Goal: Task Accomplishment & Management: Manage account settings

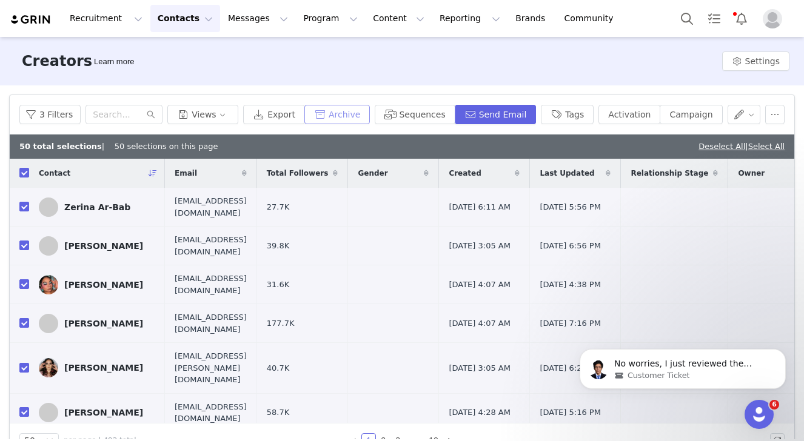
scroll to position [28, 0]
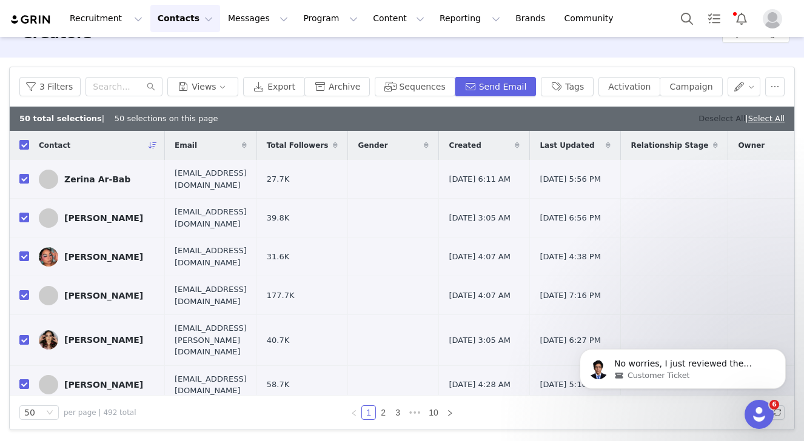
click at [716, 122] on link "Deselect All" at bounding box center [721, 118] width 47 height 9
checkbox input "false"
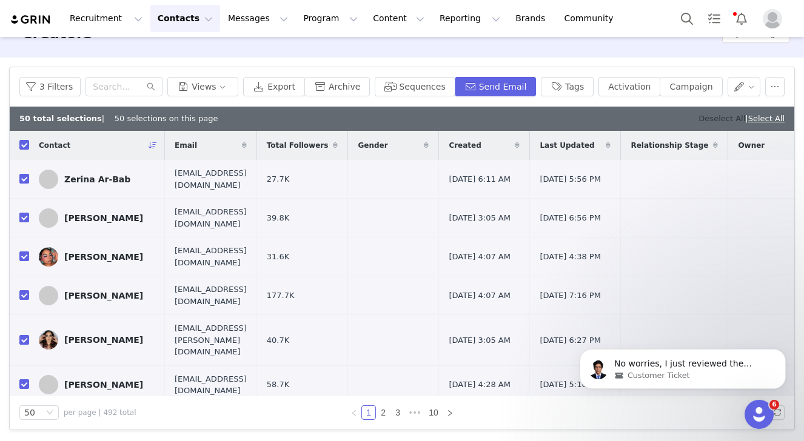
checkbox input "false"
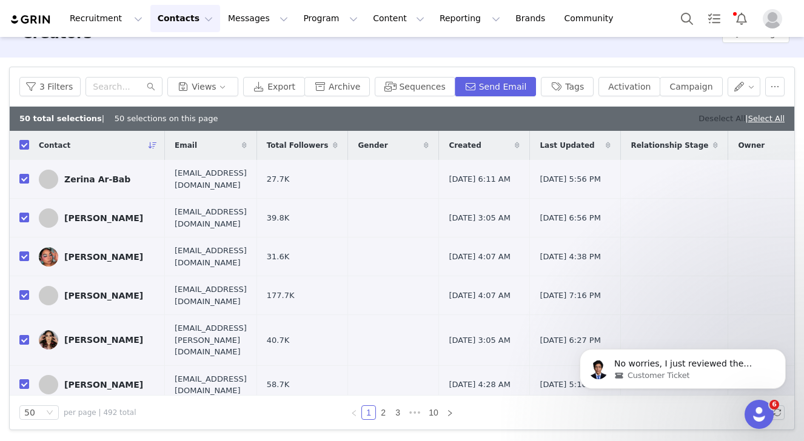
checkbox input "false"
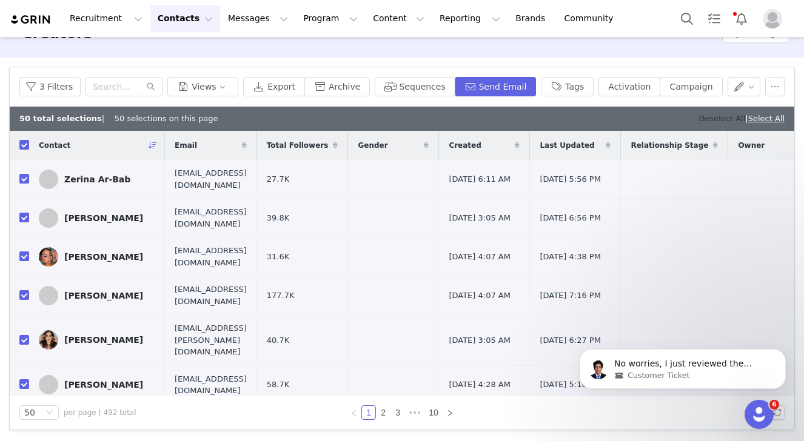
checkbox input "false"
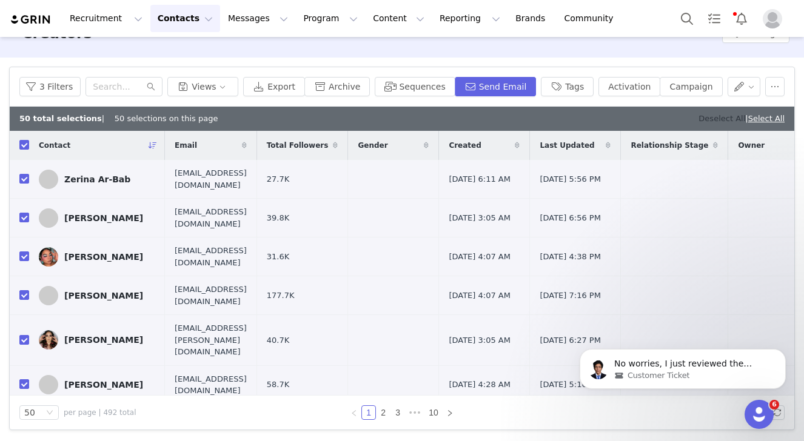
checkbox input "false"
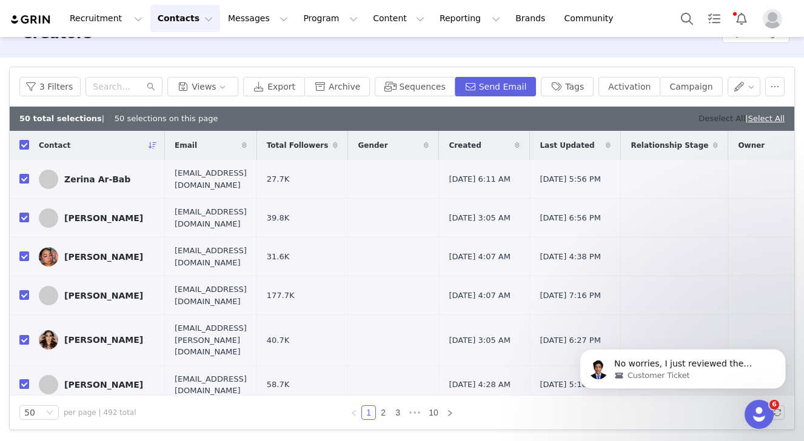
checkbox input "false"
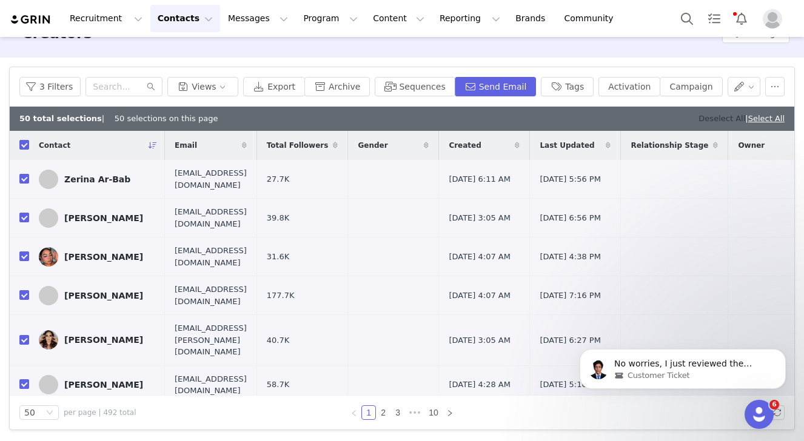
checkbox input "false"
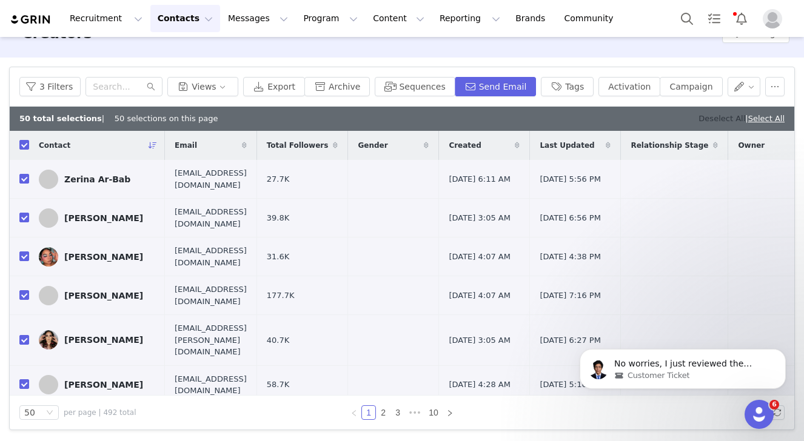
checkbox input "false"
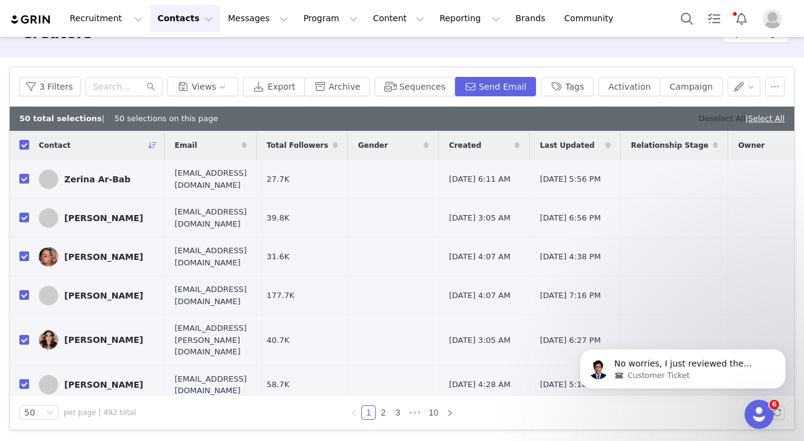
checkbox input "false"
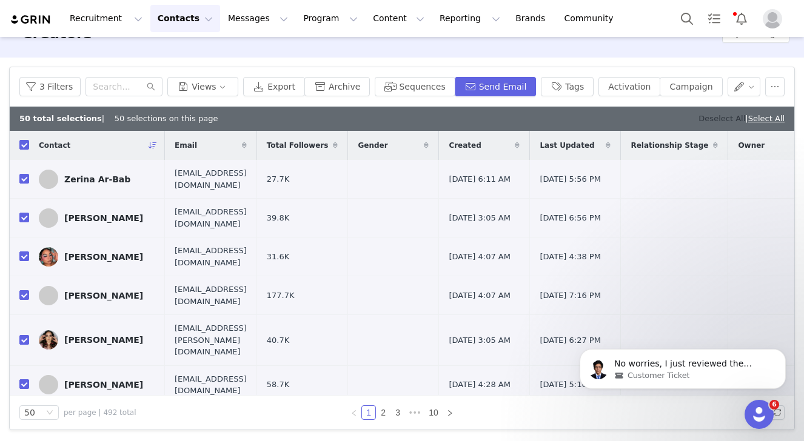
checkbox input "false"
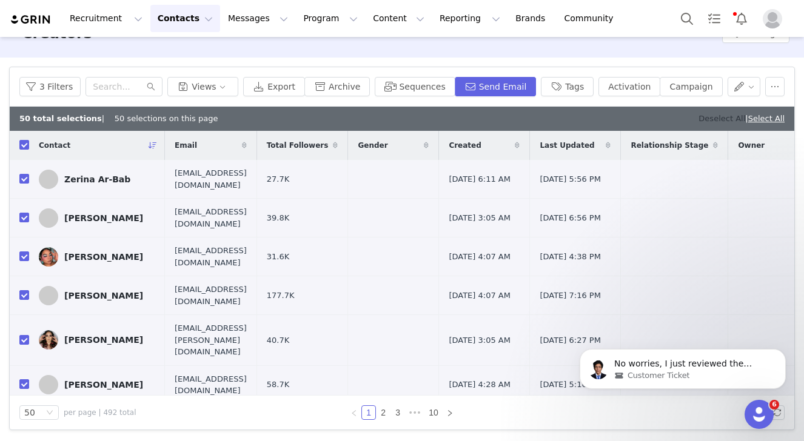
checkbox input "false"
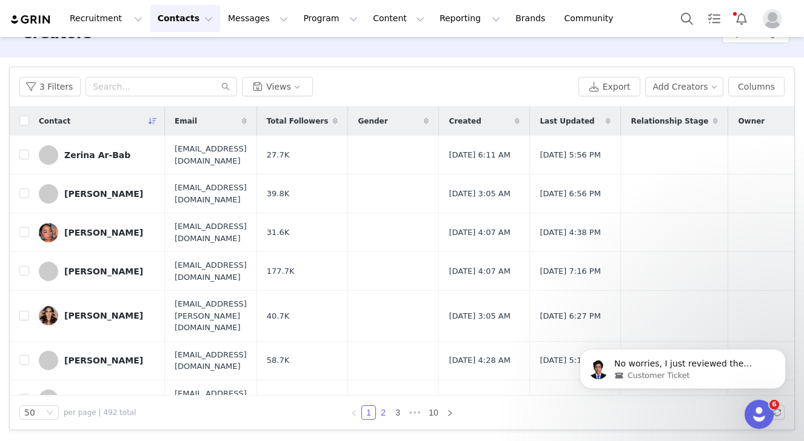
click at [382, 413] on link "2" at bounding box center [382, 412] width 13 height 13
click at [28, 129] on th at bounding box center [19, 121] width 19 height 29
click at [25, 121] on input "checkbox" at bounding box center [24, 121] width 10 height 10
checkbox input "true"
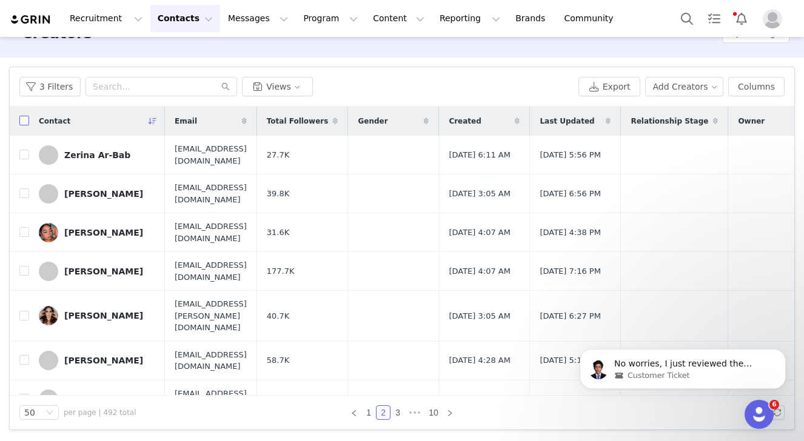
checkbox input "true"
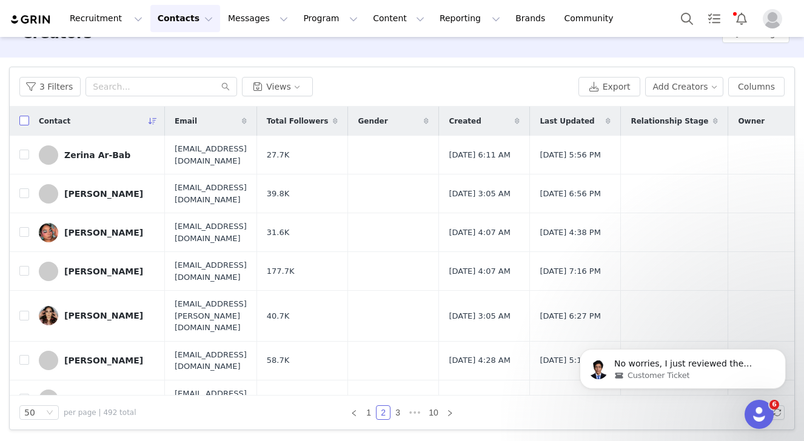
checkbox input "true"
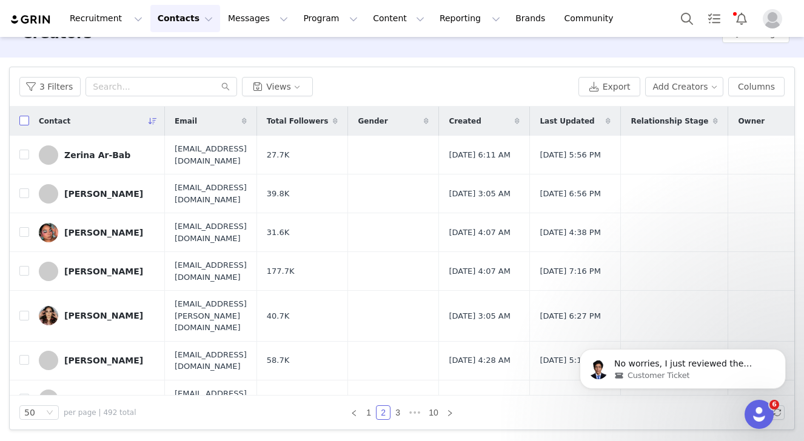
checkbox input "true"
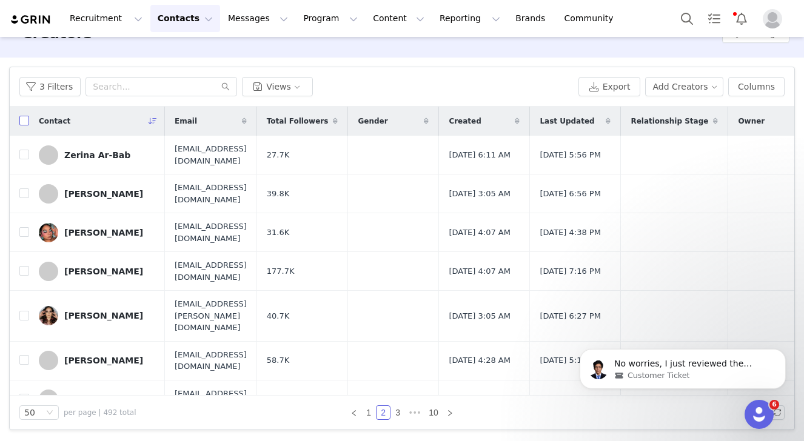
checkbox input "true"
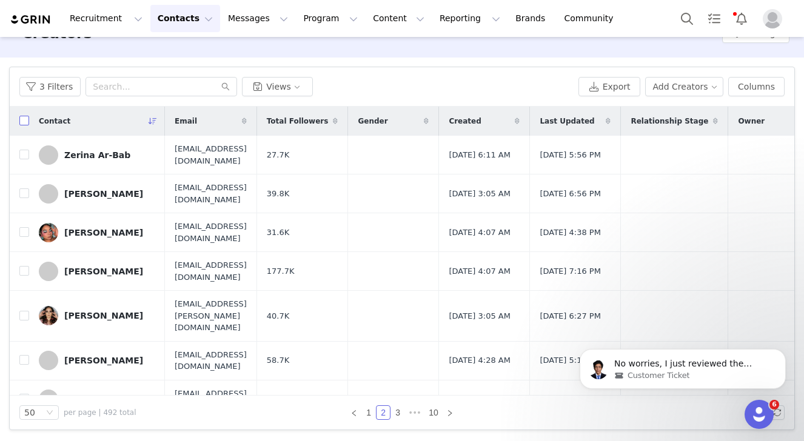
checkbox input "true"
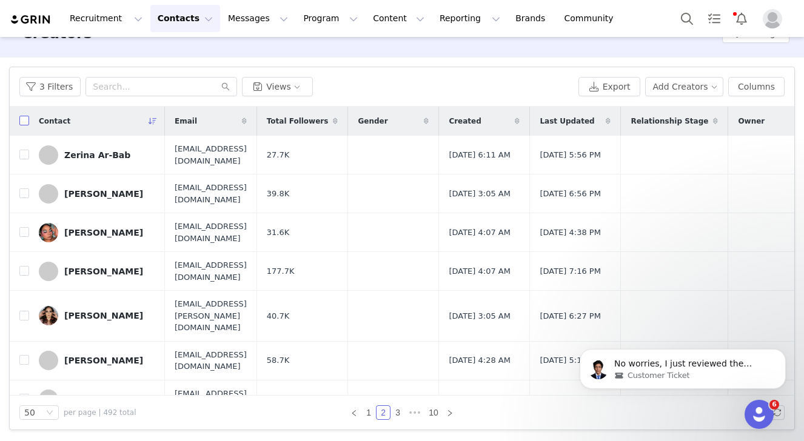
checkbox input "true"
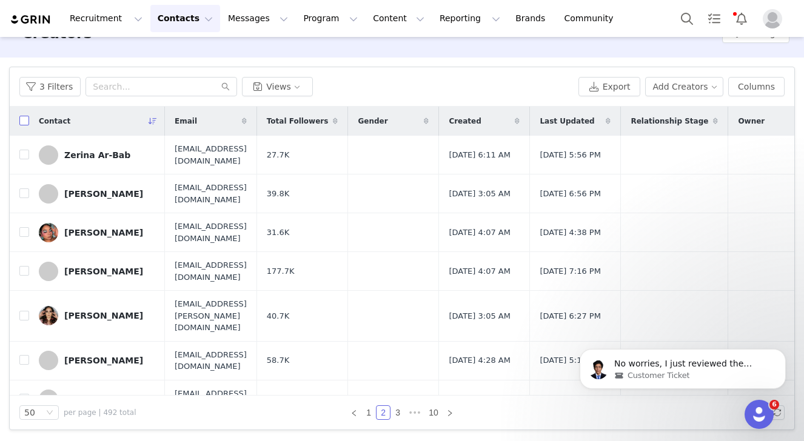
checkbox input "true"
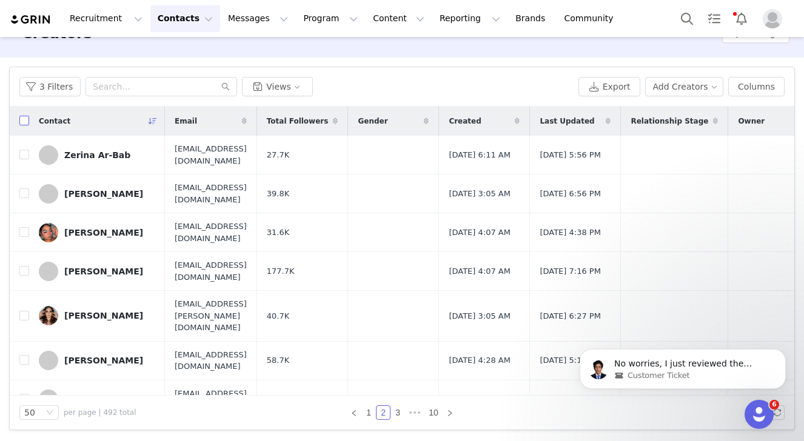
checkbox input "true"
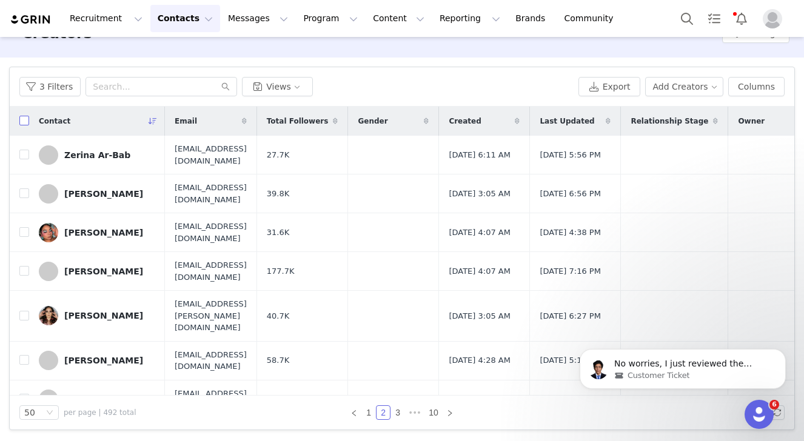
checkbox input "true"
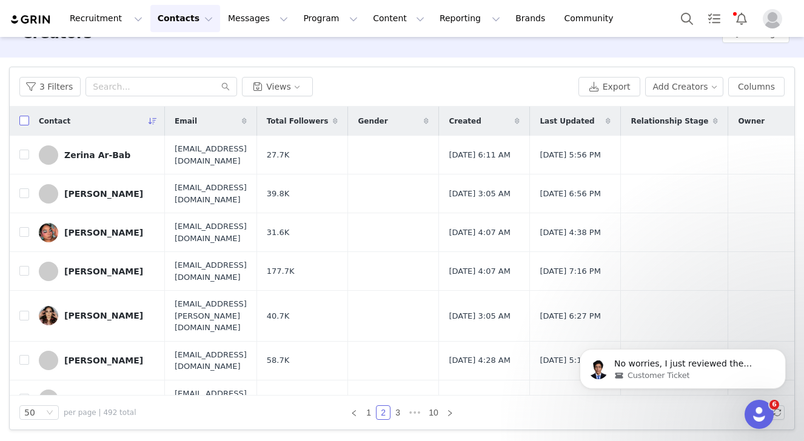
checkbox input "true"
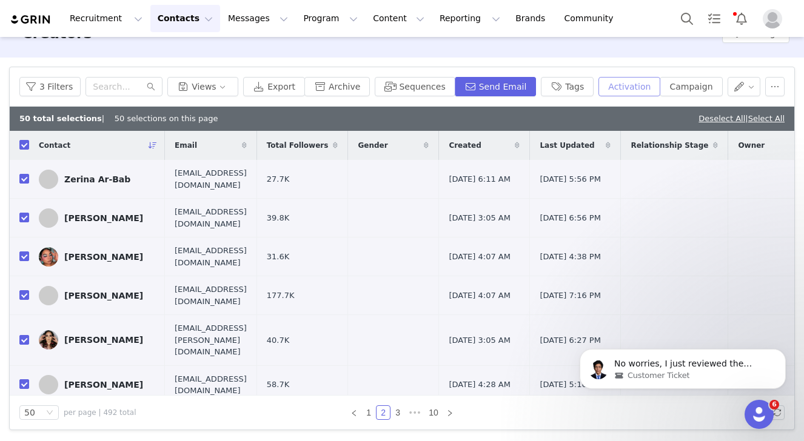
click at [651, 87] on button "Activation" at bounding box center [629, 86] width 62 height 19
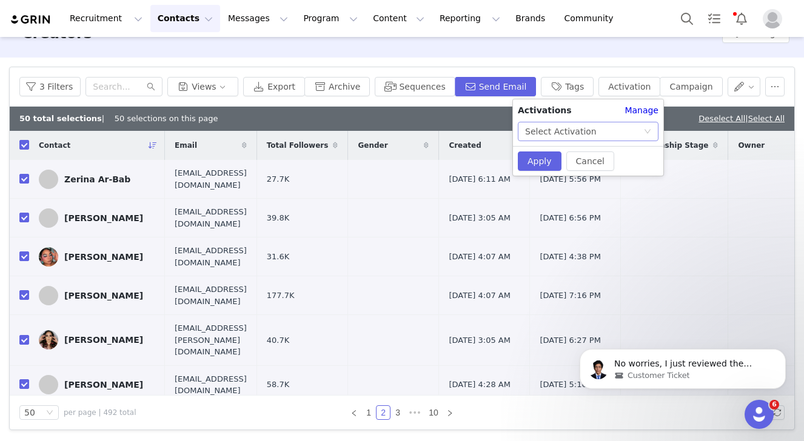
click at [621, 130] on div "Select Activation" at bounding box center [584, 131] width 118 height 18
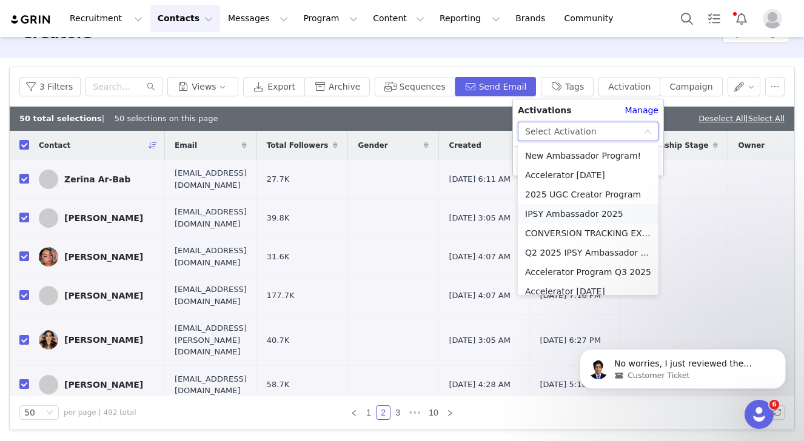
drag, startPoint x: 608, startPoint y: 156, endPoint x: 595, endPoint y: 221, distance: 66.2
click at [595, 221] on ul "New Ambassador Program! Accelerator January 2025 2025 UGC Creator Program IPSY …" at bounding box center [588, 220] width 141 height 152
click at [595, 221] on li "IPSY Ambassador 2025" at bounding box center [588, 213] width 141 height 19
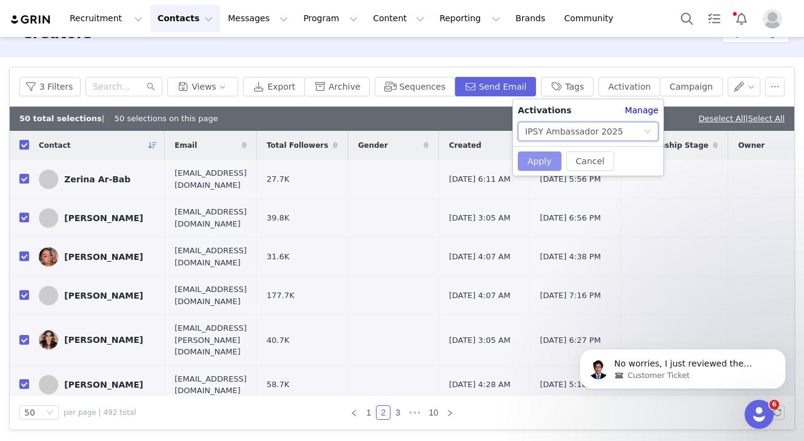
click at [542, 159] on button "Apply" at bounding box center [540, 161] width 44 height 19
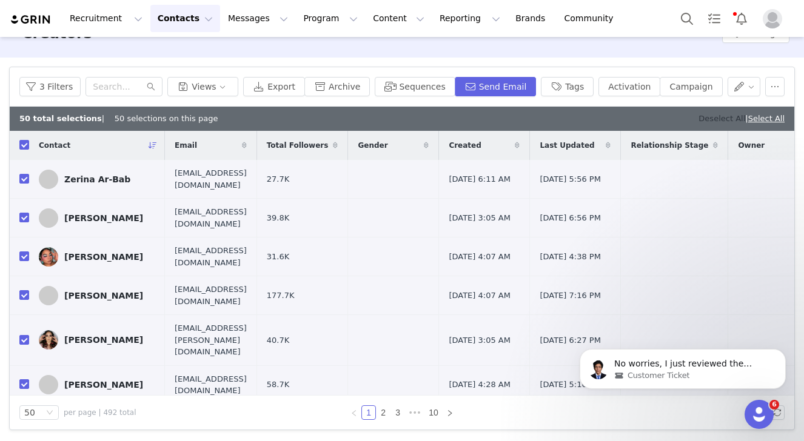
click at [701, 116] on link "Deselect All" at bounding box center [721, 118] width 47 height 9
checkbox input "false"
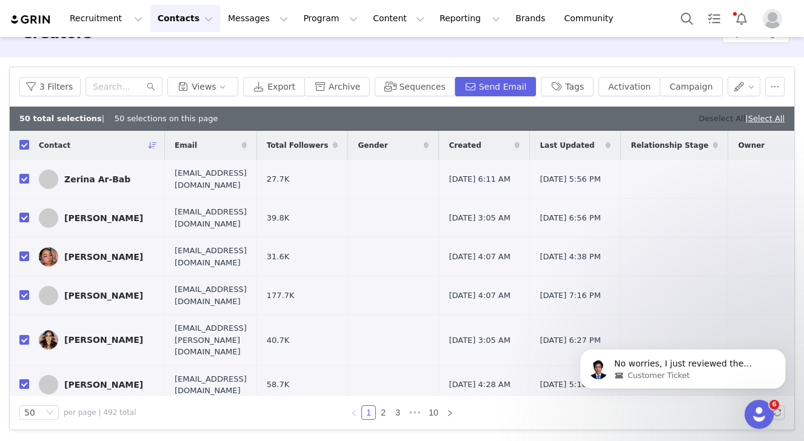
checkbox input "false"
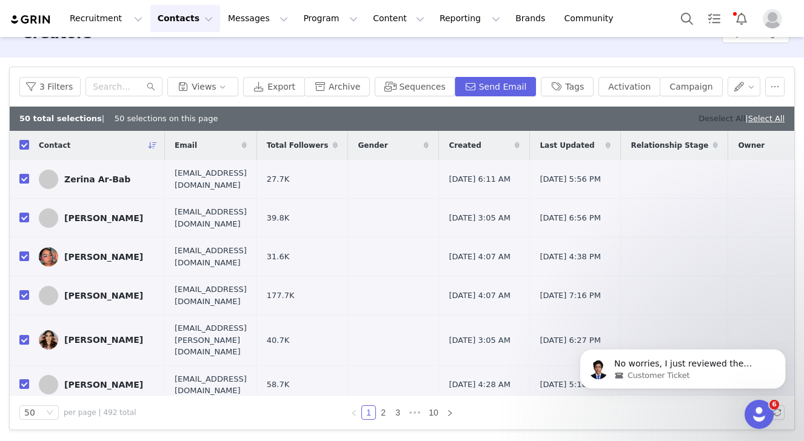
checkbox input "false"
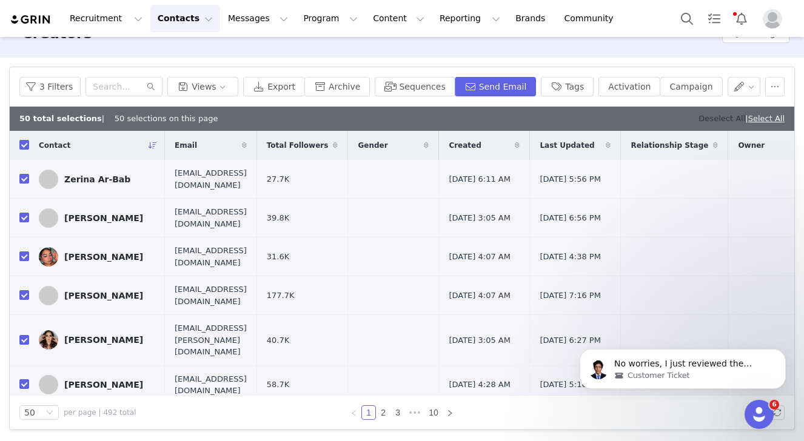
checkbox input "false"
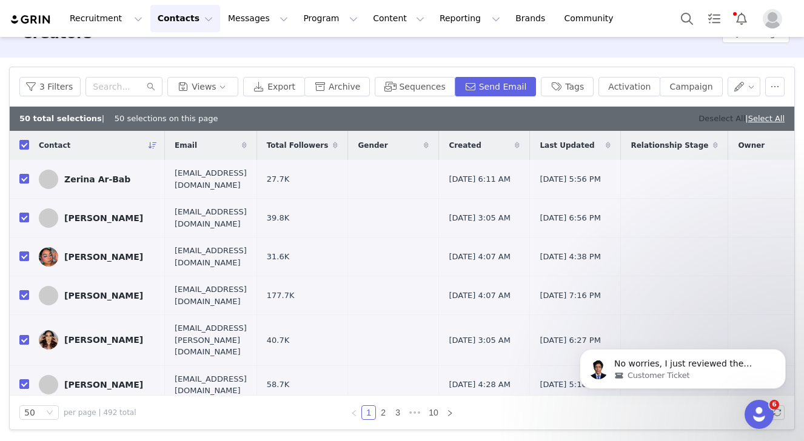
checkbox input "false"
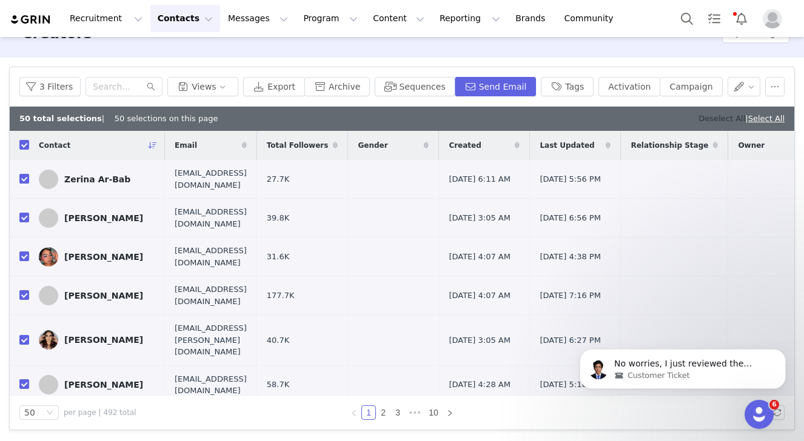
checkbox input "false"
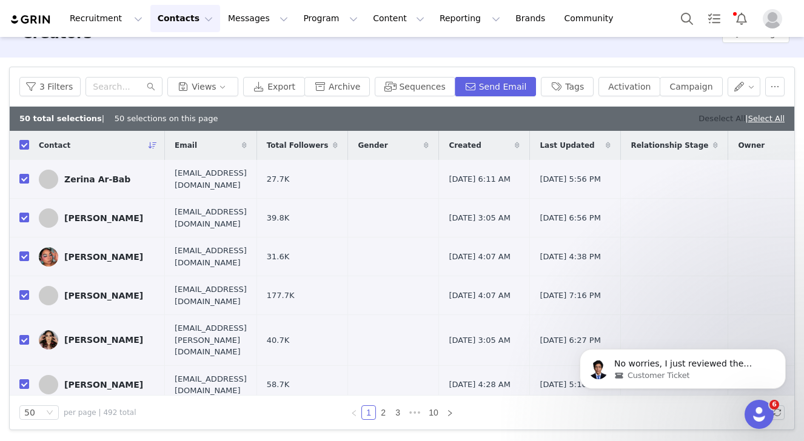
checkbox input "false"
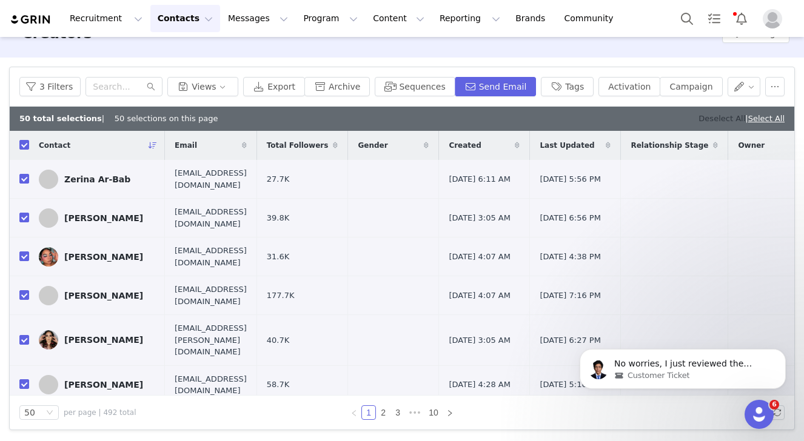
checkbox input "false"
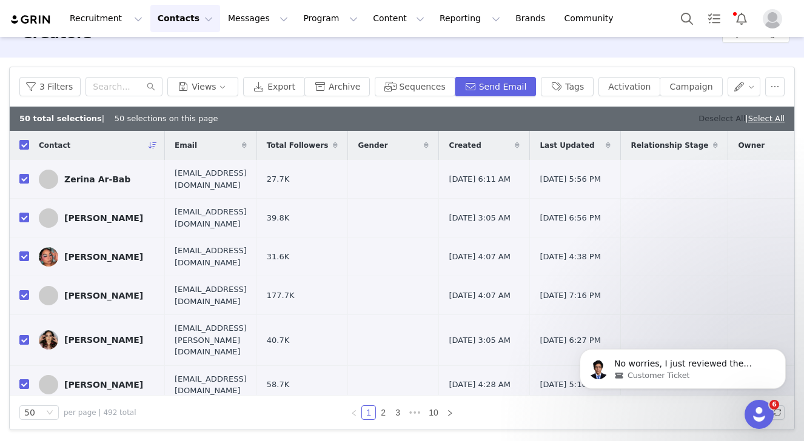
checkbox input "false"
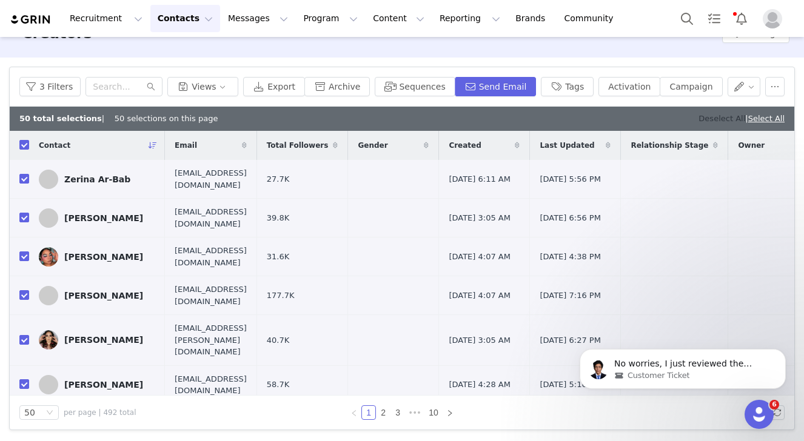
checkbox input "false"
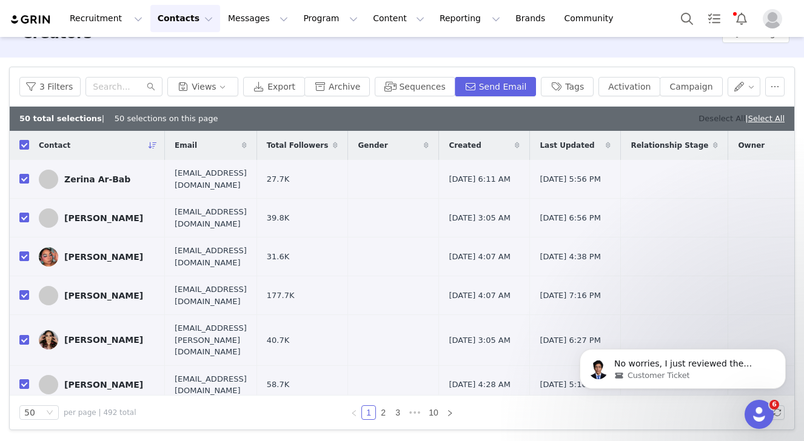
checkbox input "false"
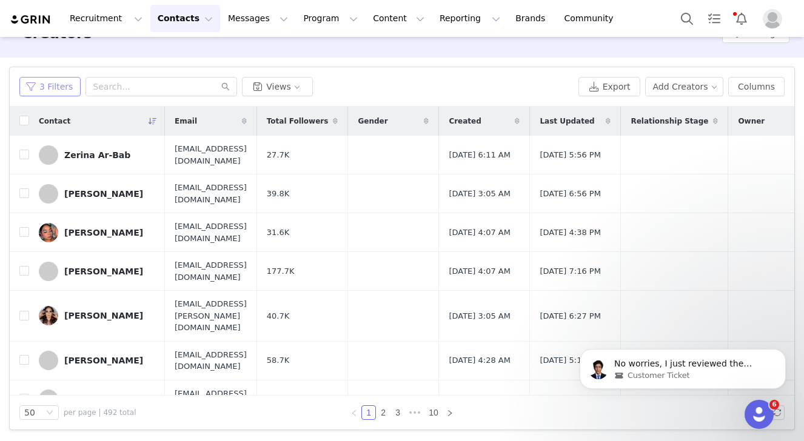
click at [55, 86] on button "3 Filters" at bounding box center [49, 86] width 61 height 19
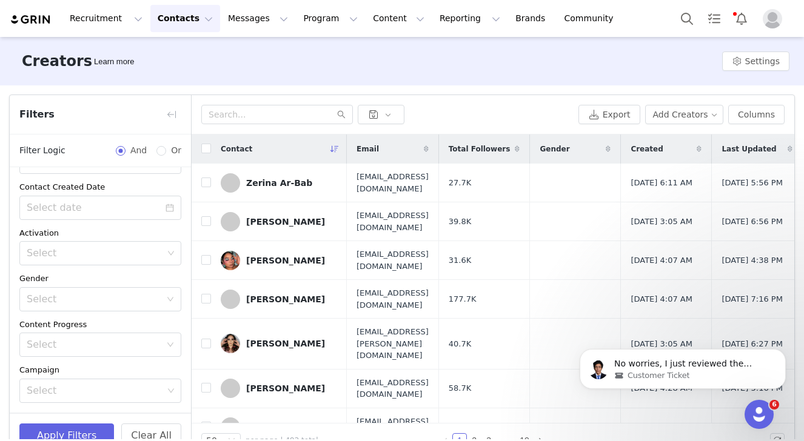
scroll to position [206, 0]
click at [64, 256] on div "Select" at bounding box center [95, 247] width 145 height 23
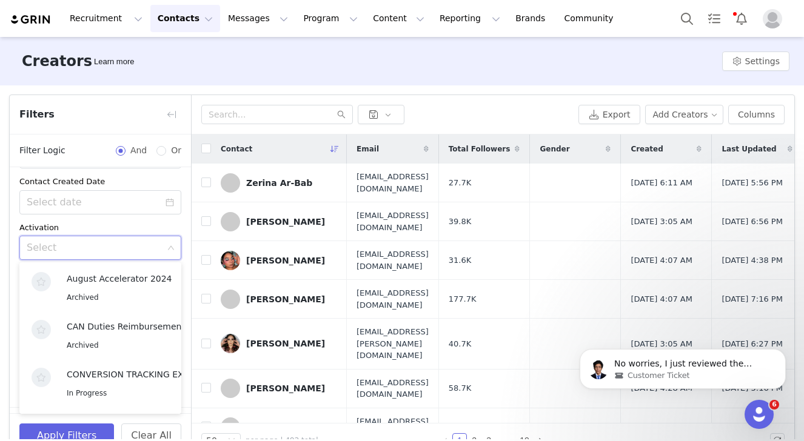
click at [67, 226] on div "Activation" at bounding box center [100, 228] width 162 height 12
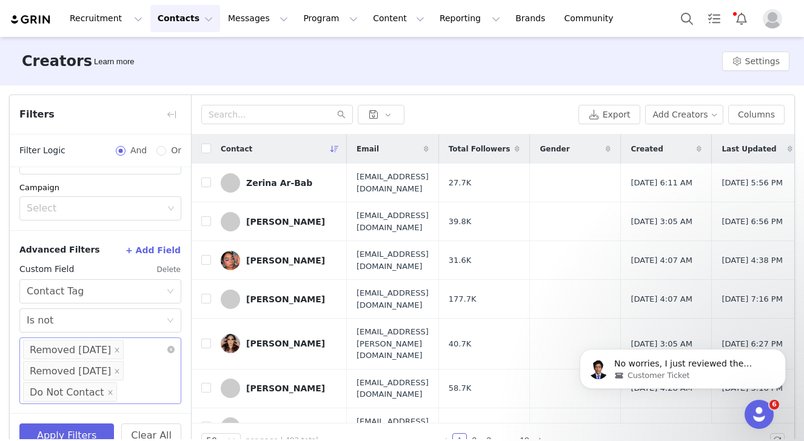
scroll to position [28, 0]
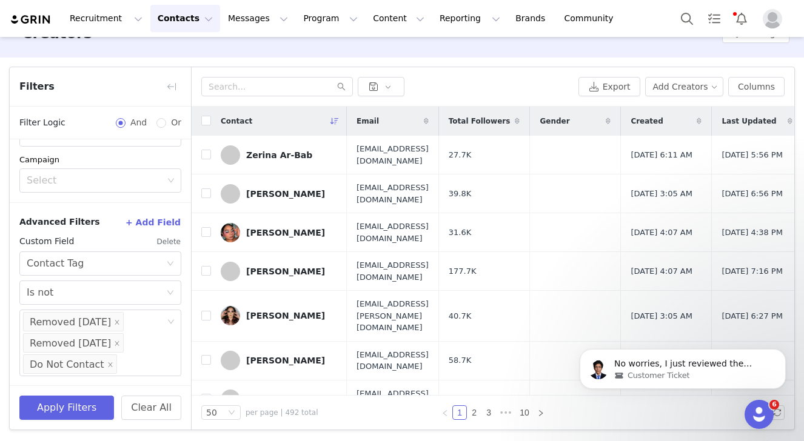
click at [157, 219] on button "+ Add Field" at bounding box center [153, 222] width 56 height 19
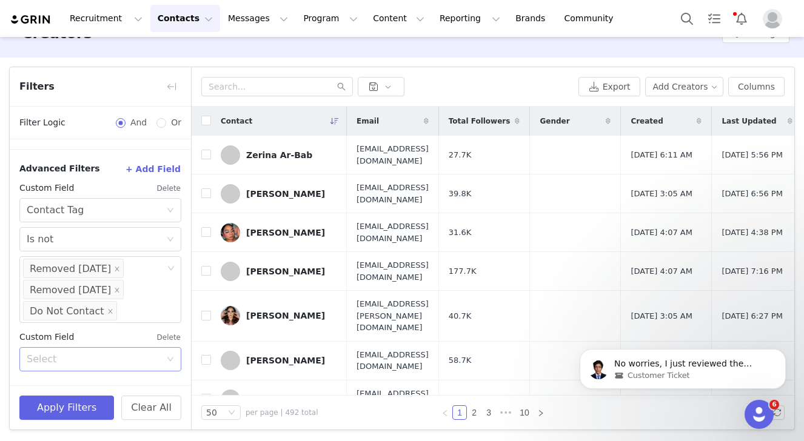
click at [53, 355] on div "Select" at bounding box center [94, 359] width 134 height 12
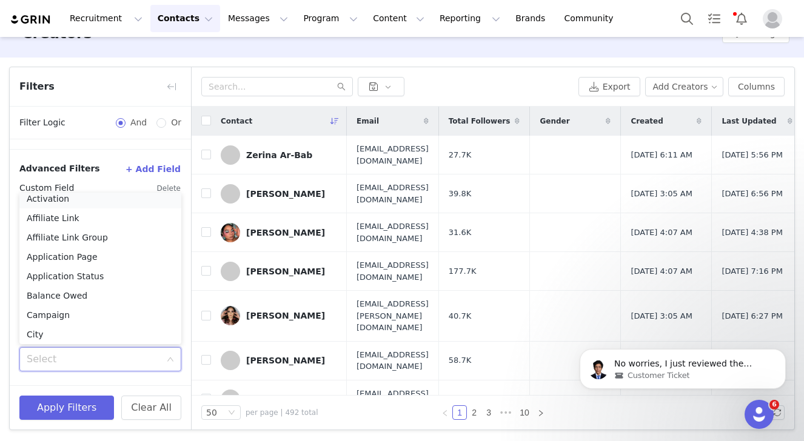
scroll to position [2, 0]
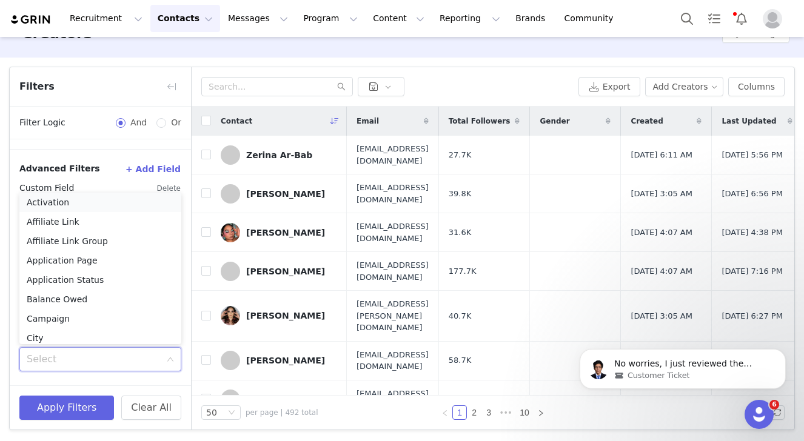
click at [53, 207] on li "Activation" at bounding box center [100, 202] width 162 height 19
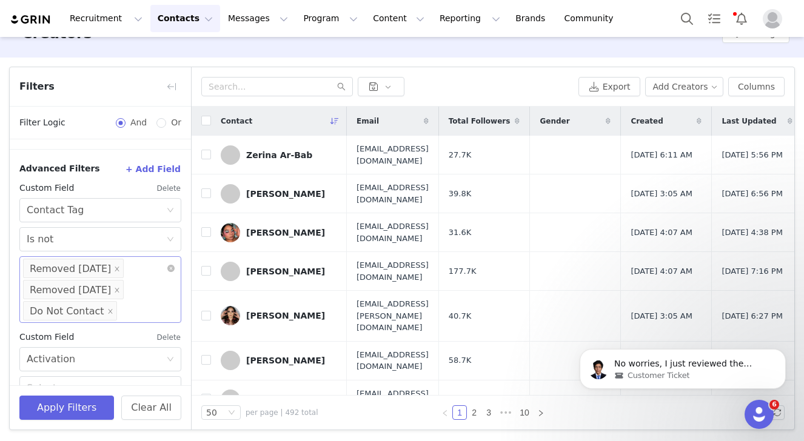
scroll to position [489, 0]
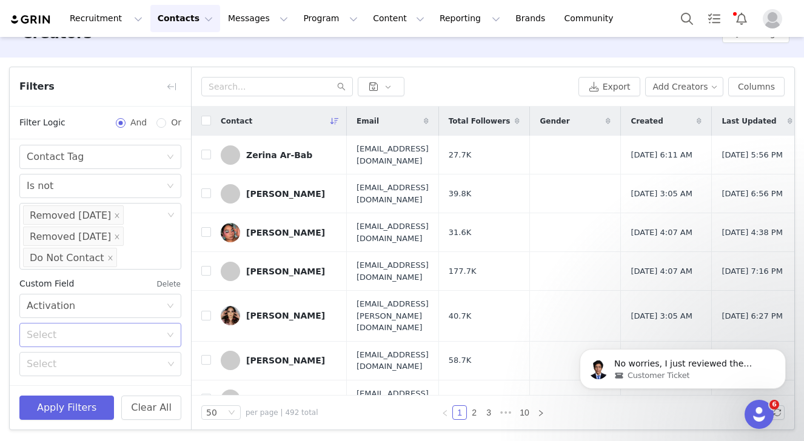
click at [76, 333] on div "Select" at bounding box center [94, 335] width 134 height 12
click at [69, 380] on li "Not in" at bounding box center [100, 380] width 162 height 19
click at [73, 374] on div "Select" at bounding box center [95, 364] width 145 height 23
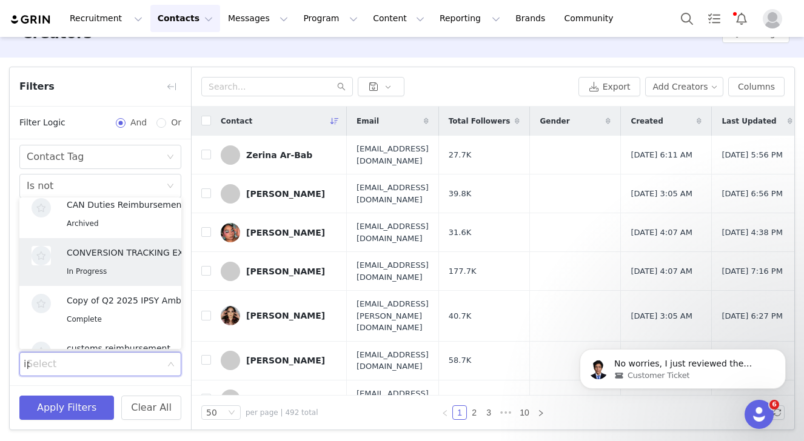
scroll to position [2, 0]
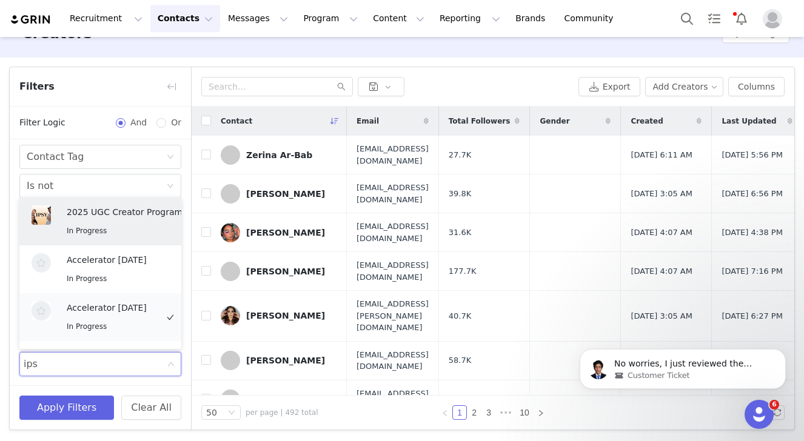
type input "ipsy"
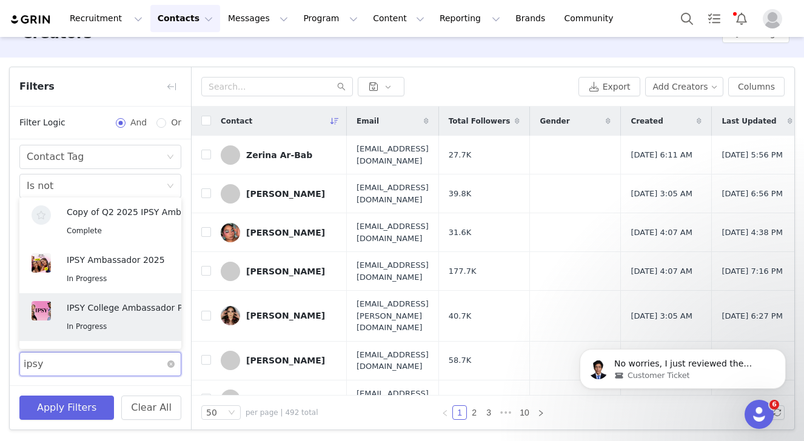
scroll to position [41, 0]
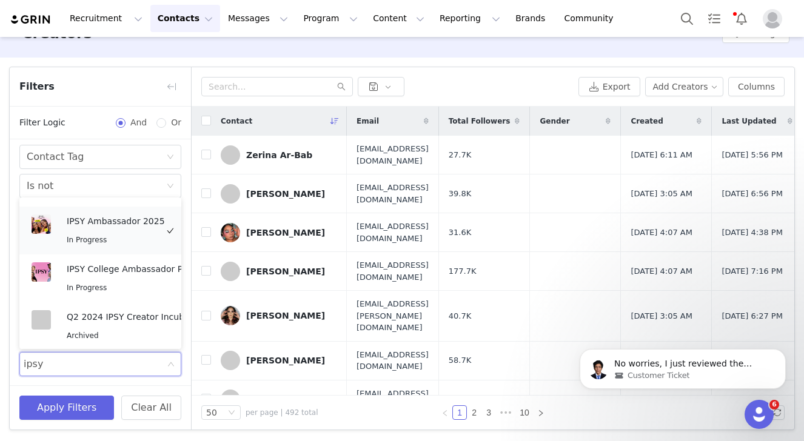
click at [79, 225] on p "IPSY Ambassador 2025" at bounding box center [116, 221] width 98 height 13
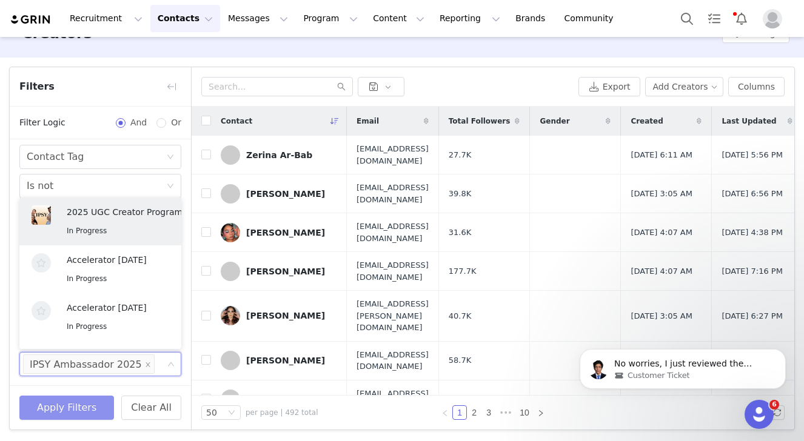
scroll to position [2, 0]
click at [50, 398] on button "Apply Filters" at bounding box center [66, 408] width 95 height 24
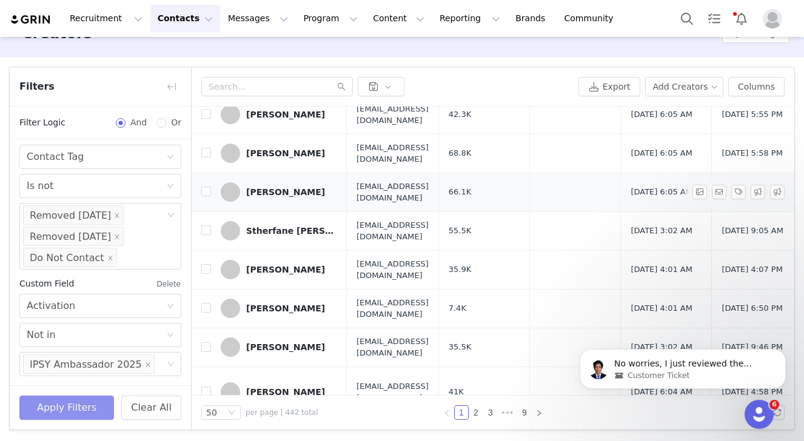
scroll to position [0, 0]
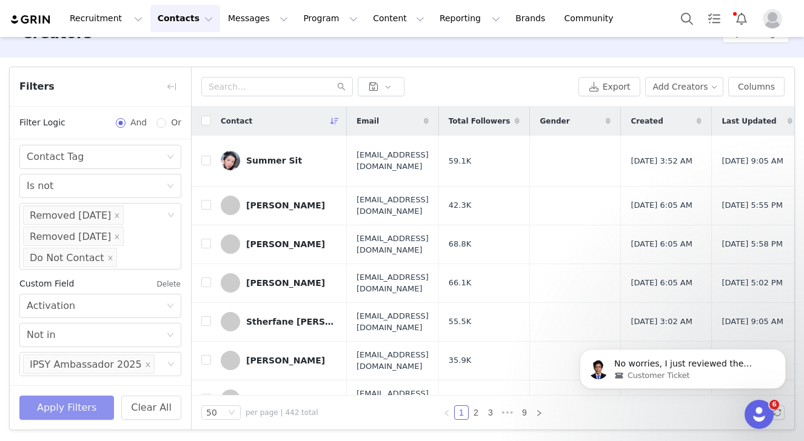
click at [55, 410] on button "Apply Filters" at bounding box center [66, 408] width 95 height 24
click at [205, 120] on input "checkbox" at bounding box center [206, 121] width 10 height 10
checkbox input "true"
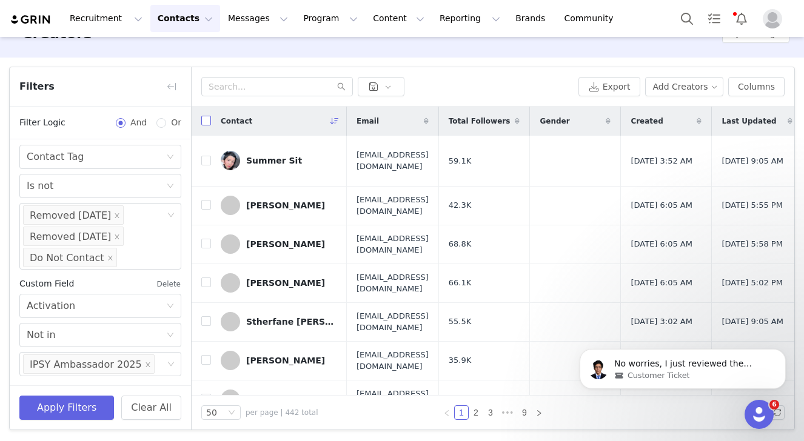
checkbox input "true"
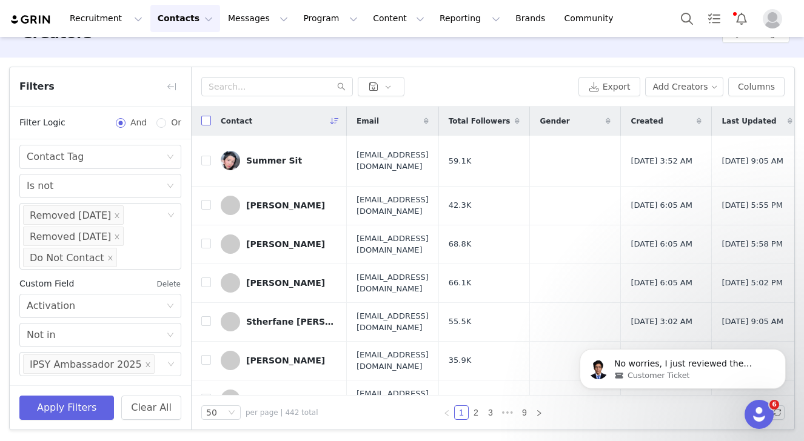
checkbox input "true"
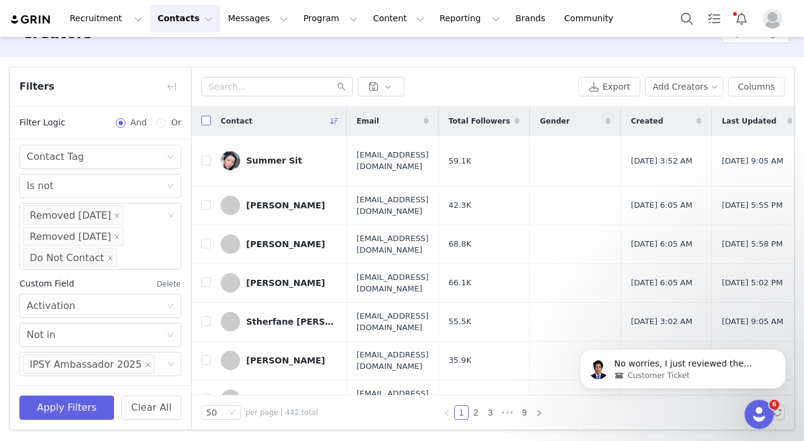
checkbox input "true"
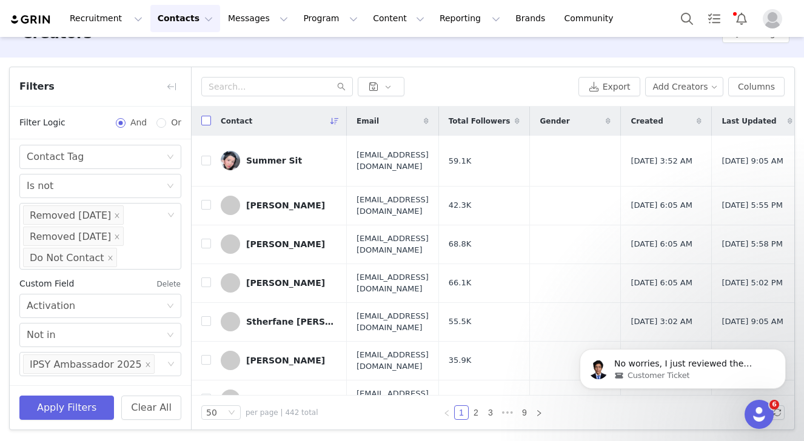
checkbox input "true"
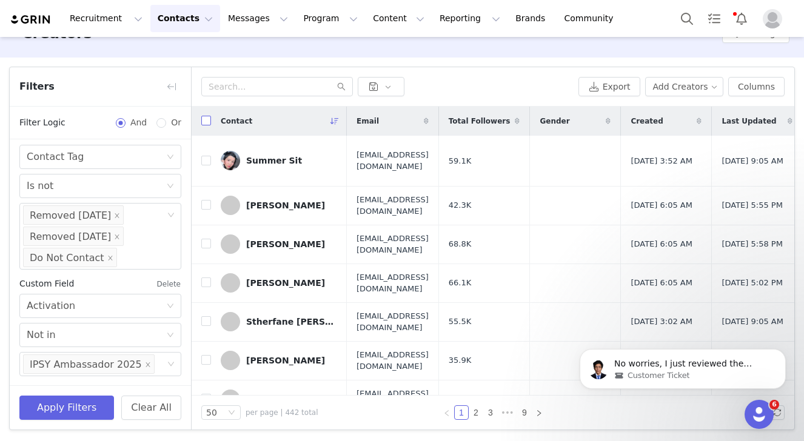
checkbox input "true"
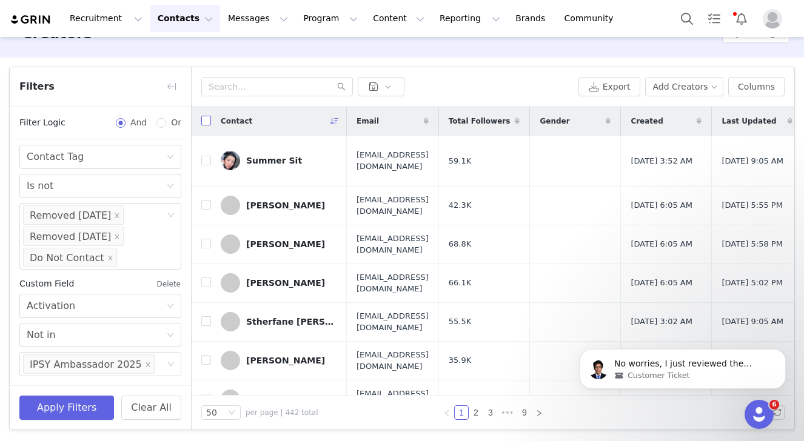
checkbox input "true"
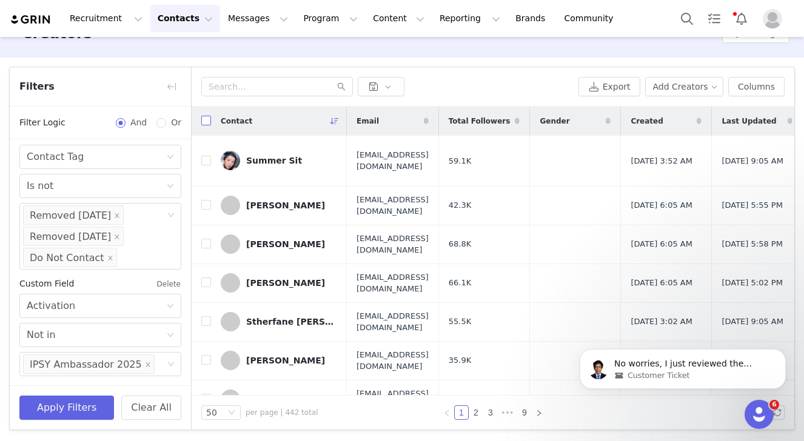
checkbox input "true"
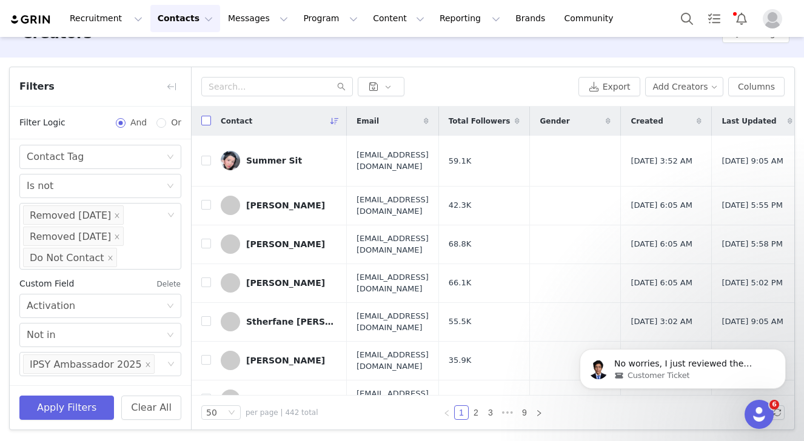
checkbox input "true"
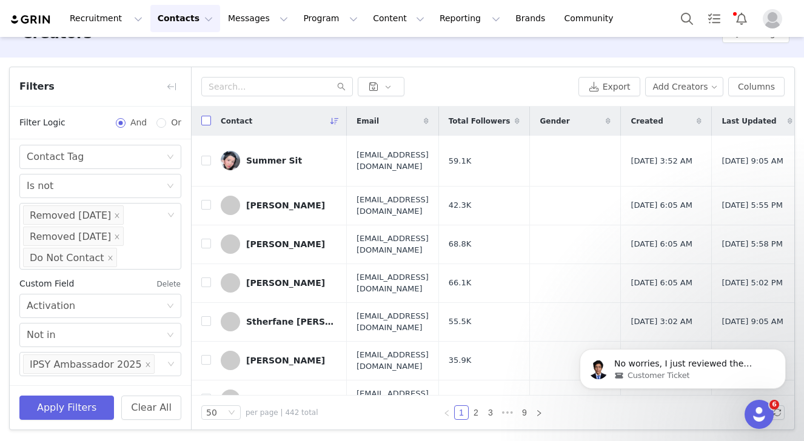
checkbox input "true"
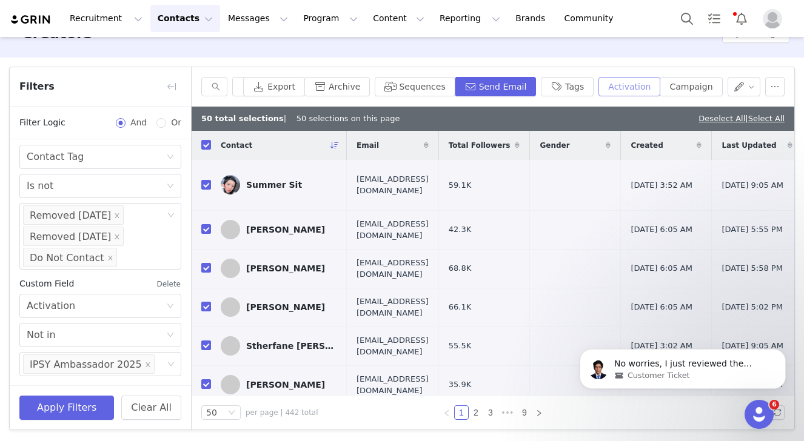
click at [637, 95] on button "Activation" at bounding box center [629, 86] width 62 height 19
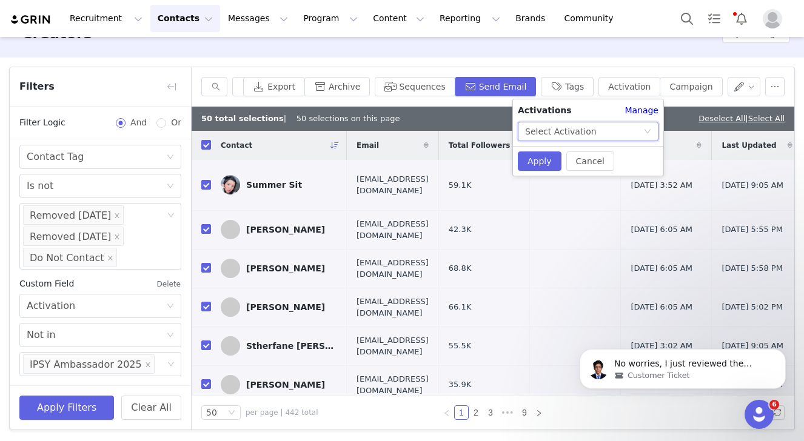
click at [628, 135] on div "Select Activation" at bounding box center [584, 131] width 118 height 18
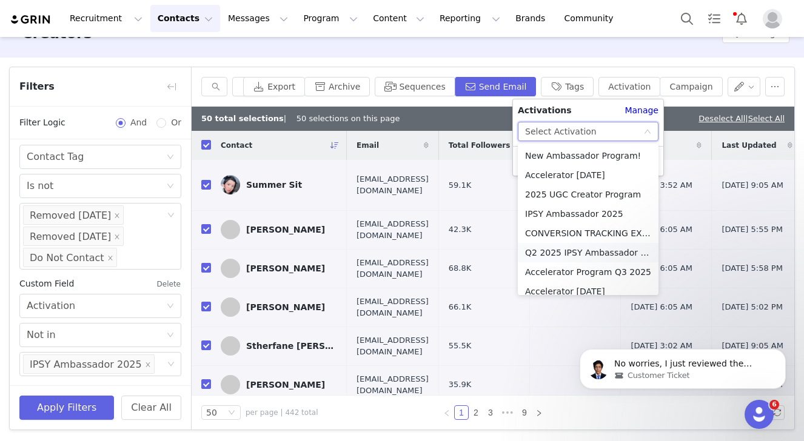
scroll to position [7, 0]
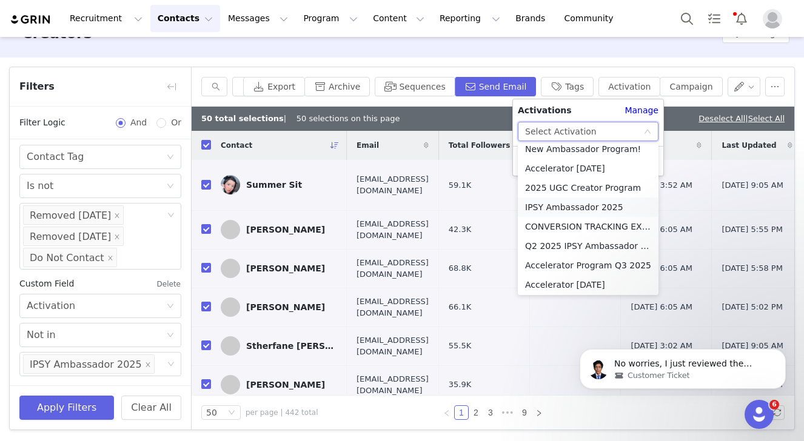
click at [553, 202] on li "IPSY Ambassador 2025" at bounding box center [588, 207] width 141 height 19
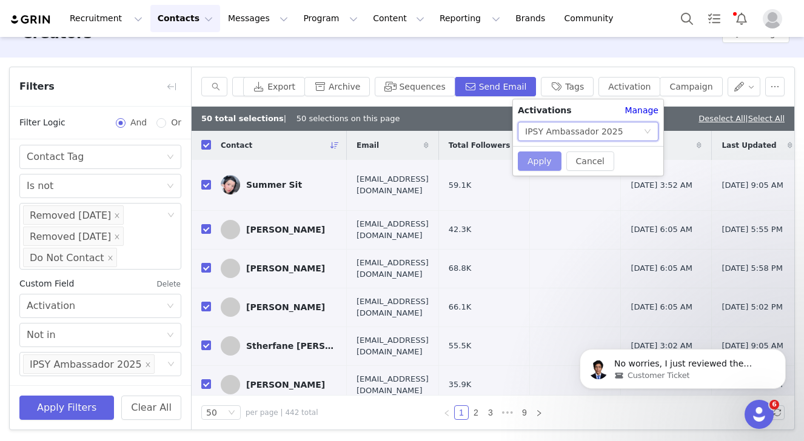
click at [543, 162] on button "Apply" at bounding box center [540, 161] width 44 height 19
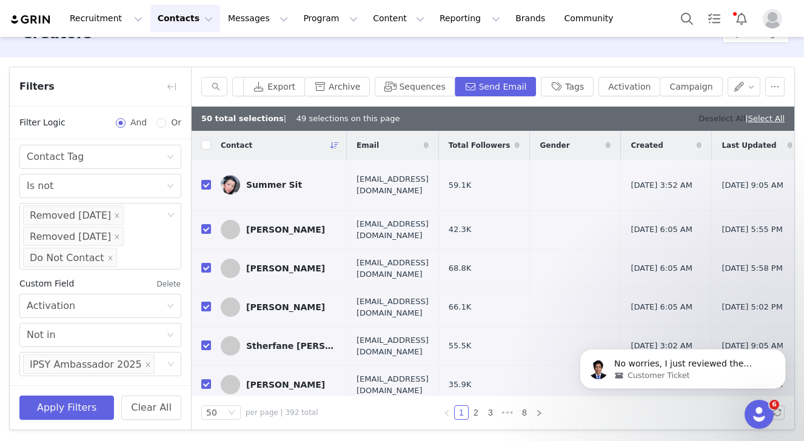
click at [698, 122] on link "Deselect All" at bounding box center [721, 118] width 47 height 9
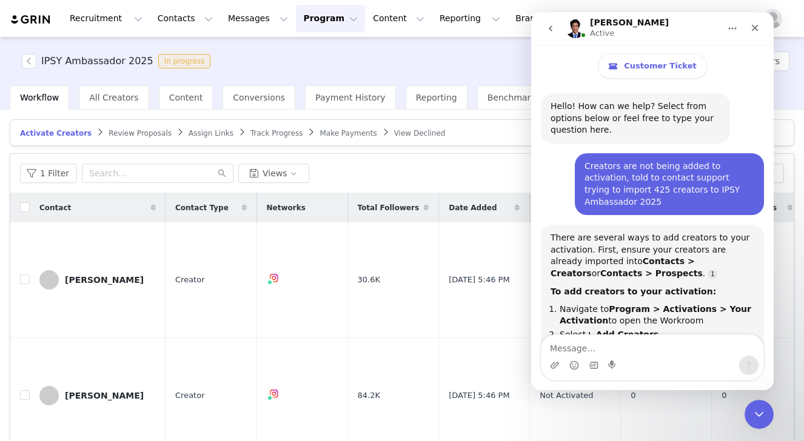
scroll to position [2452, 0]
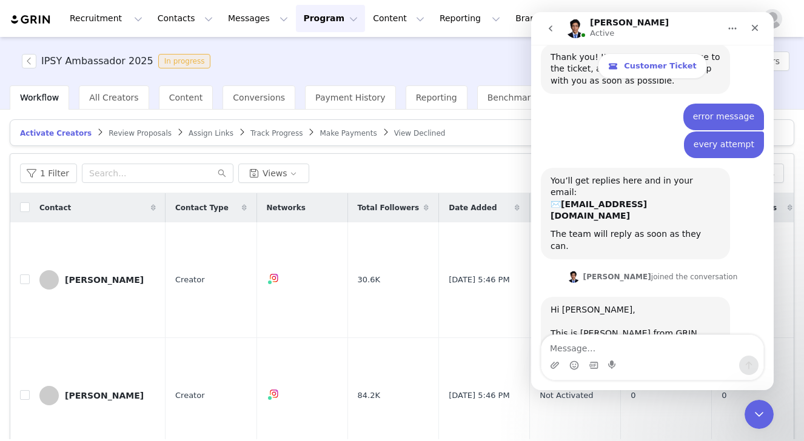
click at [417, 195] on div "Total Followers" at bounding box center [393, 207] width 91 height 29
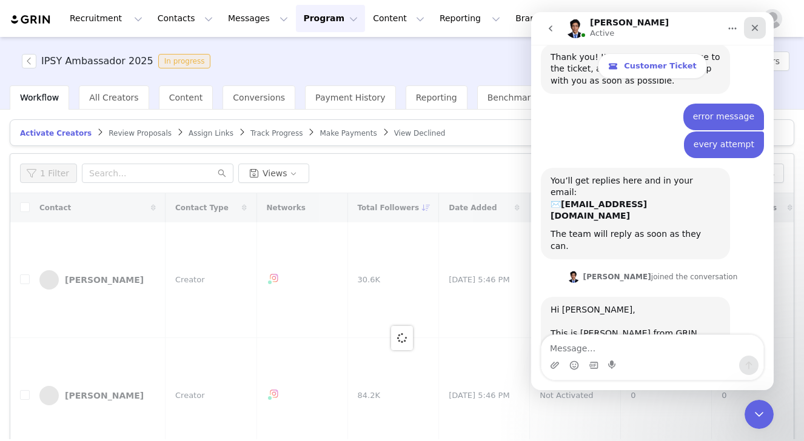
click at [761, 30] on div "Close" at bounding box center [755, 28] width 22 height 22
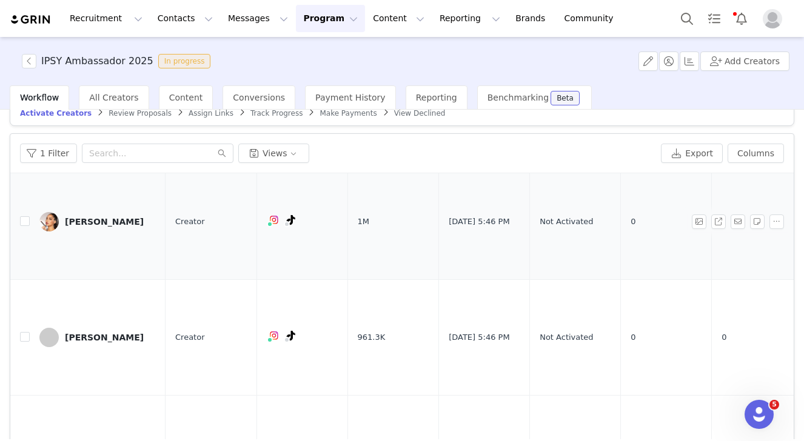
scroll to position [761, 0]
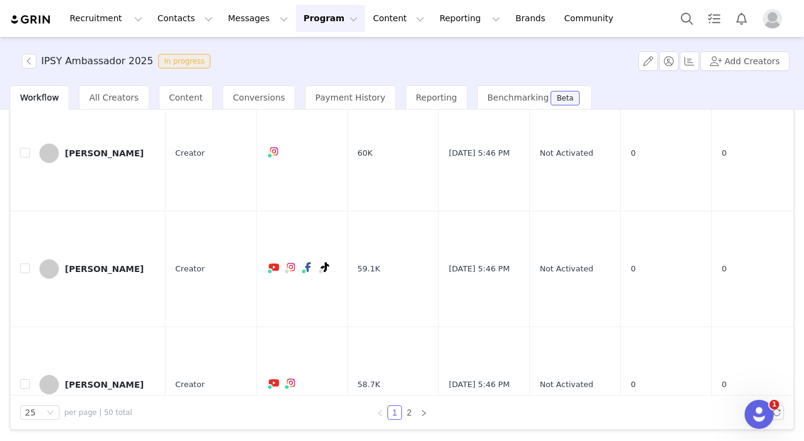
scroll to position [1926, 0]
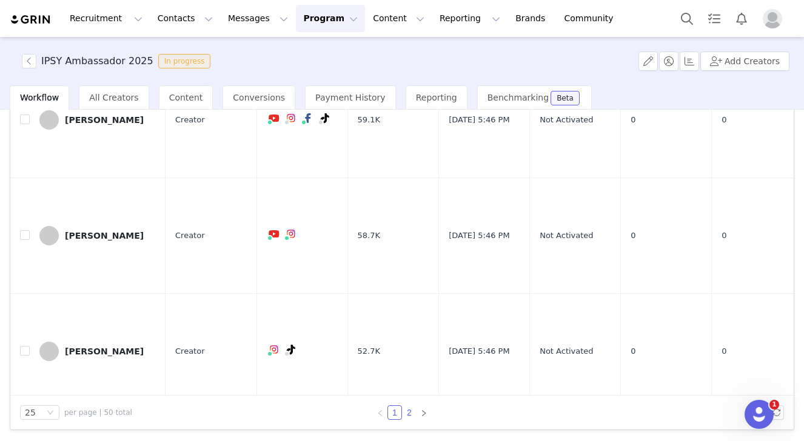
click at [408, 411] on link "2" at bounding box center [409, 412] width 13 height 13
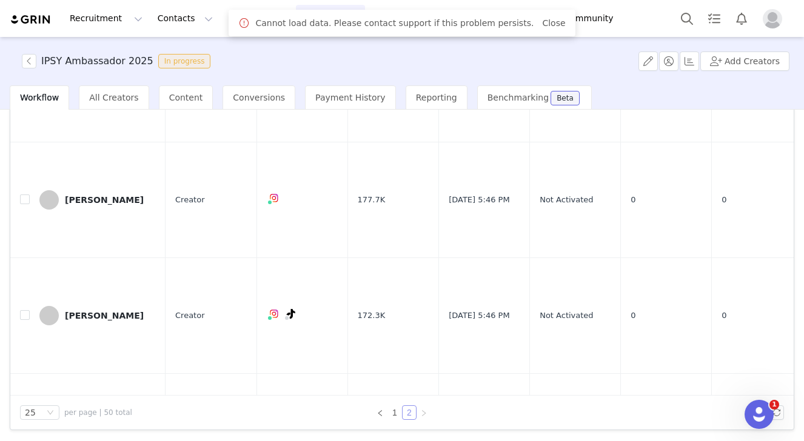
scroll to position [0, 0]
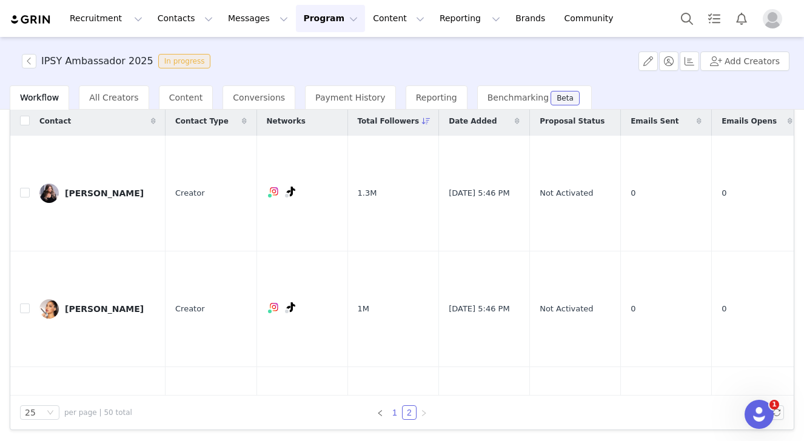
click at [393, 410] on link "1" at bounding box center [394, 412] width 13 height 13
click at [412, 412] on link "2" at bounding box center [409, 412] width 13 height 13
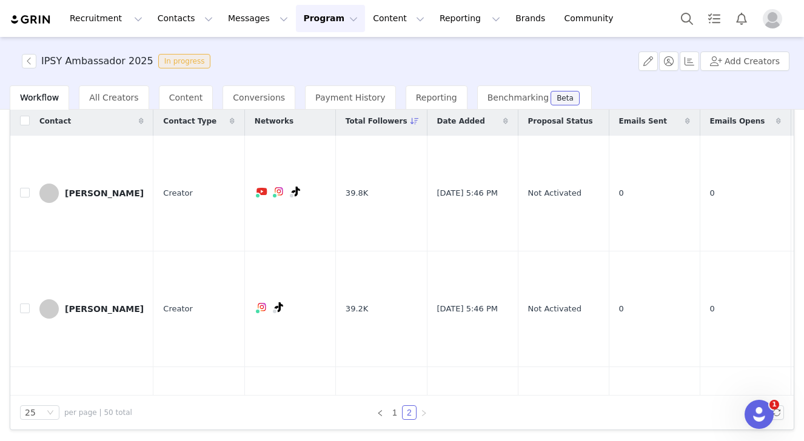
click at [390, 401] on div "25 per page | 50 total 1 2" at bounding box center [401, 413] width 783 height 34
click at [389, 409] on link "1" at bounding box center [394, 412] width 13 height 13
click at [48, 409] on icon "icon: down" at bounding box center [50, 412] width 7 height 7
click at [48, 389] on li "100" at bounding box center [39, 390] width 39 height 19
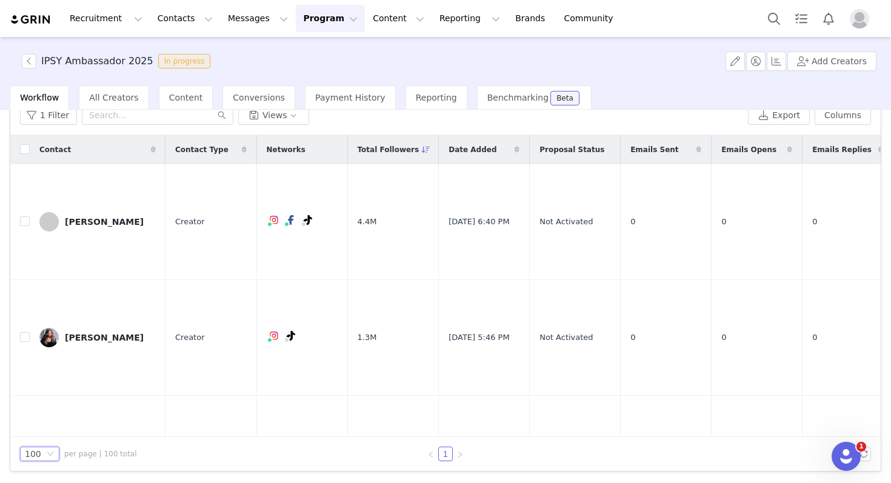
scroll to position [58, 0]
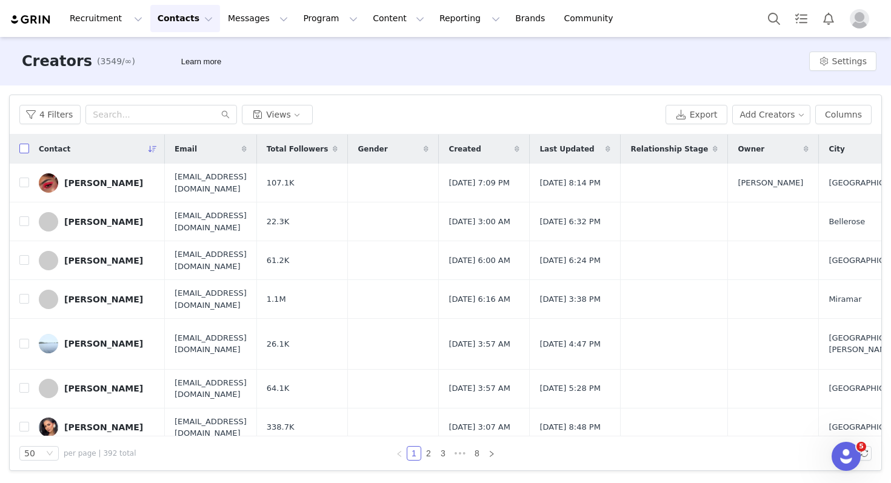
click at [21, 147] on input "checkbox" at bounding box center [24, 149] width 10 height 10
checkbox input "true"
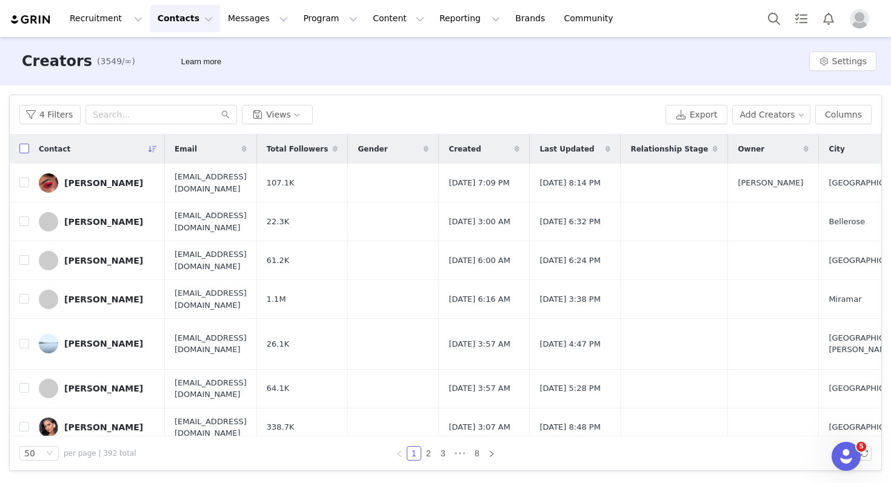
checkbox input "true"
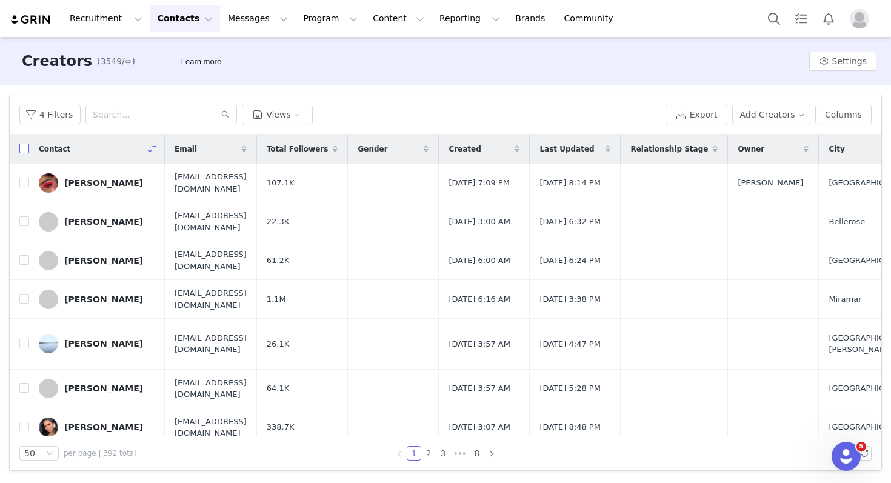
checkbox input "true"
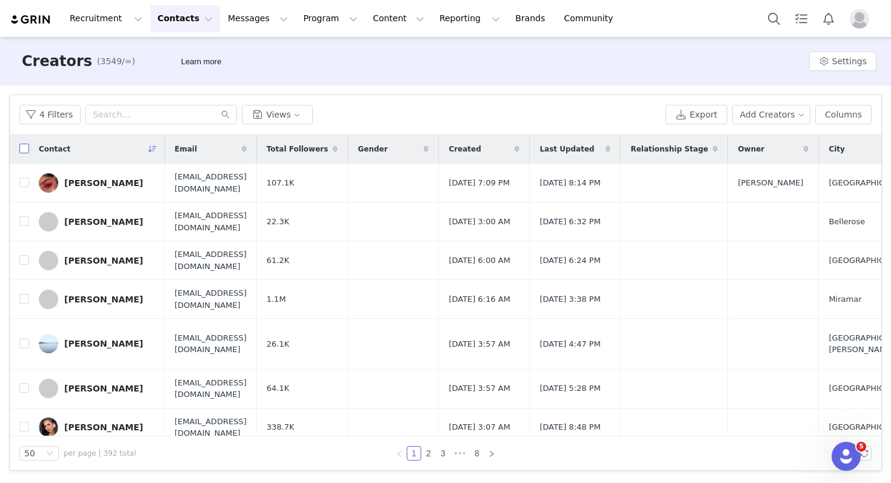
checkbox input "true"
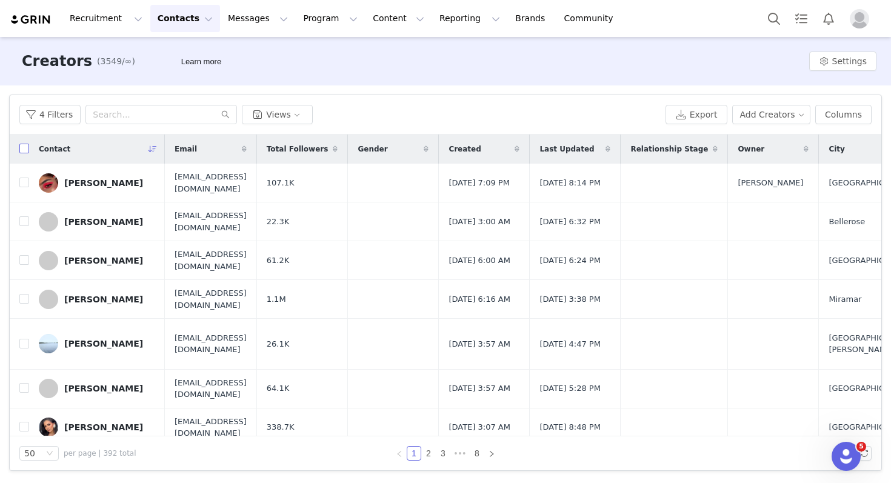
checkbox input "true"
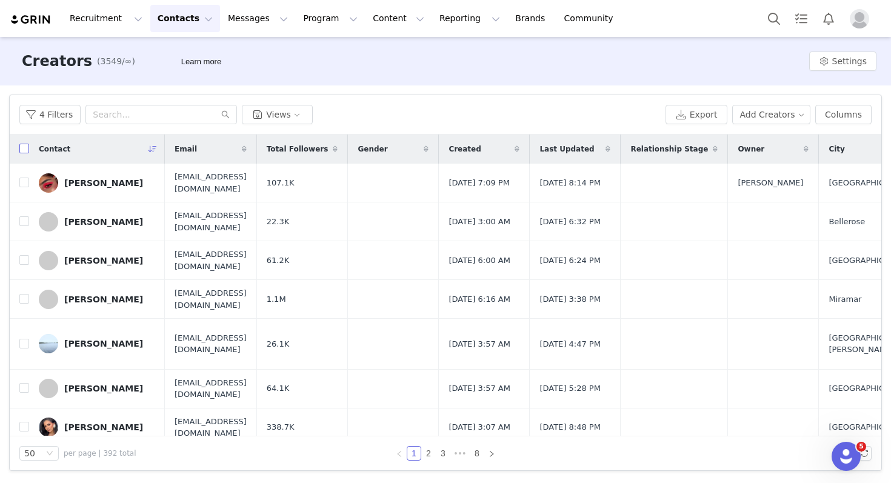
checkbox input "true"
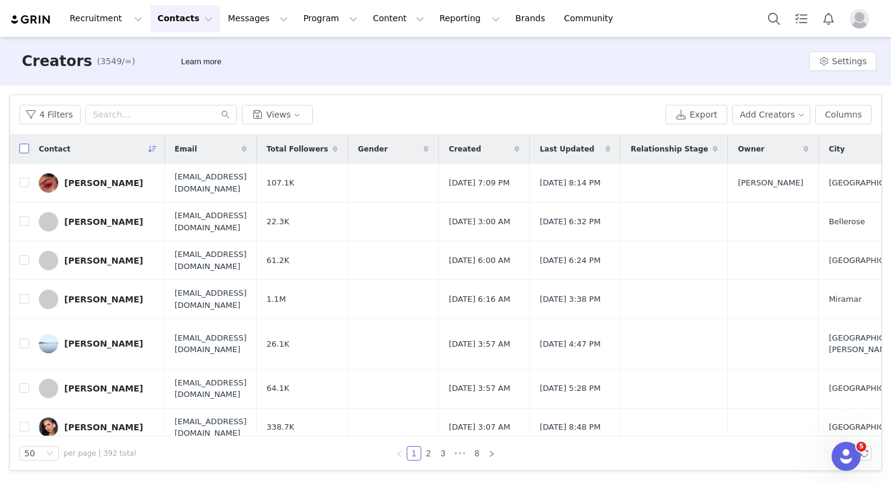
checkbox input "true"
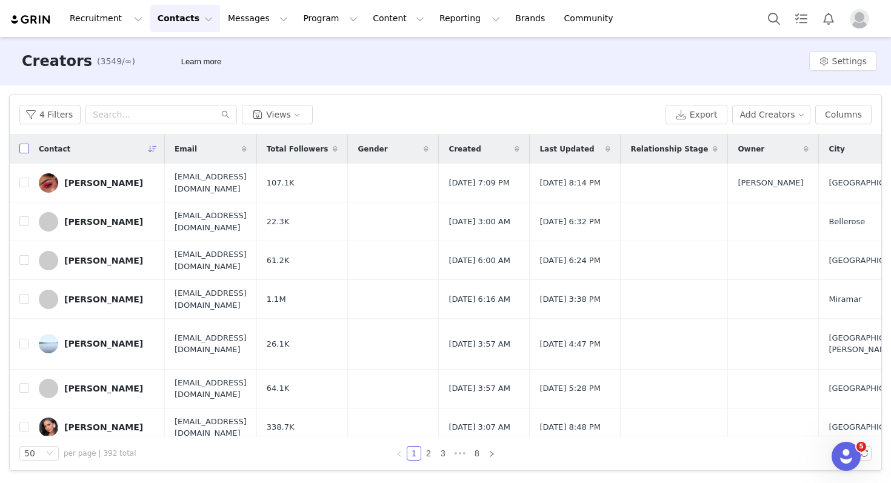
checkbox input "true"
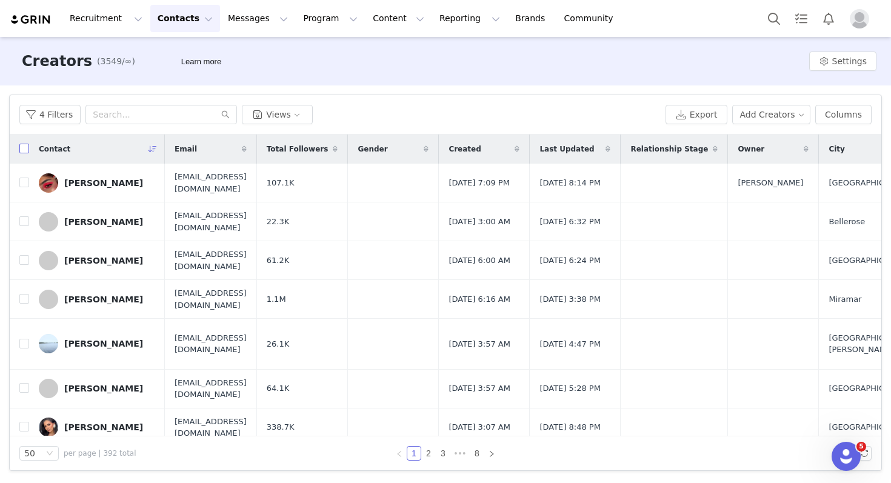
checkbox input "true"
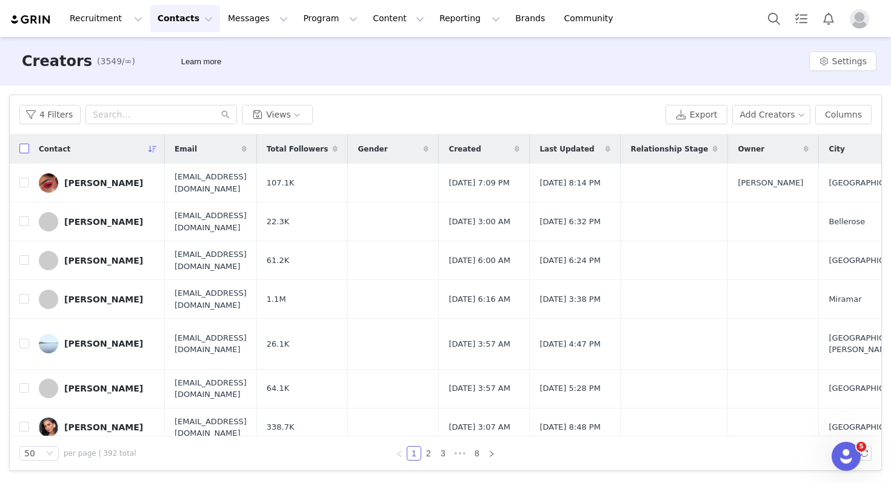
checkbox input "true"
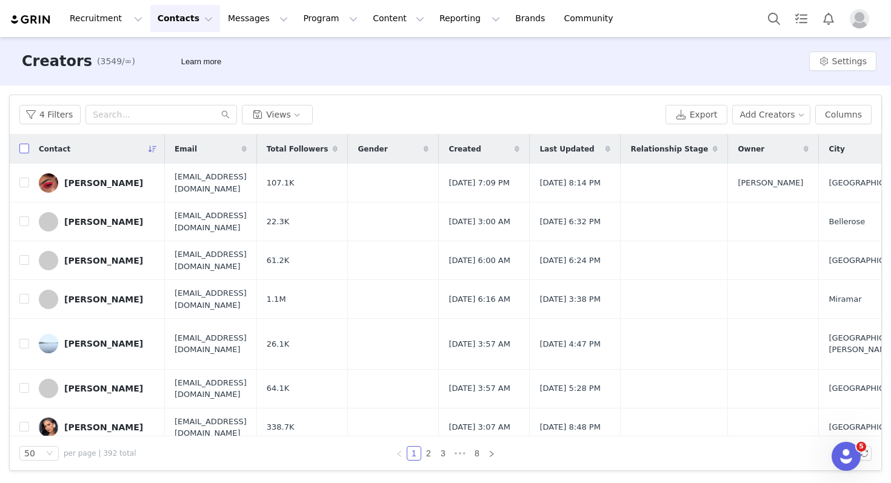
checkbox input "true"
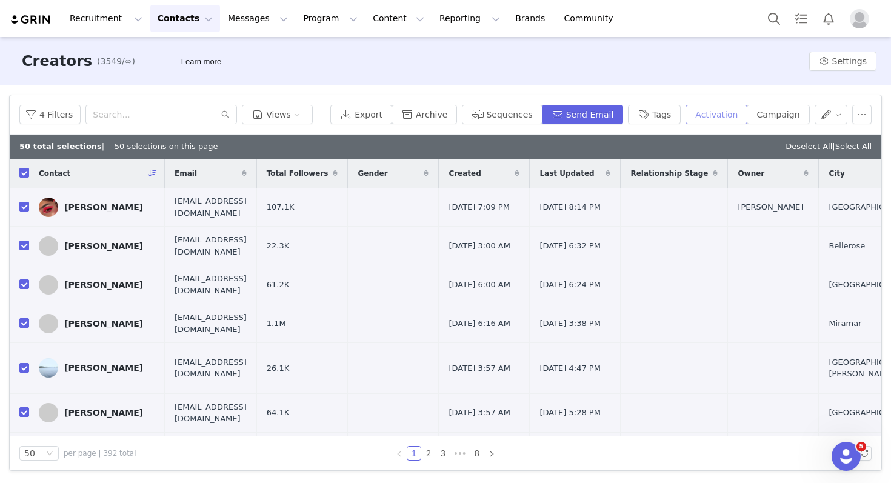
click at [720, 115] on button "Activation" at bounding box center [717, 114] width 62 height 19
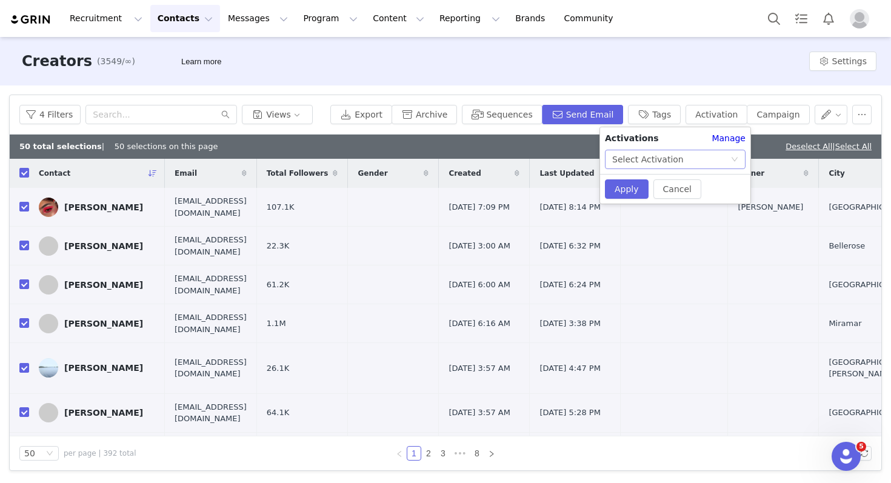
click at [649, 159] on div "Select Activation" at bounding box center [648, 159] width 72 height 18
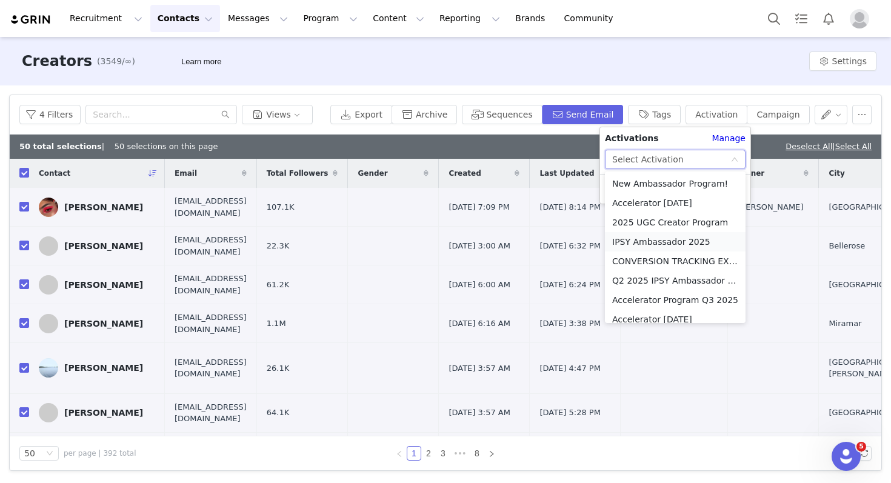
click at [615, 241] on li "IPSY Ambassador 2025" at bounding box center [675, 241] width 141 height 19
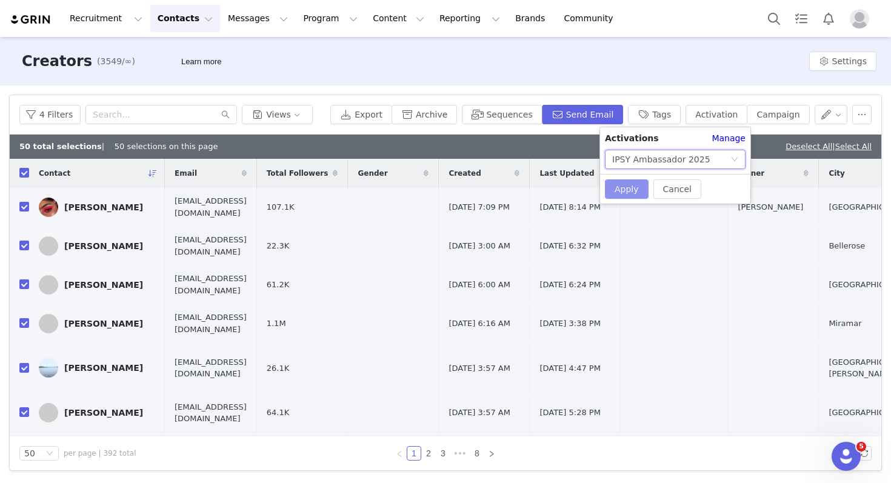
click at [626, 186] on button "Apply" at bounding box center [627, 188] width 44 height 19
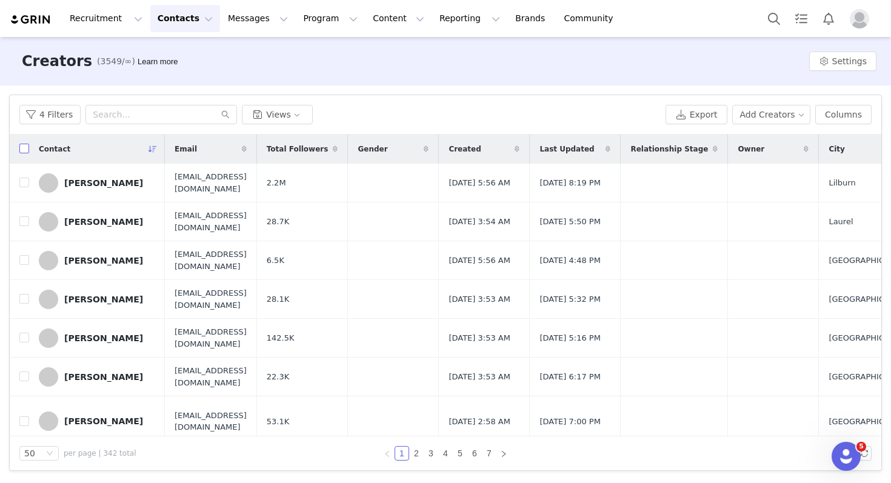
click at [22, 149] on input "checkbox" at bounding box center [24, 149] width 10 height 10
checkbox input "true"
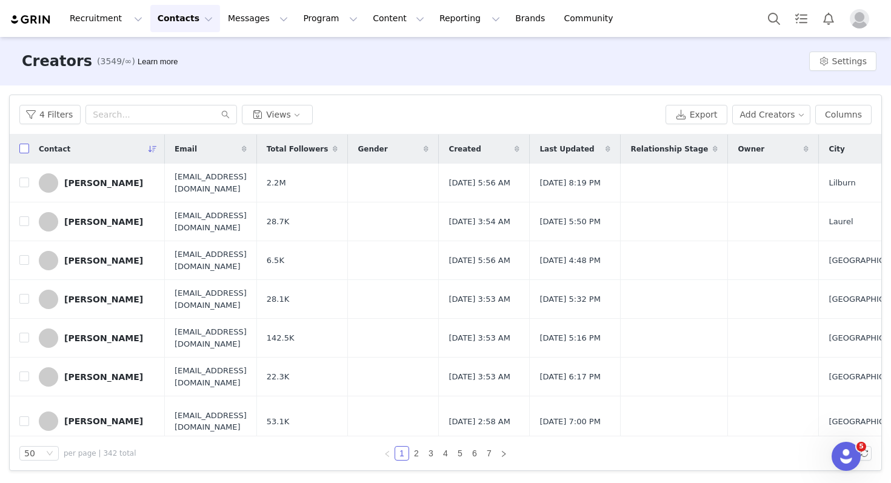
checkbox input "true"
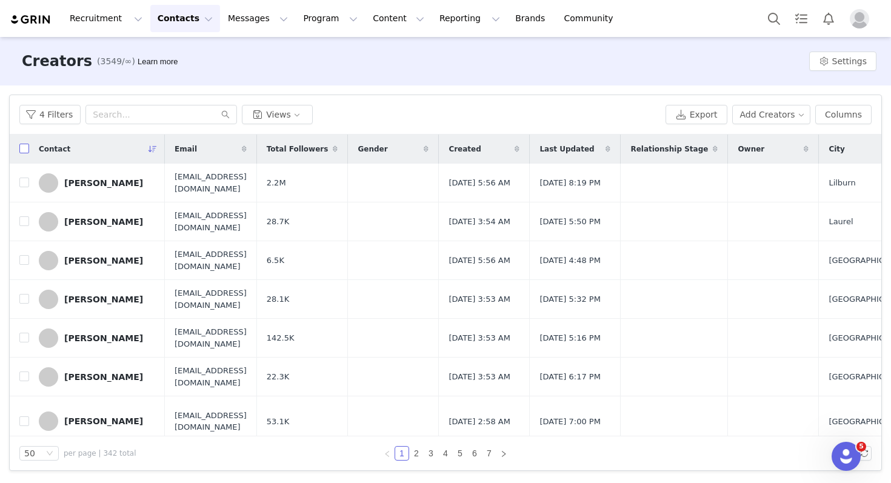
checkbox input "true"
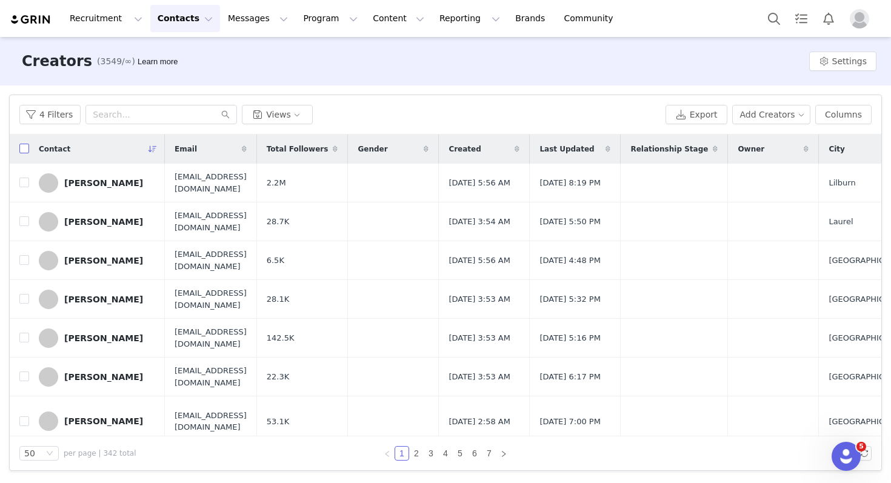
checkbox input "true"
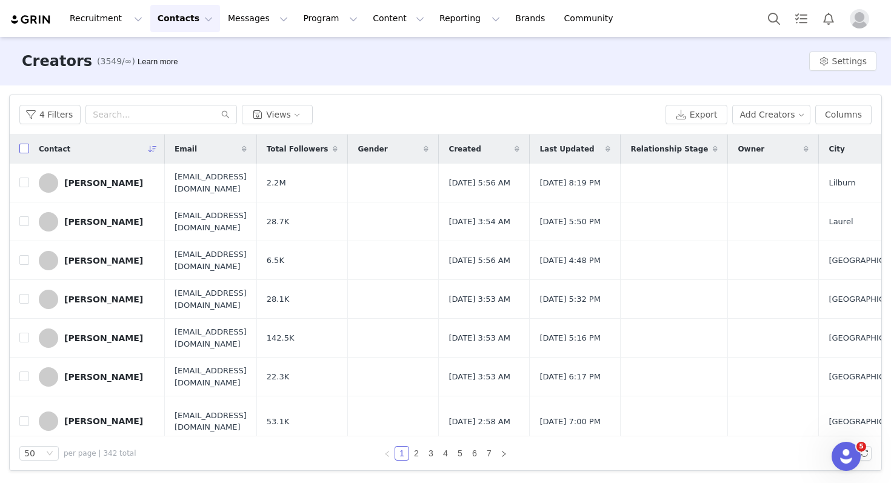
checkbox input "true"
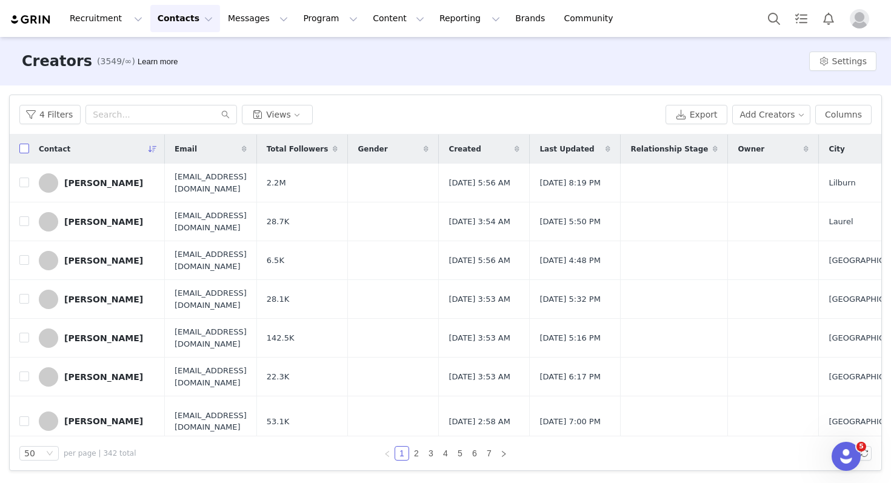
checkbox input "true"
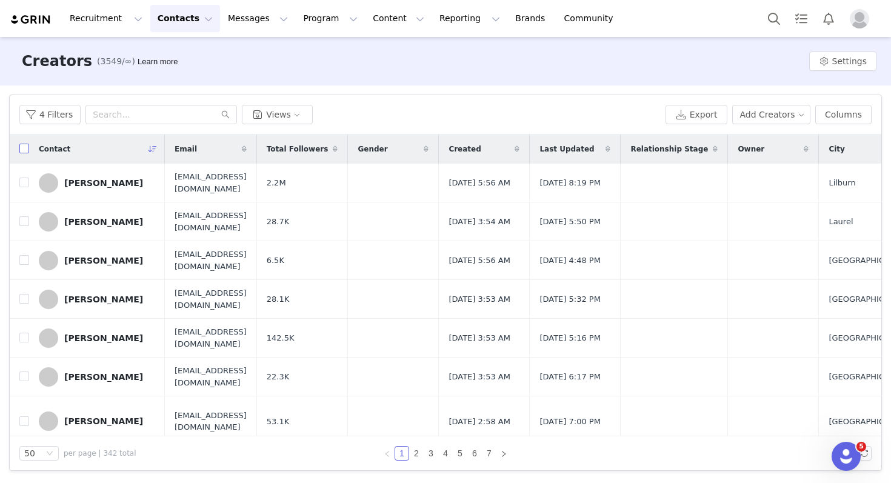
checkbox input "true"
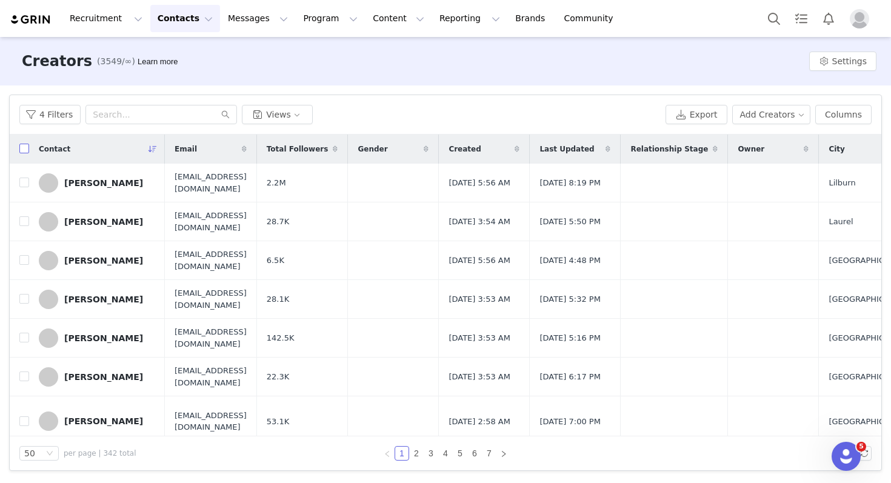
checkbox input "true"
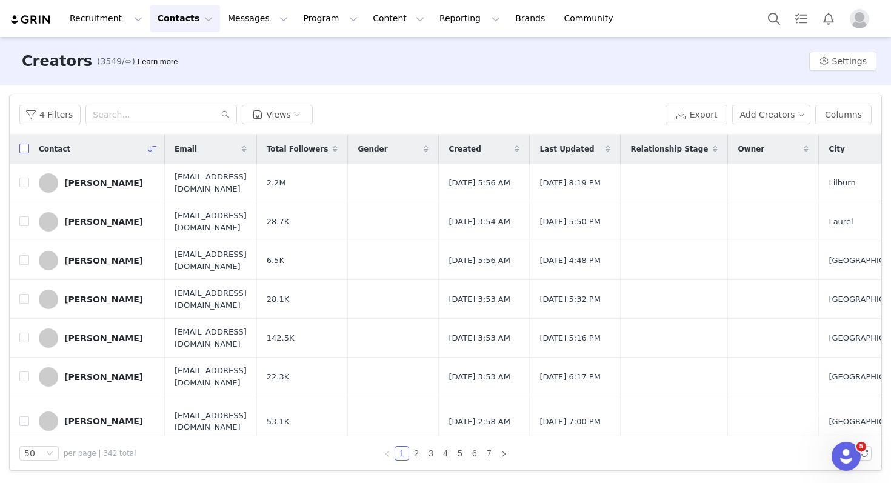
checkbox input "true"
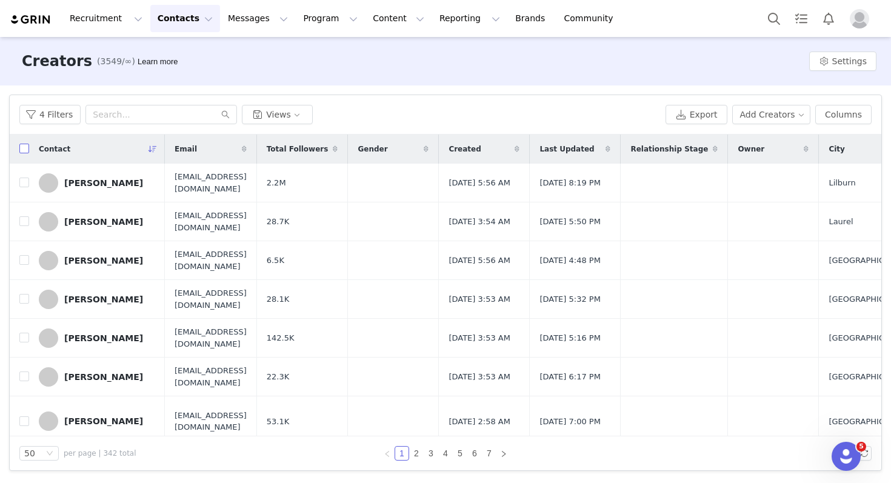
checkbox input "true"
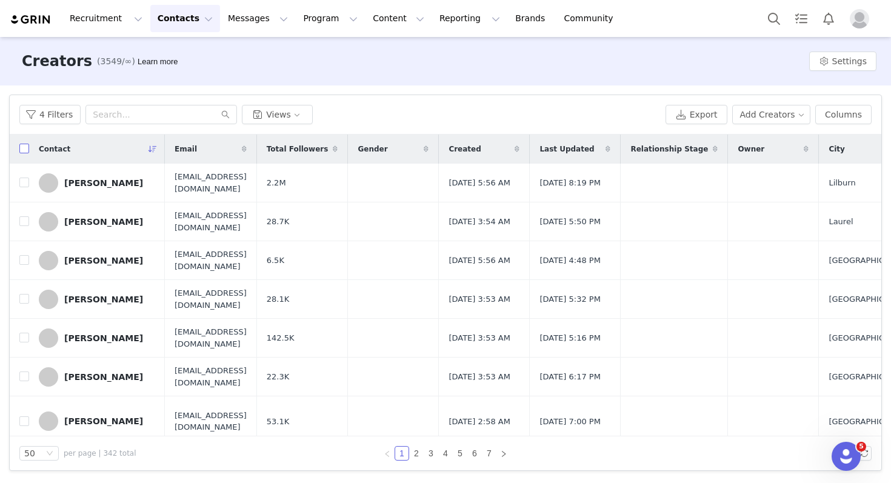
checkbox input "true"
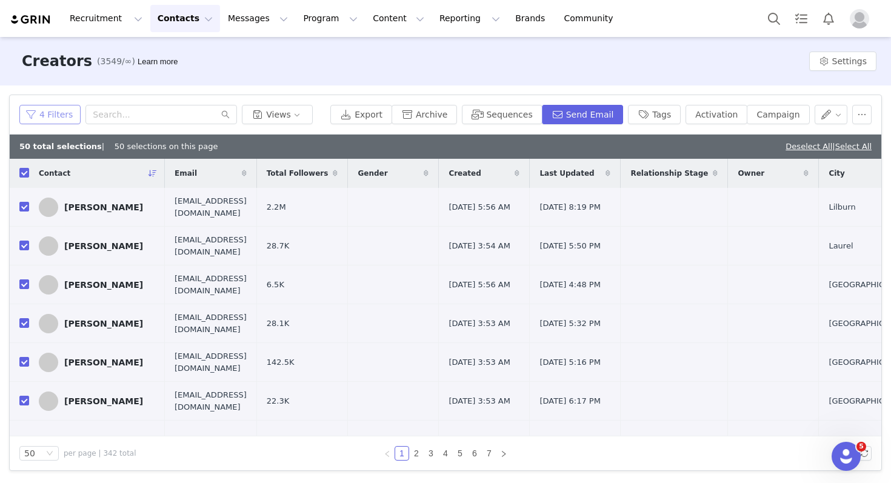
click at [46, 114] on button "4 Filters" at bounding box center [49, 114] width 61 height 19
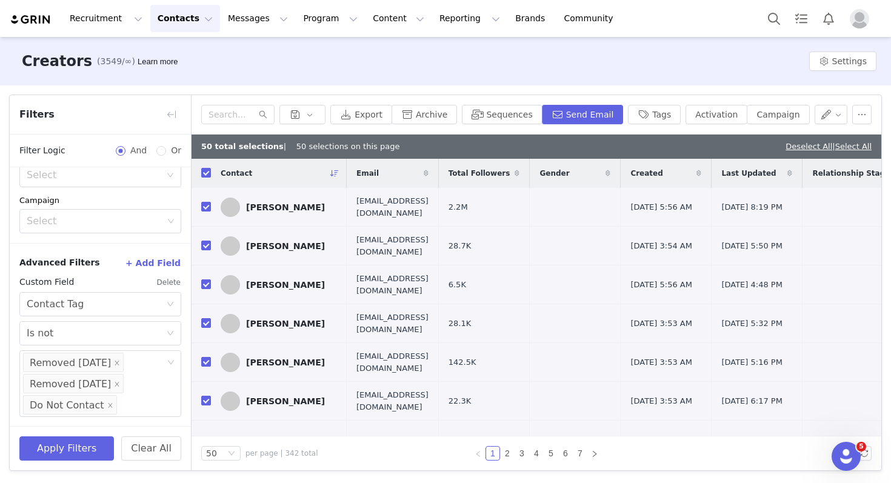
scroll to position [477, 0]
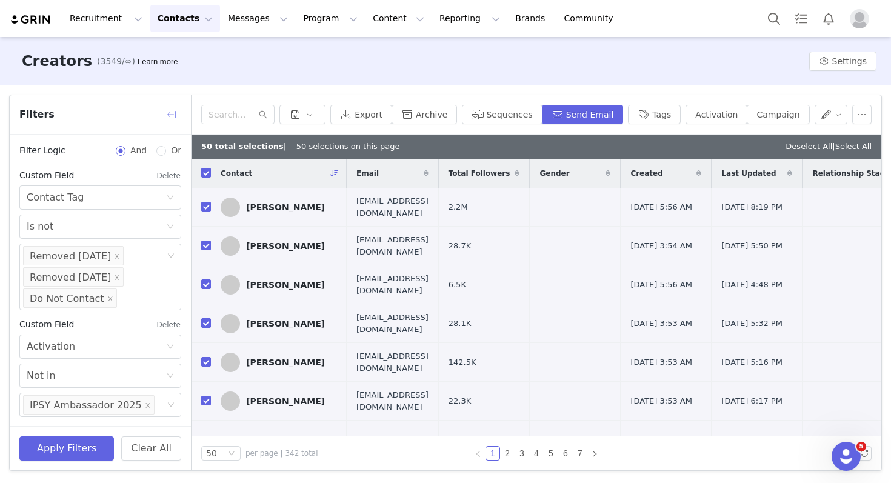
click at [171, 122] on button "button" at bounding box center [171, 114] width 19 height 19
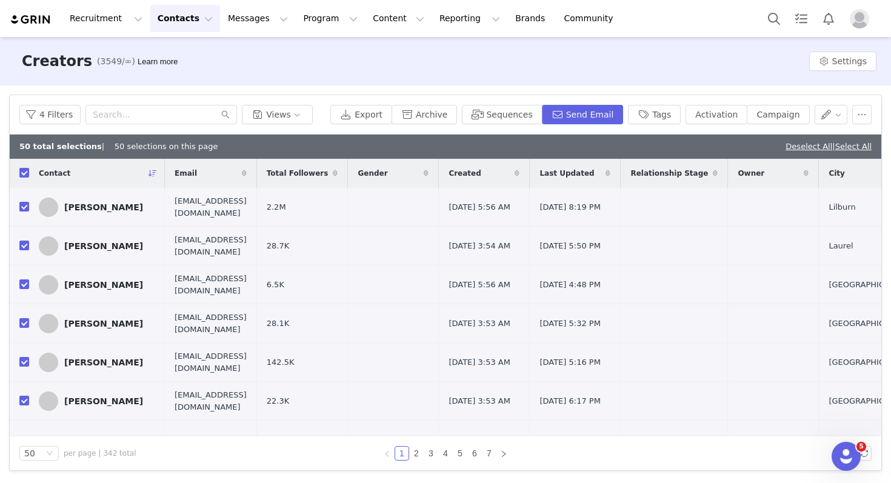
scroll to position [455, 0]
click at [718, 111] on button "Activation" at bounding box center [717, 114] width 62 height 19
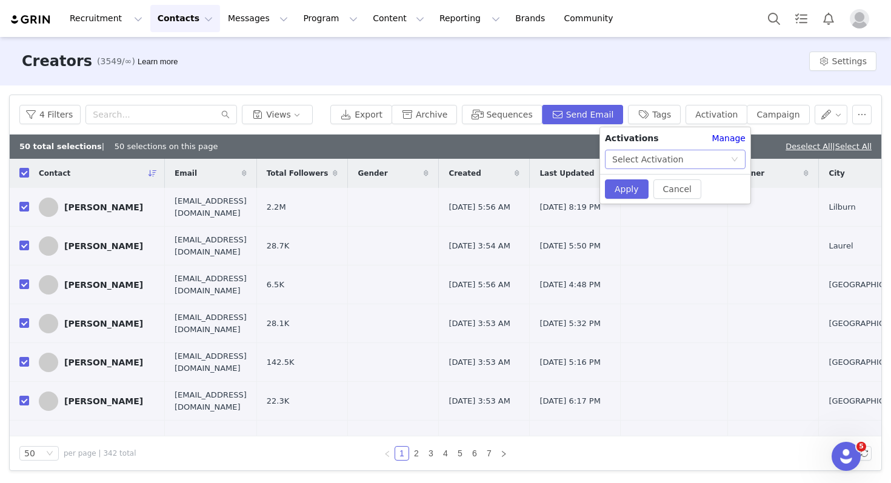
click at [640, 160] on div "Select Activation" at bounding box center [648, 159] width 72 height 18
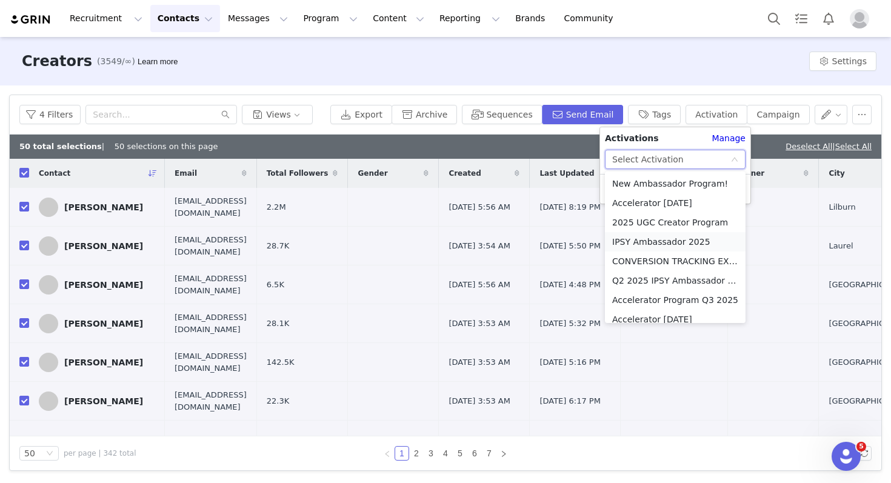
click at [639, 243] on li "IPSY Ambassador 2025" at bounding box center [675, 241] width 141 height 19
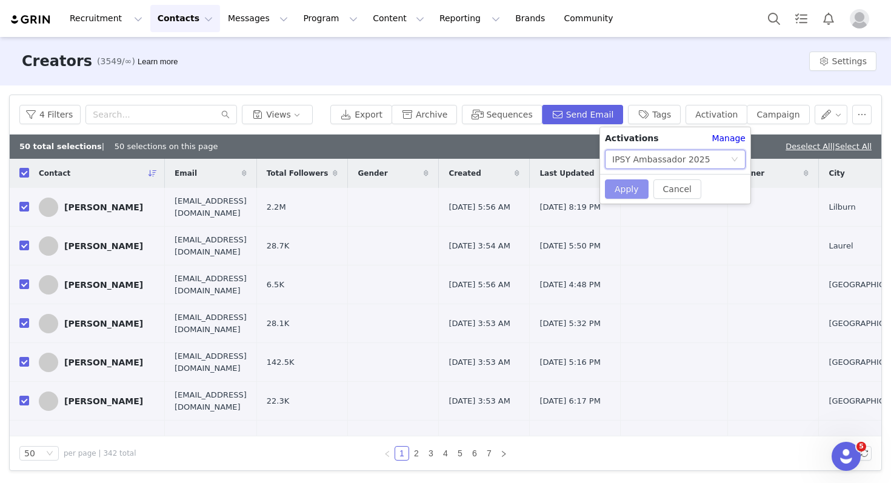
click at [624, 189] on button "Apply" at bounding box center [627, 188] width 44 height 19
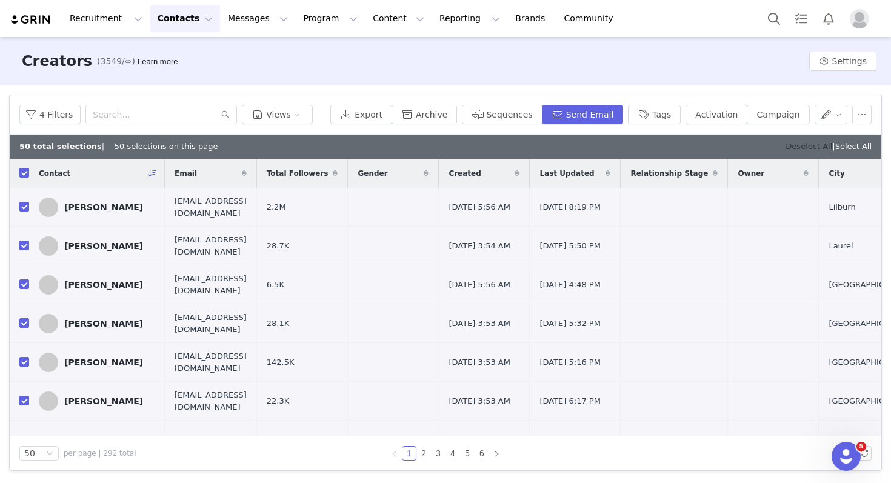
click at [805, 145] on link "Deselect All" at bounding box center [809, 146] width 47 height 9
checkbox input "false"
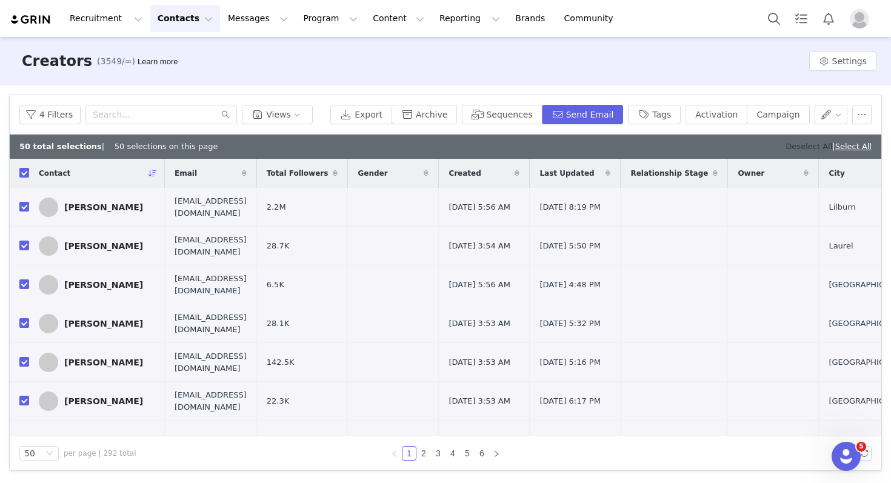
checkbox input "false"
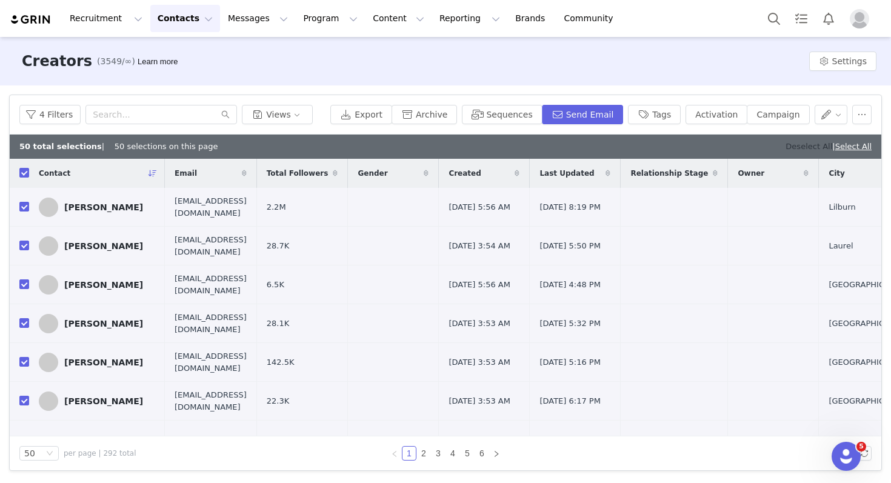
checkbox input "false"
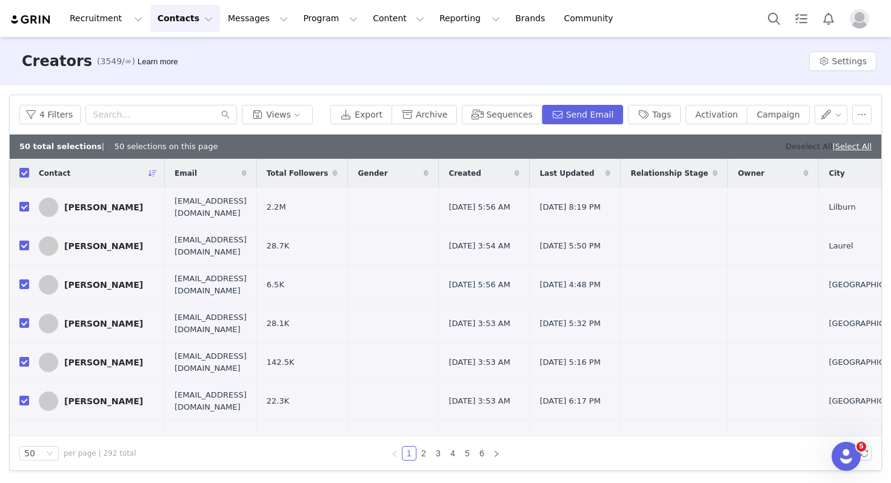
checkbox input "false"
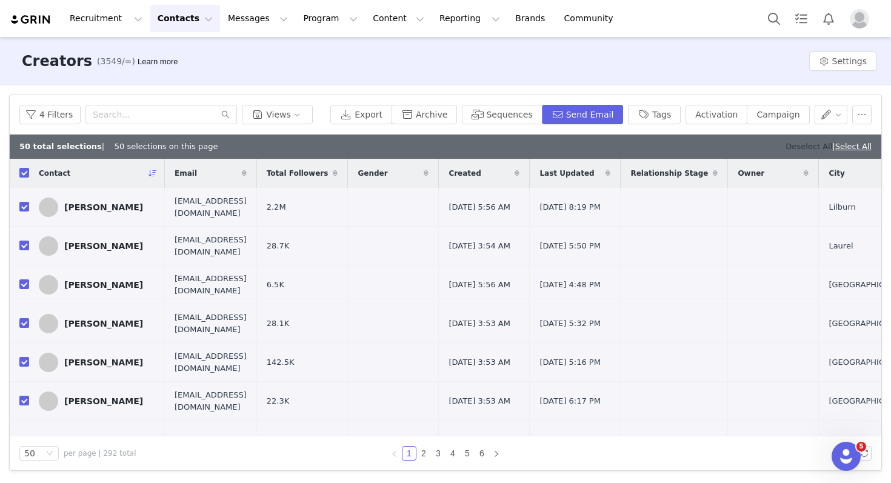
checkbox input "false"
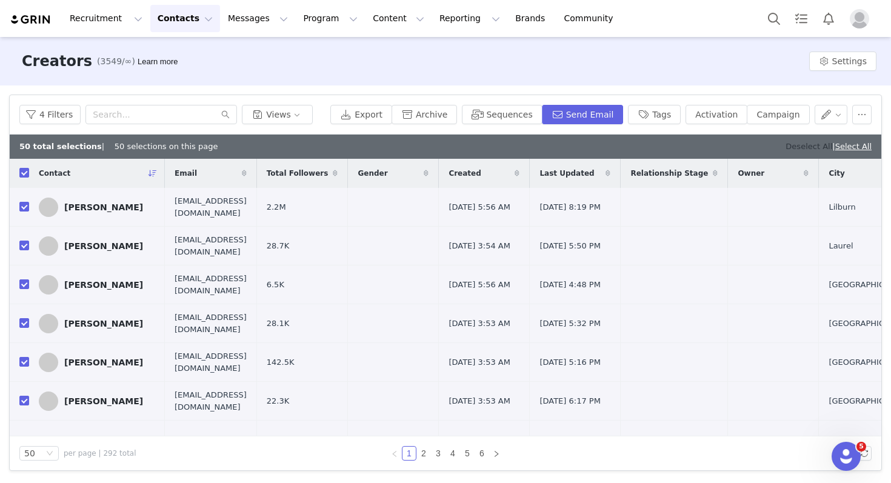
checkbox input "false"
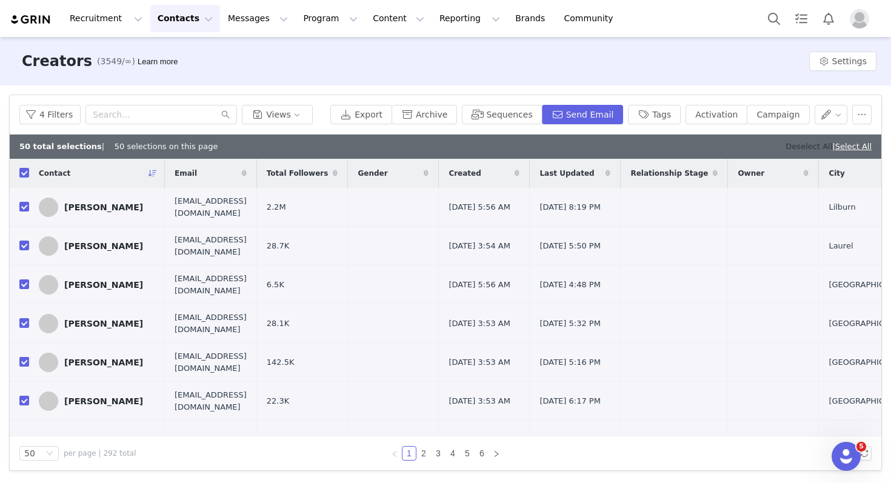
checkbox input "false"
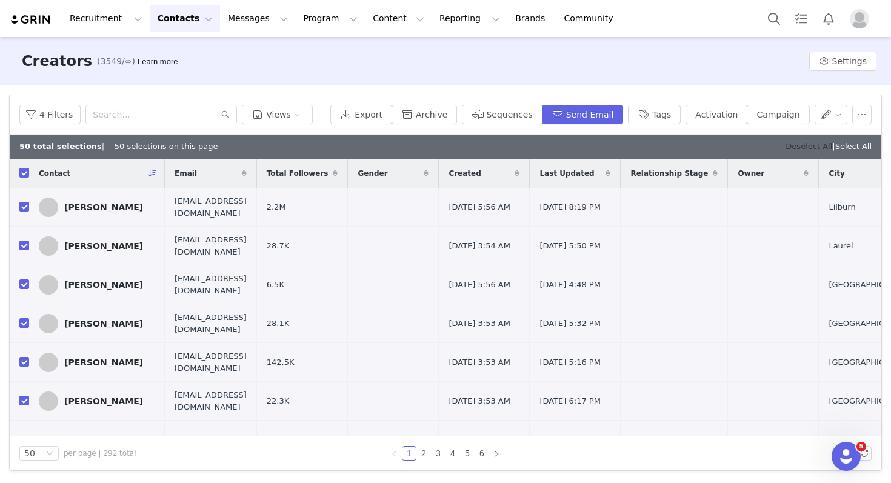
checkbox input "false"
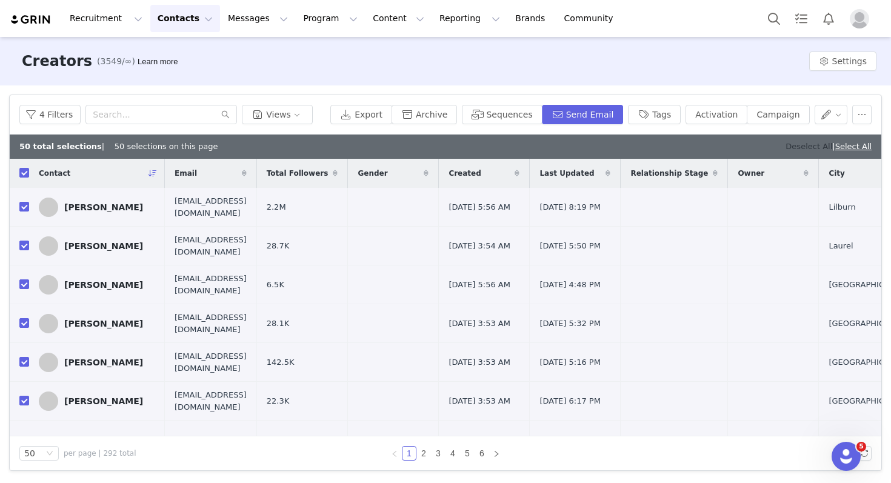
checkbox input "false"
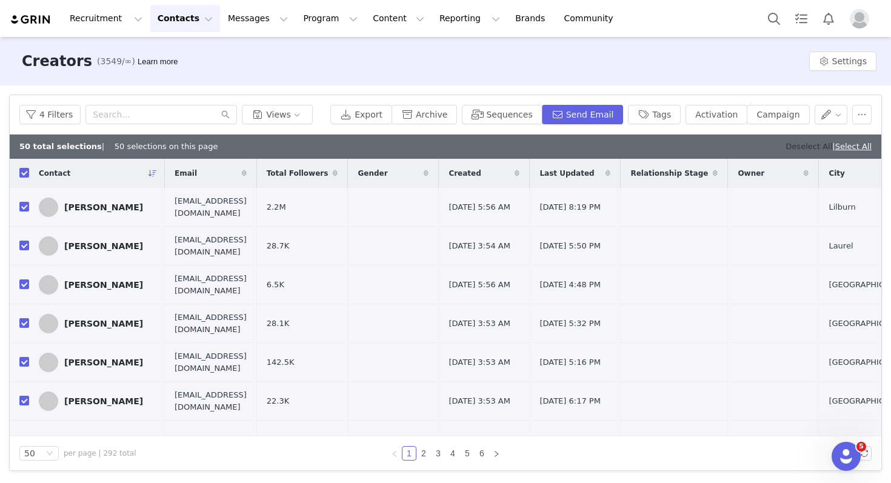
checkbox input "false"
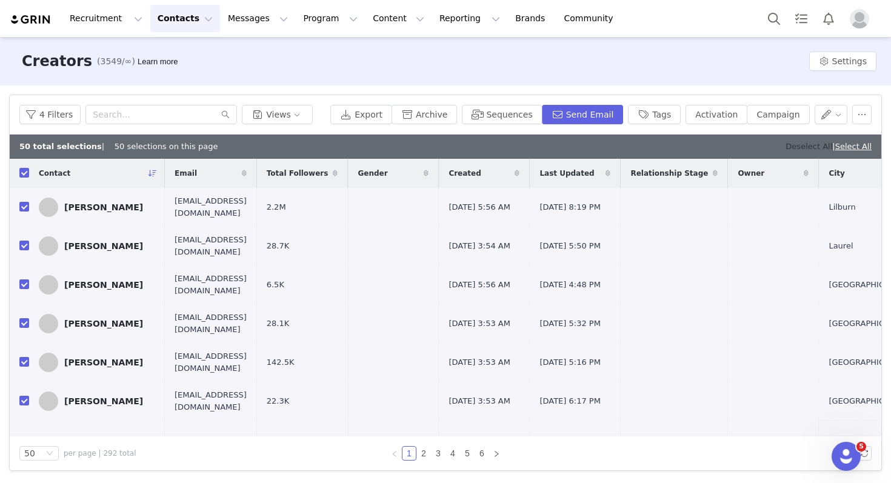
checkbox input "false"
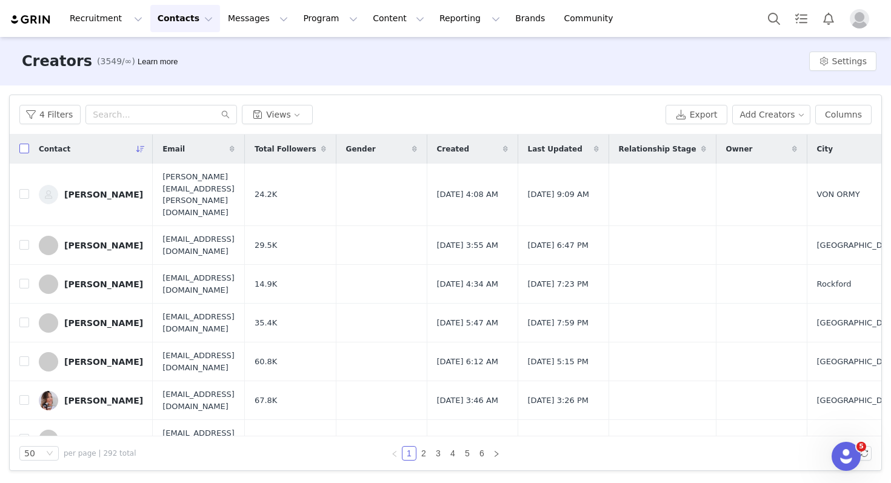
click at [21, 149] on input "checkbox" at bounding box center [24, 149] width 10 height 10
checkbox input "true"
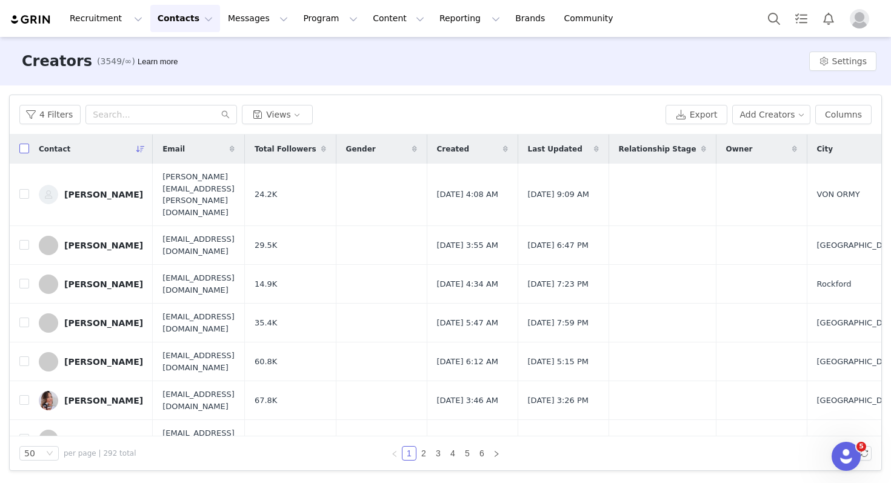
checkbox input "true"
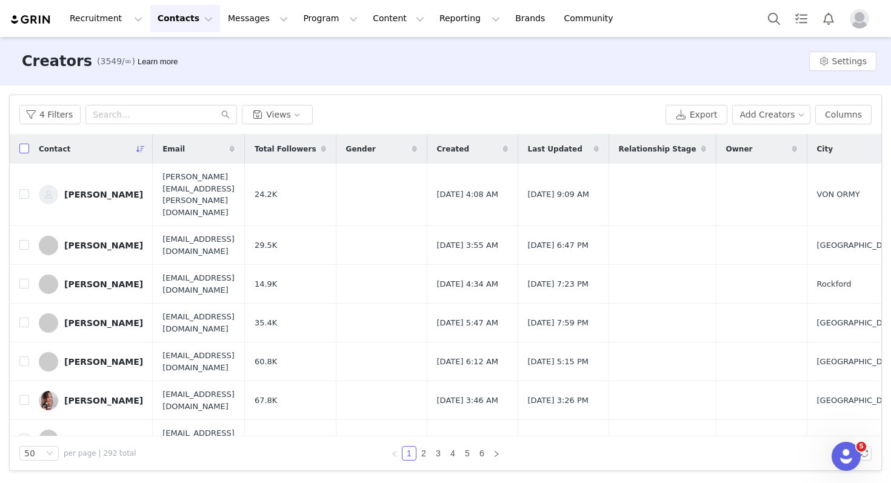
checkbox input "true"
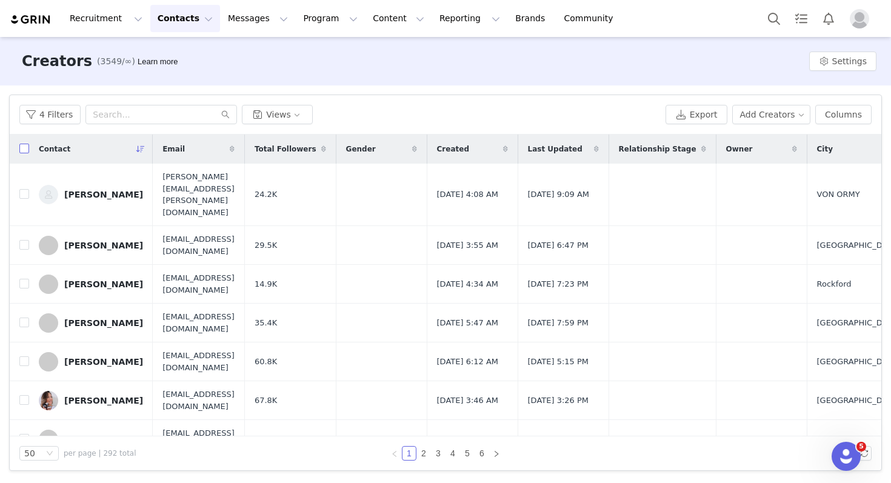
checkbox input "true"
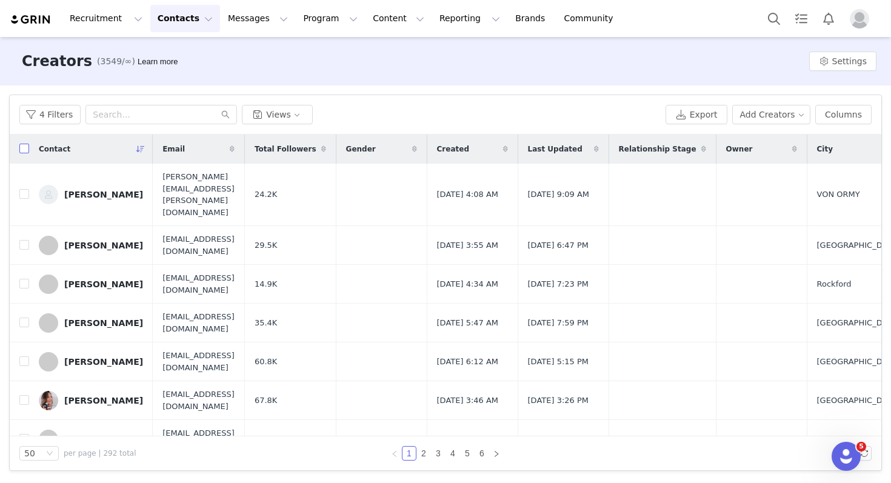
checkbox input "true"
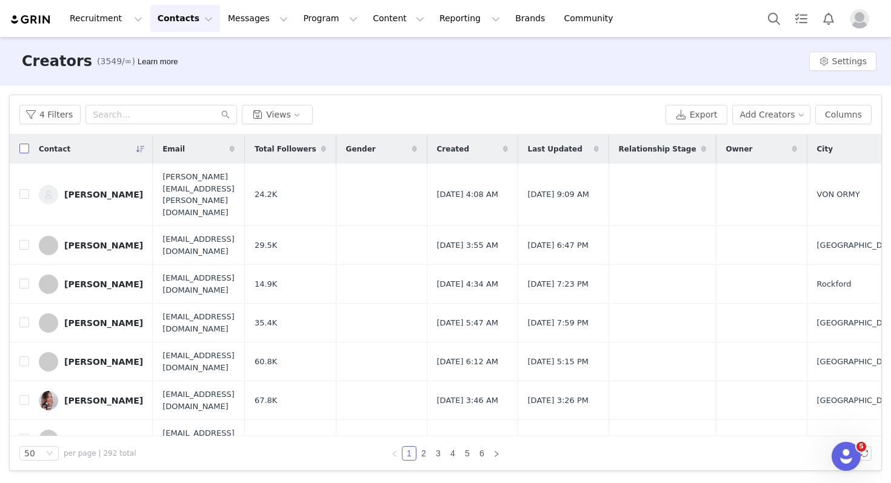
checkbox input "true"
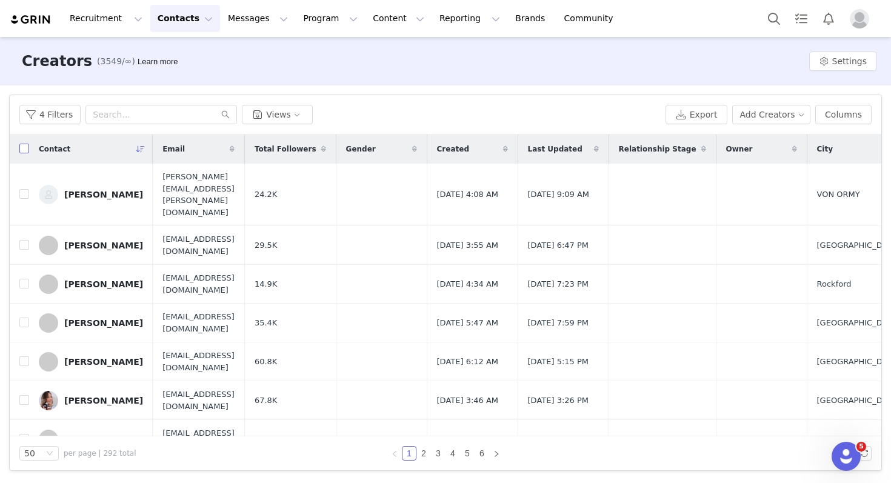
checkbox input "true"
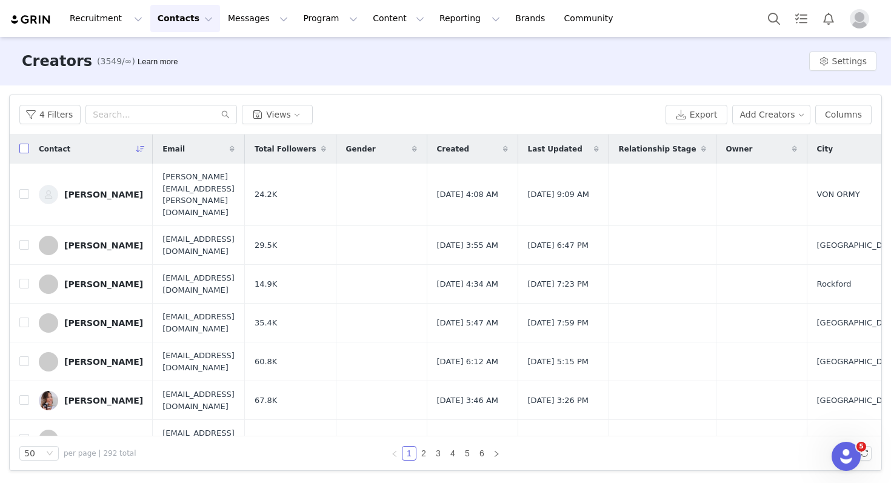
checkbox input "true"
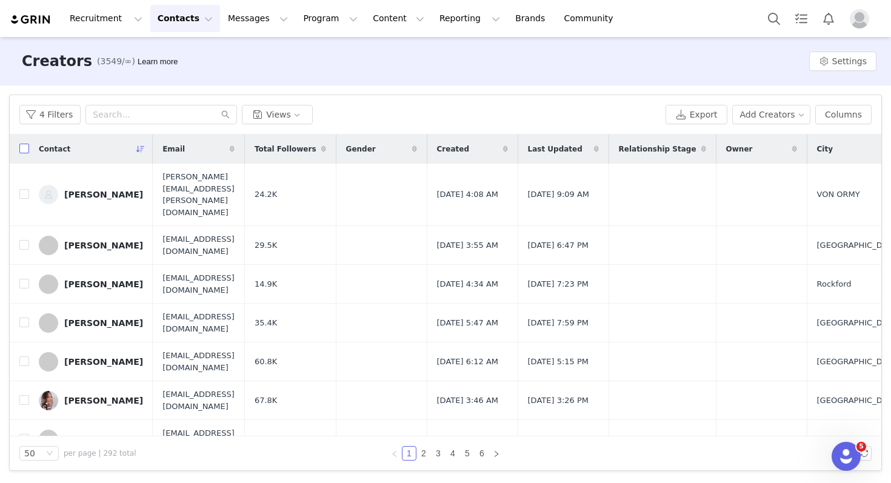
checkbox input "true"
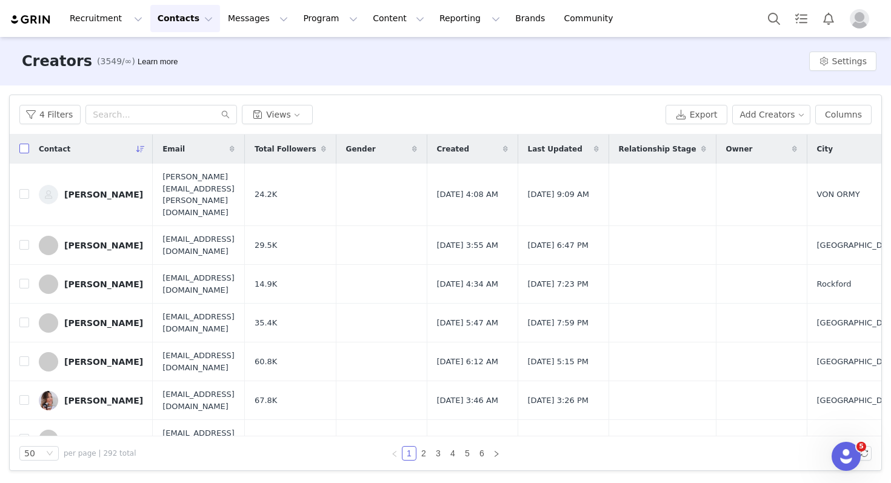
checkbox input "true"
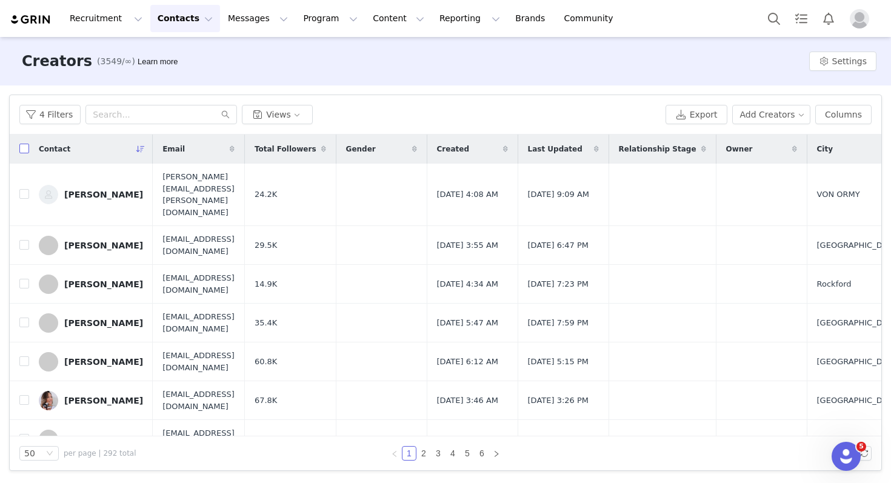
checkbox input "true"
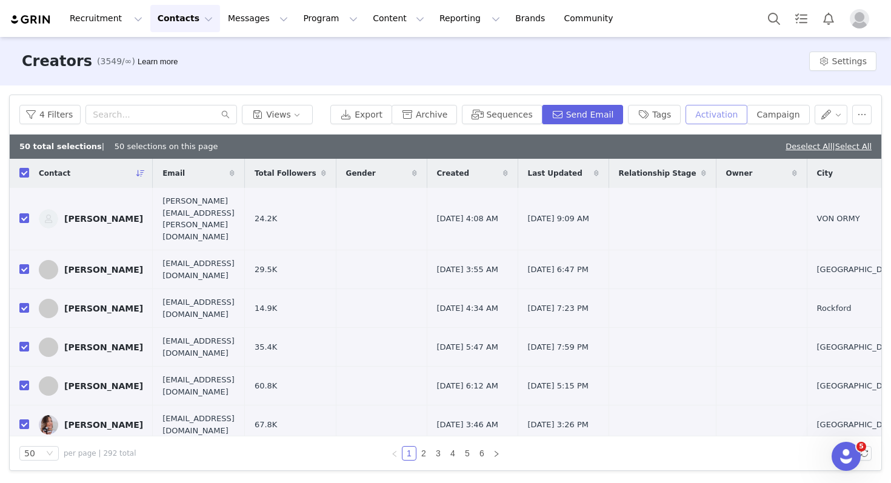
click at [737, 111] on button "Activation" at bounding box center [717, 114] width 62 height 19
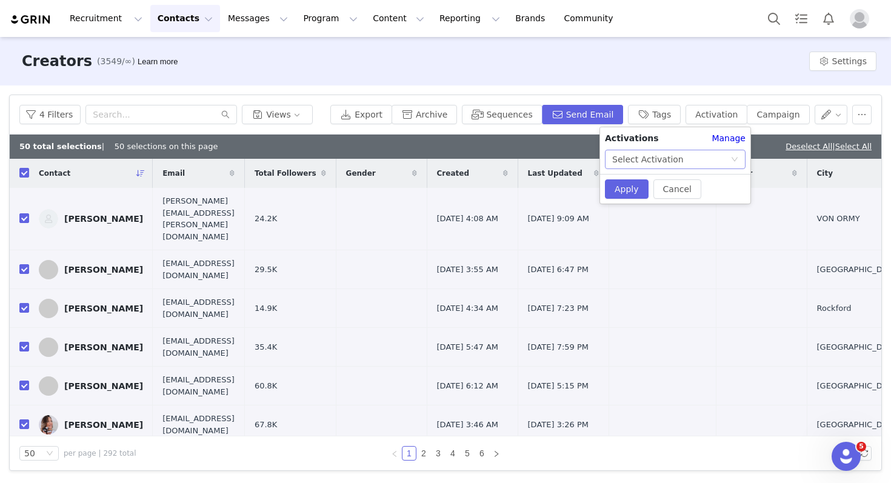
click at [657, 157] on div "Select Activation" at bounding box center [648, 159] width 72 height 18
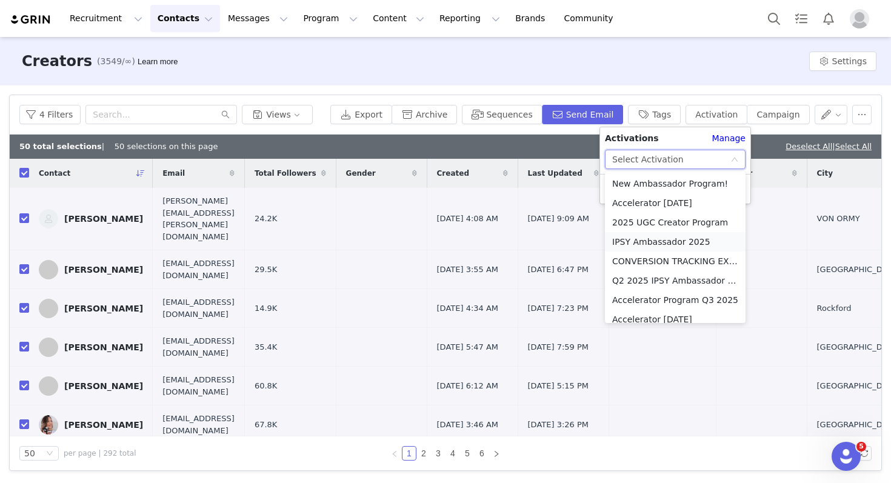
click at [626, 241] on li "IPSY Ambassador 2025" at bounding box center [675, 241] width 141 height 19
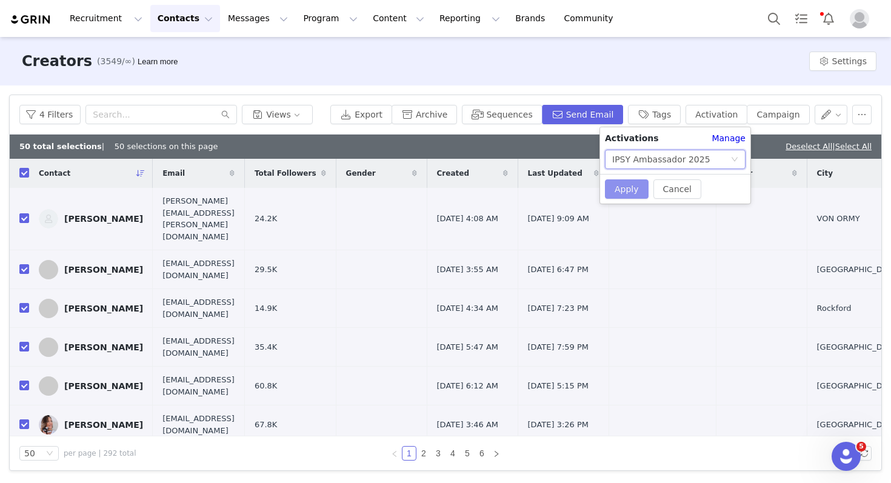
click at [629, 189] on button "Apply" at bounding box center [627, 188] width 44 height 19
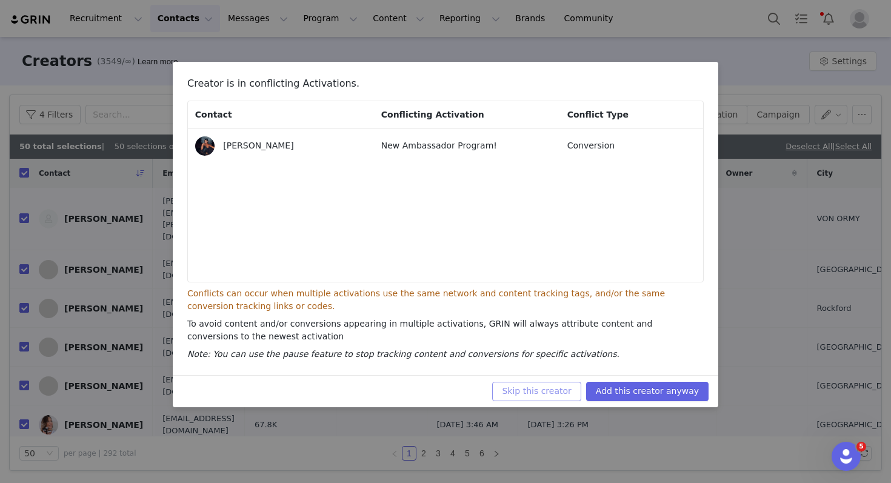
click at [531, 391] on button "Skip this creator" at bounding box center [536, 391] width 89 height 19
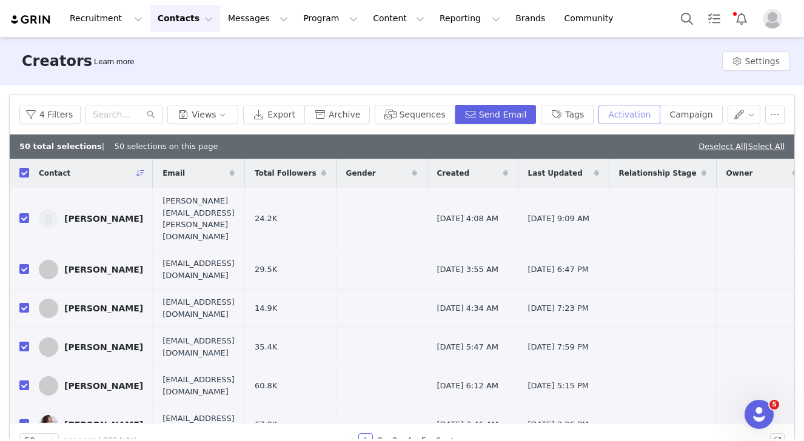
click at [619, 112] on button "Activation" at bounding box center [629, 114] width 62 height 19
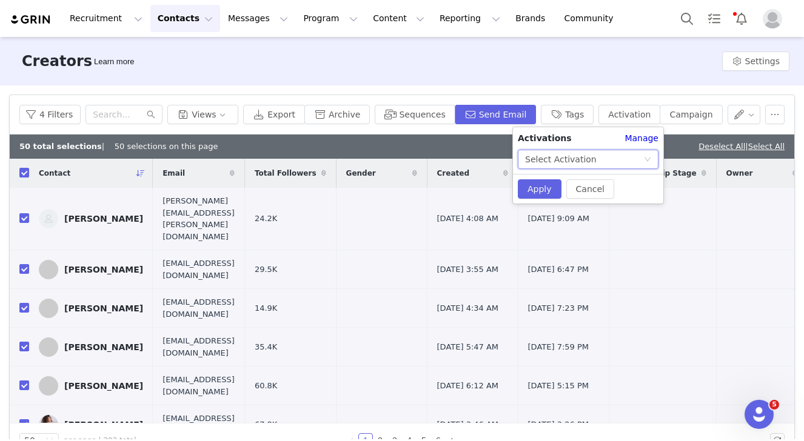
click at [603, 161] on div "Select Activation" at bounding box center [584, 159] width 118 height 18
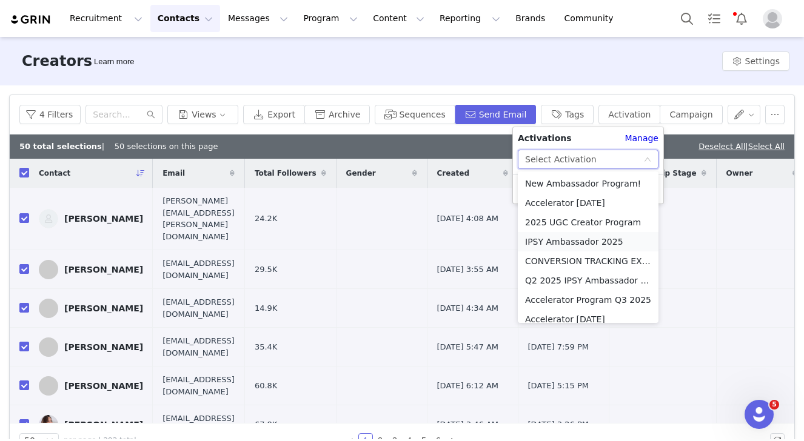
click at [577, 236] on li "IPSY Ambassador 2025" at bounding box center [588, 241] width 141 height 19
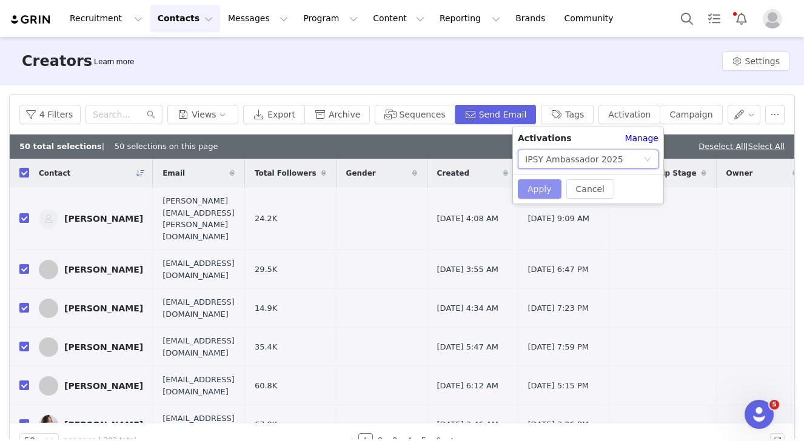
click at [535, 192] on button "Apply" at bounding box center [540, 188] width 44 height 19
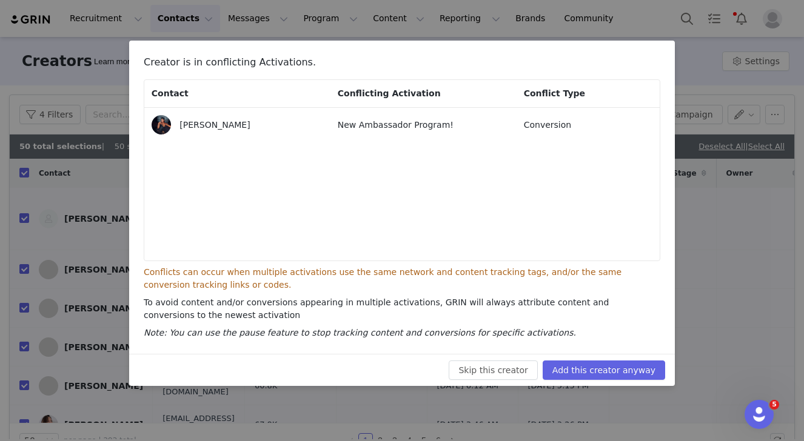
click at [373, 118] on div "New Ambassador Program!" at bounding box center [422, 125] width 172 height 15
click at [295, 129] on div "[PERSON_NAME]" at bounding box center [249, 125] width 141 height 13
click at [501, 369] on button "Skip this creator" at bounding box center [493, 370] width 89 height 19
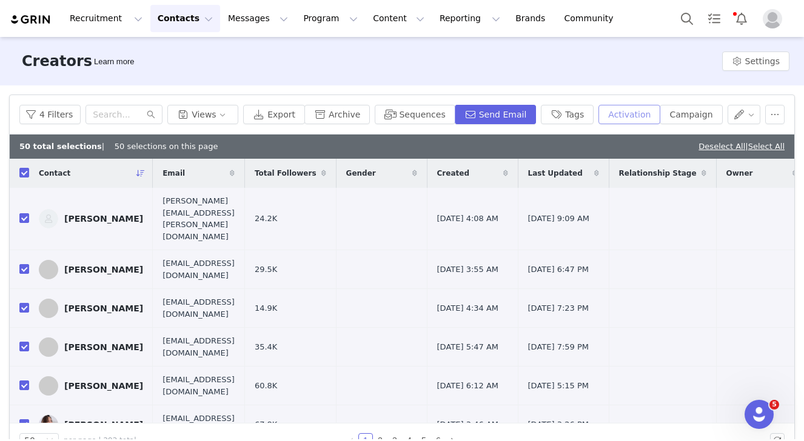
click at [621, 113] on button "Activation" at bounding box center [629, 114] width 62 height 19
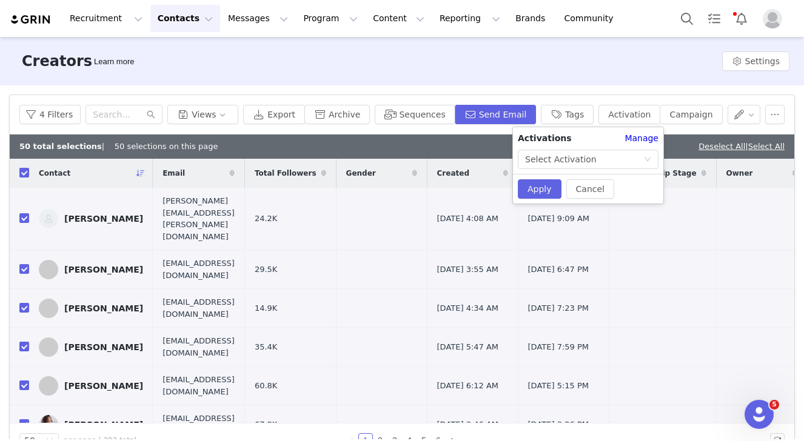
click at [321, 67] on div "Creators (3549/∞) Learn more Settings" at bounding box center [402, 61] width 804 height 48
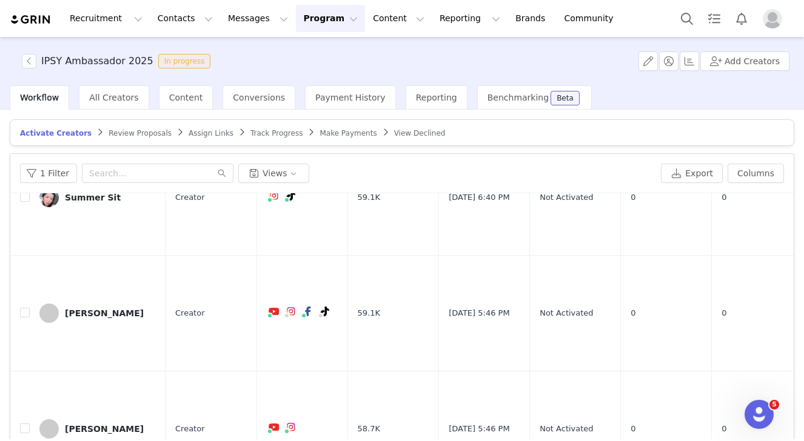
scroll to position [87, 0]
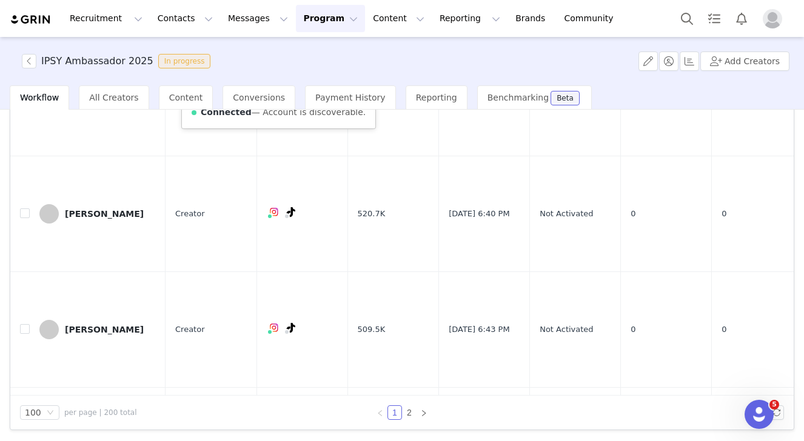
scroll to position [1179, 0]
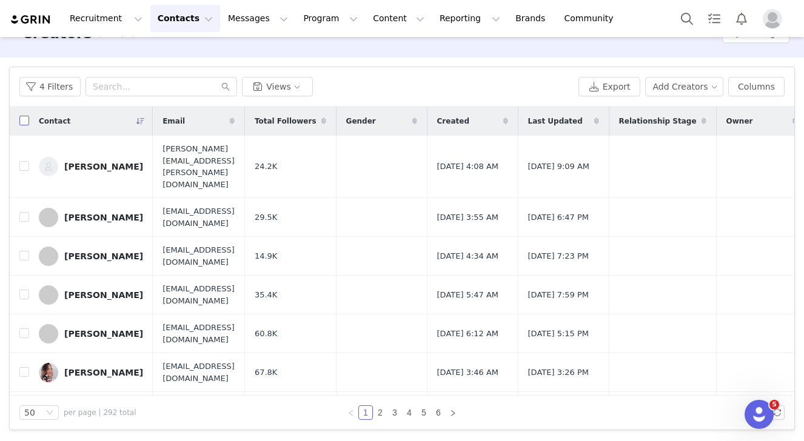
click at [23, 125] on input "checkbox" at bounding box center [24, 121] width 10 height 10
checkbox input "true"
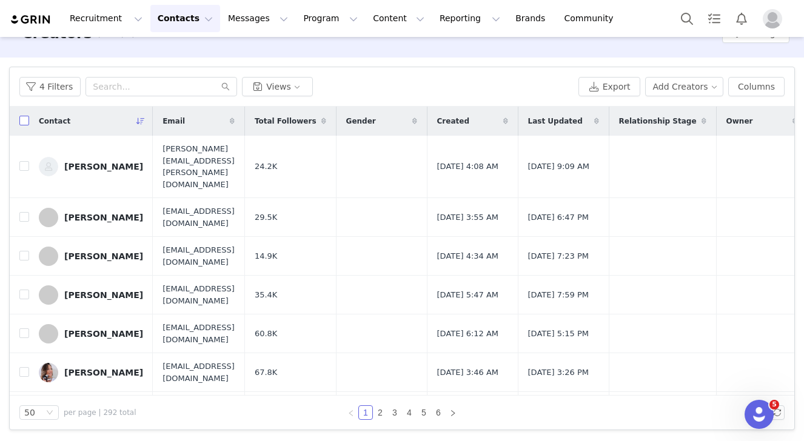
checkbox input "true"
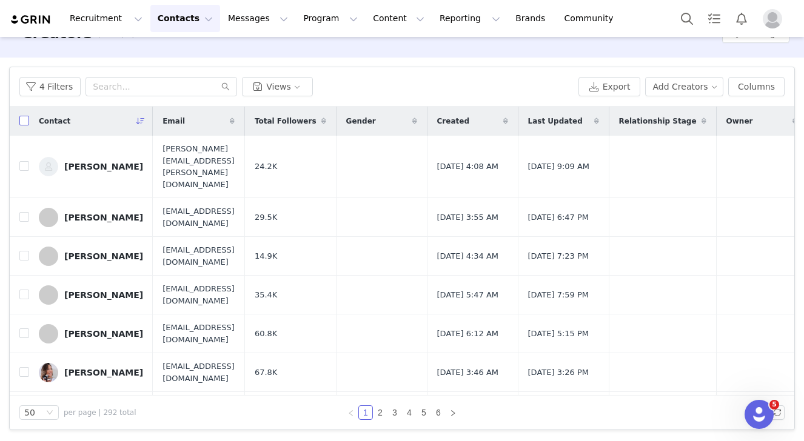
checkbox input "true"
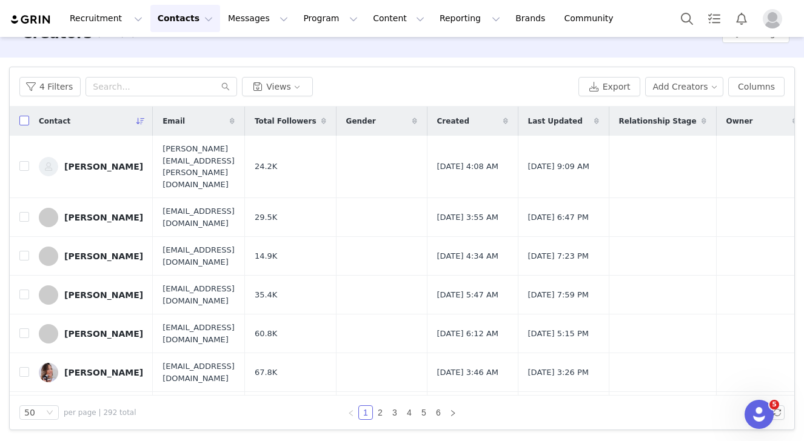
checkbox input "true"
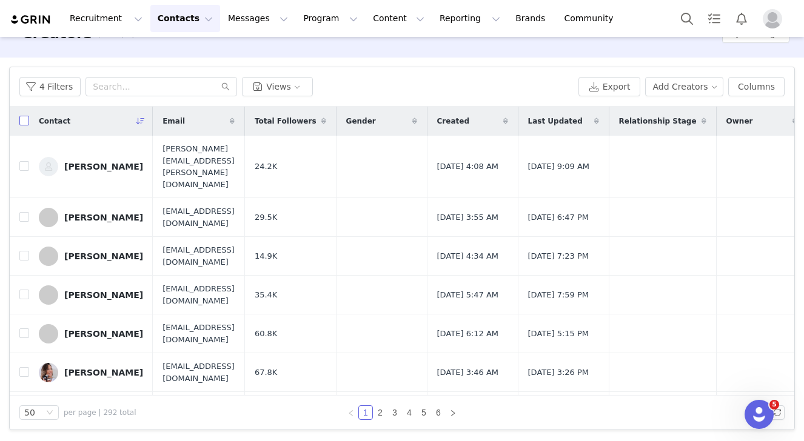
checkbox input "true"
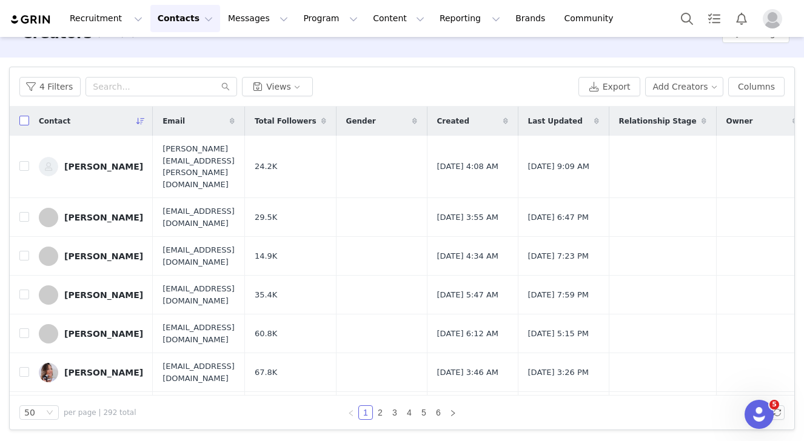
checkbox input "true"
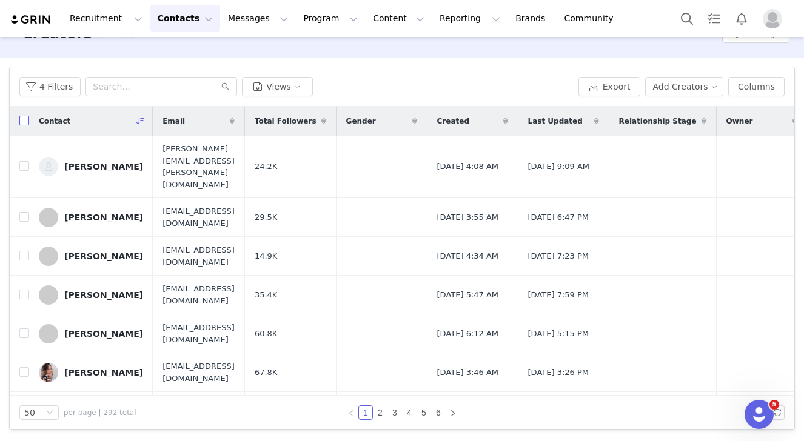
checkbox input "true"
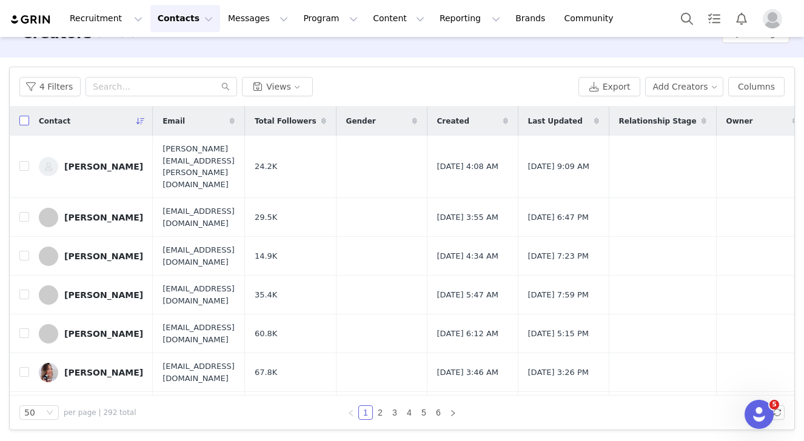
checkbox input "true"
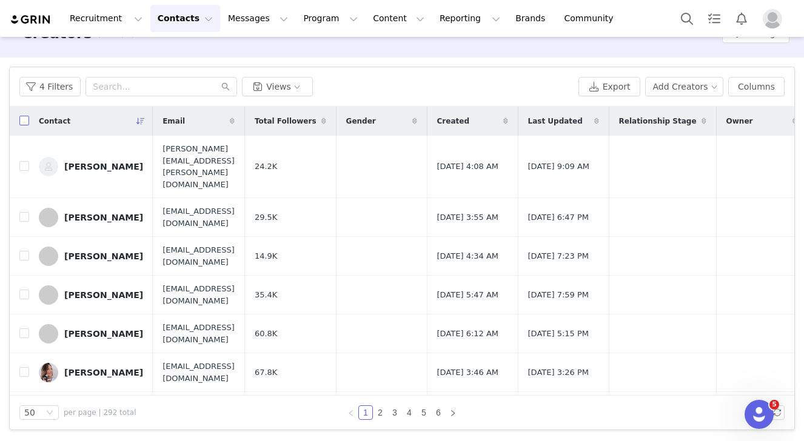
checkbox input "true"
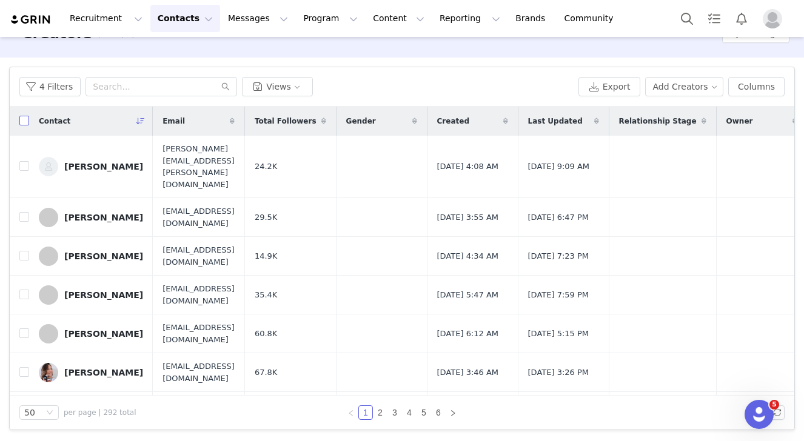
checkbox input "true"
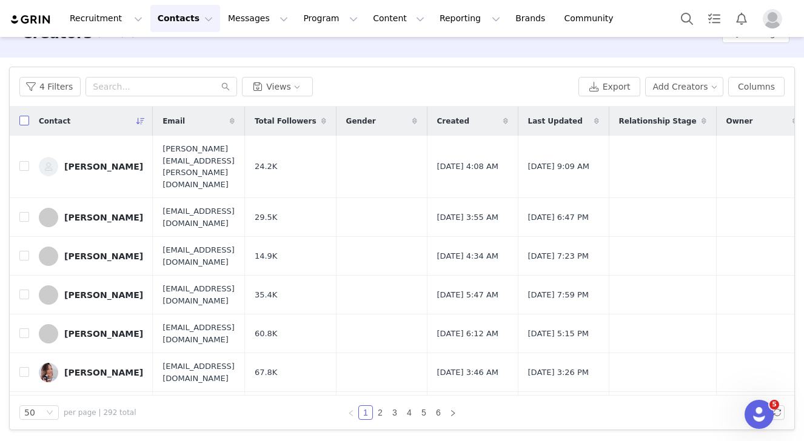
checkbox input "true"
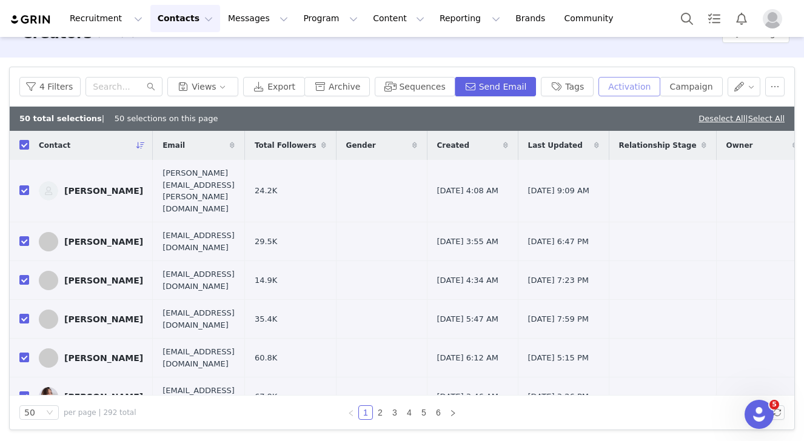
click at [617, 80] on button "Activation" at bounding box center [629, 86] width 62 height 19
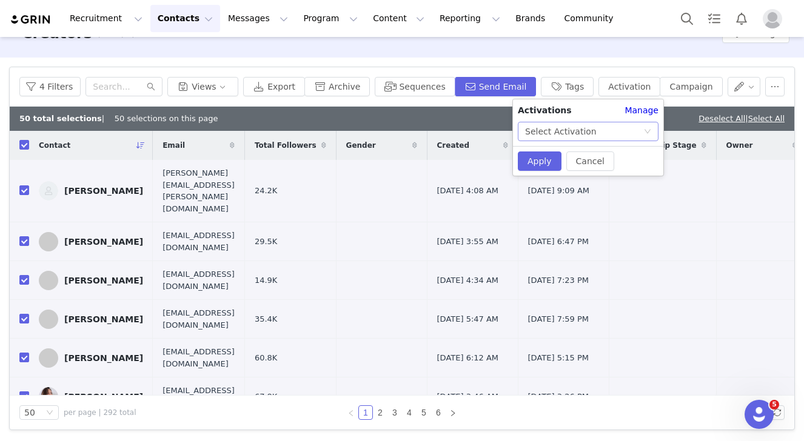
click at [601, 133] on div "Select Activation" at bounding box center [584, 131] width 118 height 18
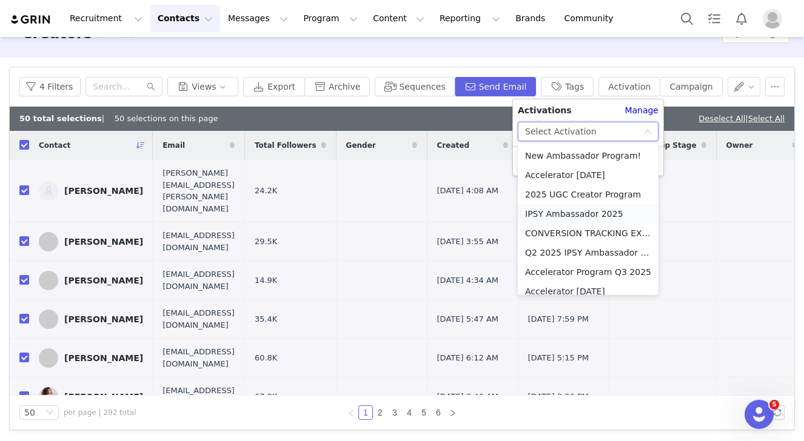
click at [586, 215] on li "IPSY Ambassador 2025" at bounding box center [588, 213] width 141 height 19
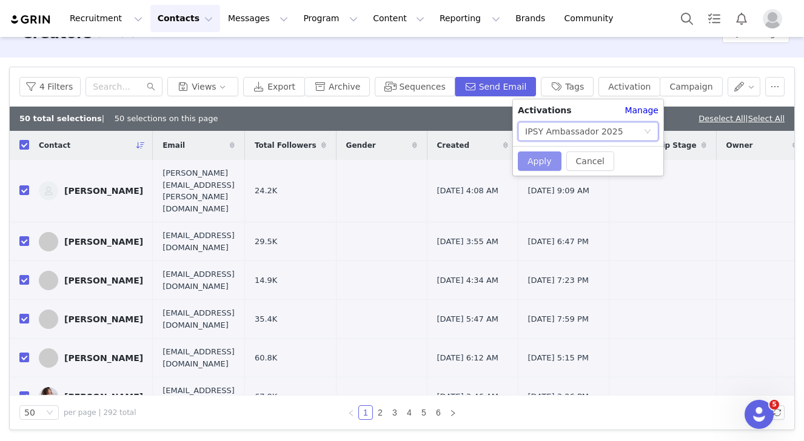
click at [538, 169] on button "Apply" at bounding box center [540, 161] width 44 height 19
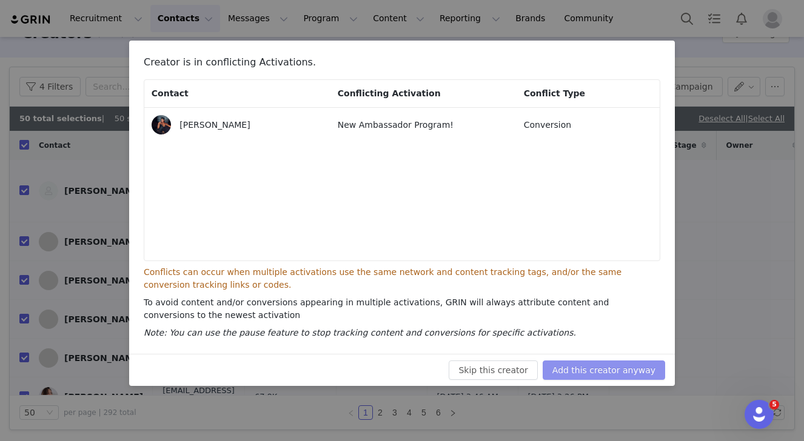
click at [626, 369] on button "Add this creator anyway" at bounding box center [604, 370] width 122 height 19
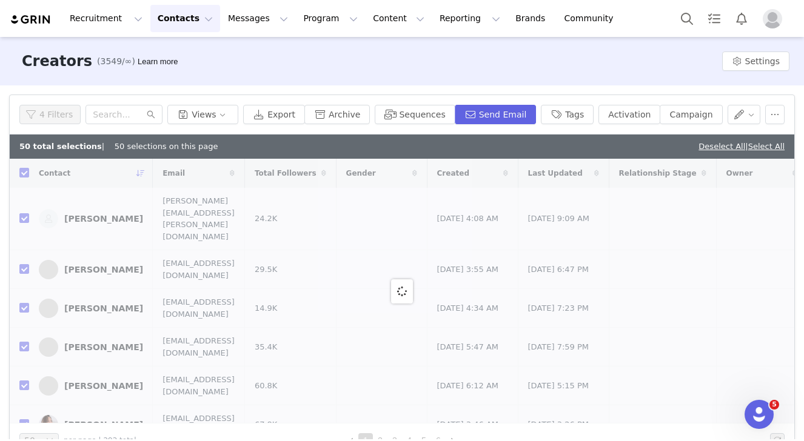
scroll to position [1, 0]
checkbox input "false"
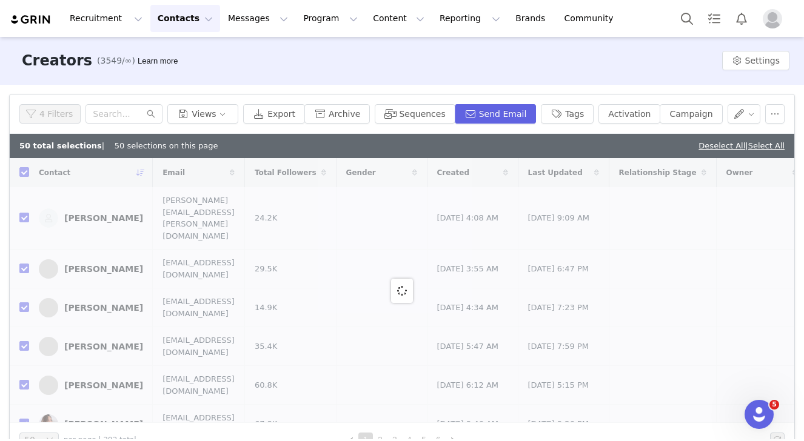
checkbox input "false"
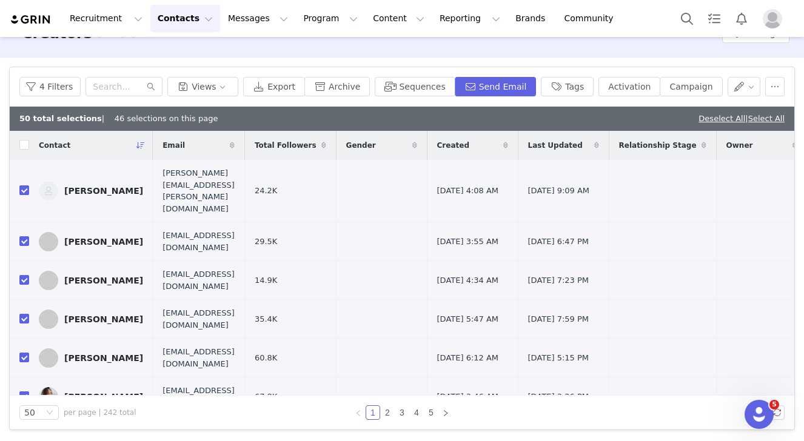
scroll to position [0, 0]
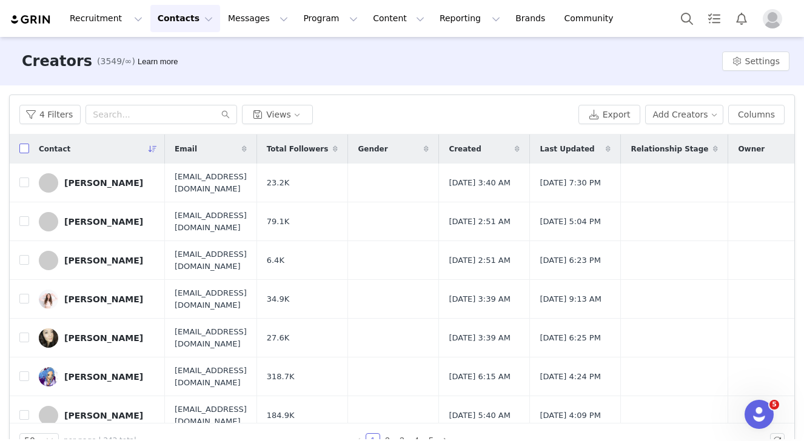
click at [23, 150] on input "checkbox" at bounding box center [24, 149] width 10 height 10
checkbox input "true"
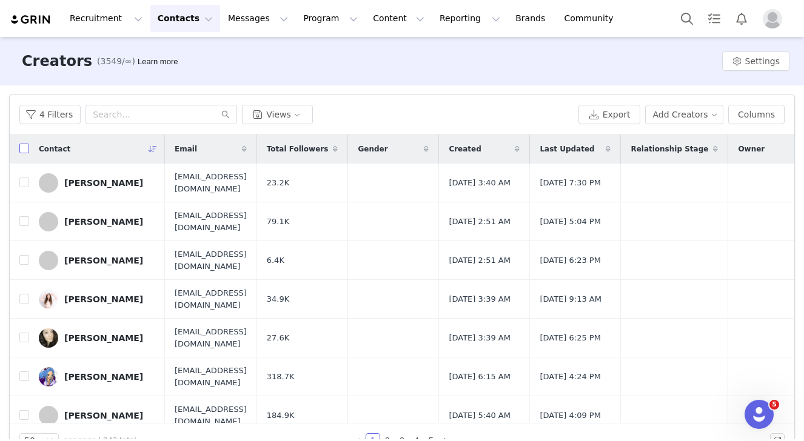
checkbox input "true"
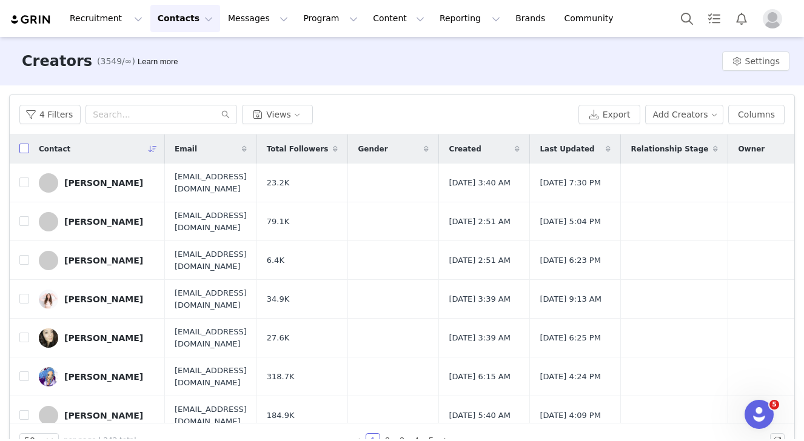
checkbox input "true"
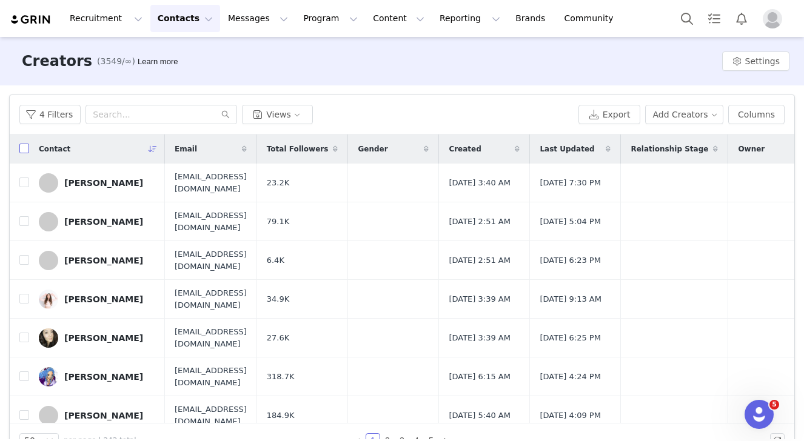
checkbox input "true"
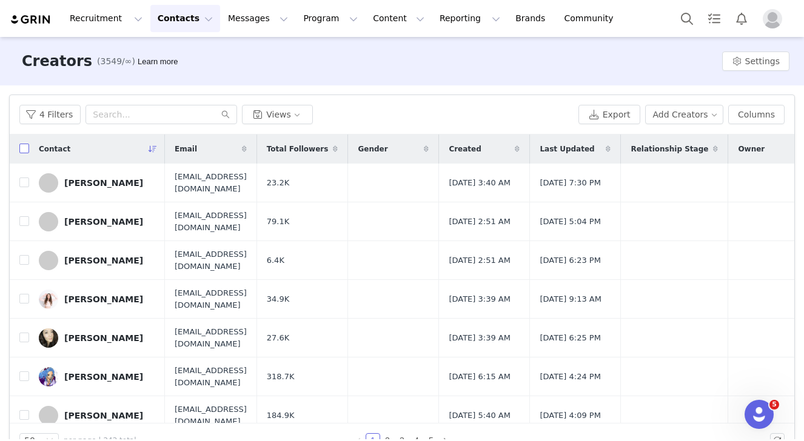
checkbox input "true"
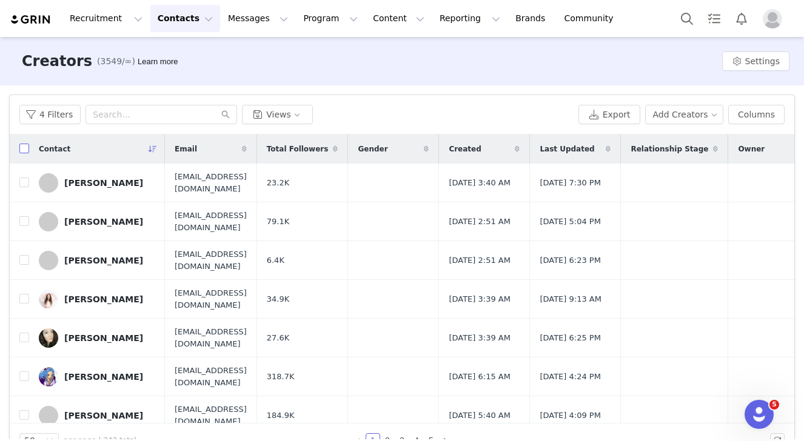
checkbox input "true"
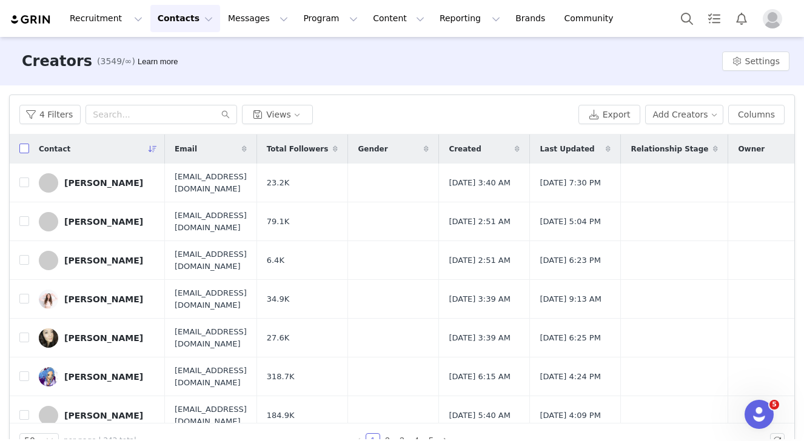
checkbox input "true"
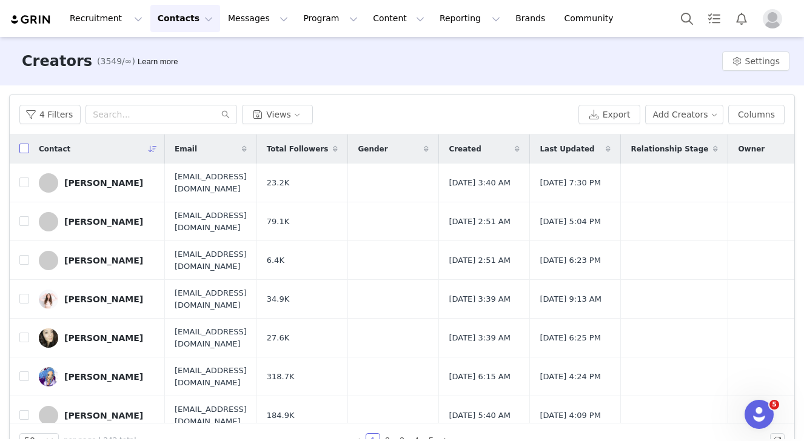
checkbox input "true"
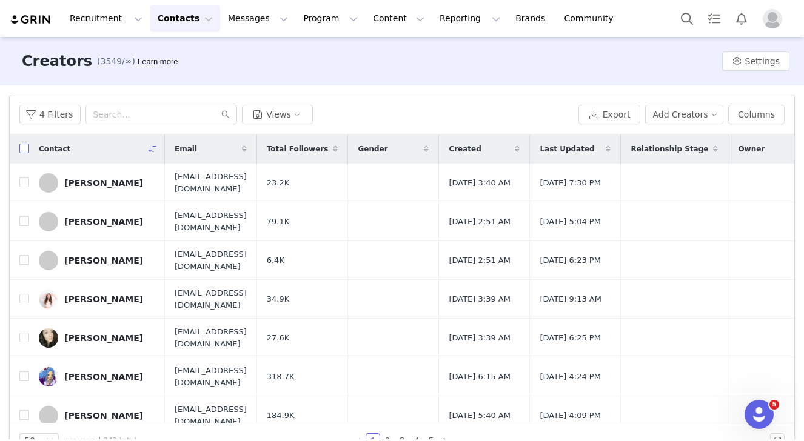
checkbox input "true"
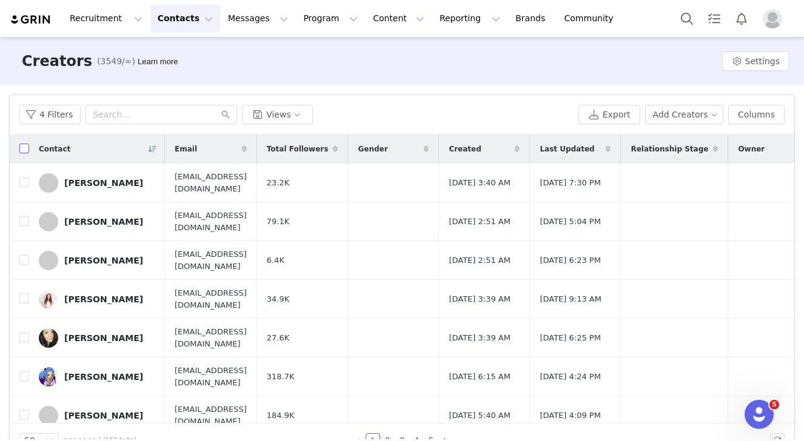
checkbox input "true"
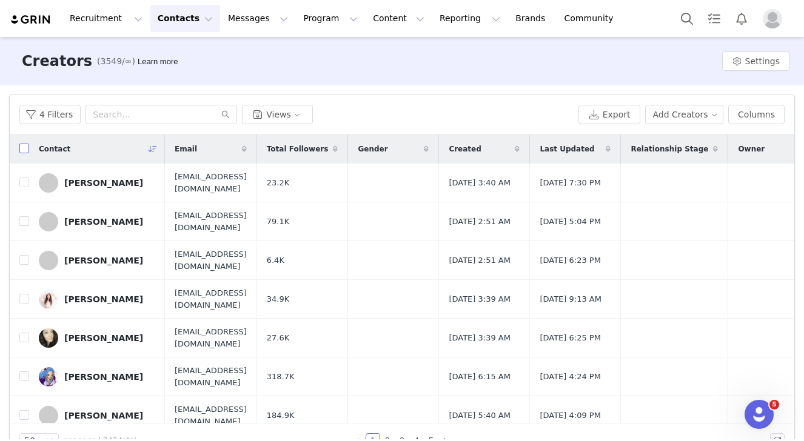
checkbox input "true"
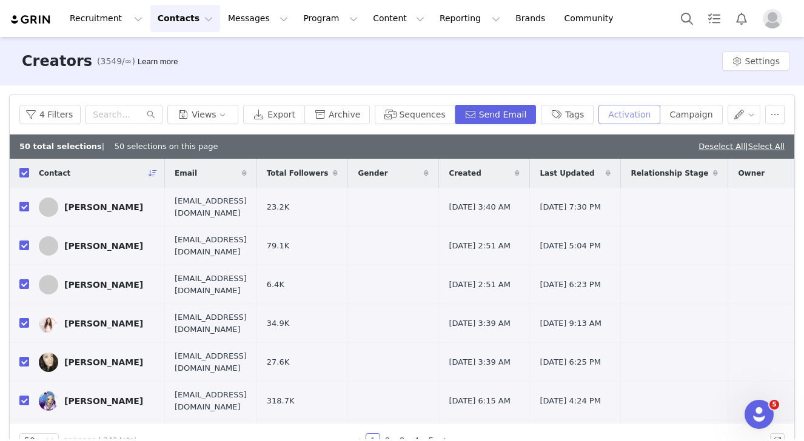
click at [635, 116] on button "Activation" at bounding box center [629, 114] width 62 height 19
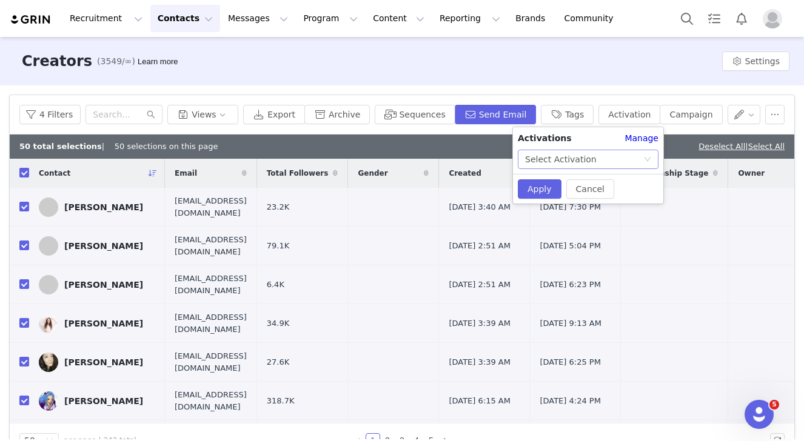
click at [567, 158] on div "Select Activation" at bounding box center [561, 159] width 72 height 18
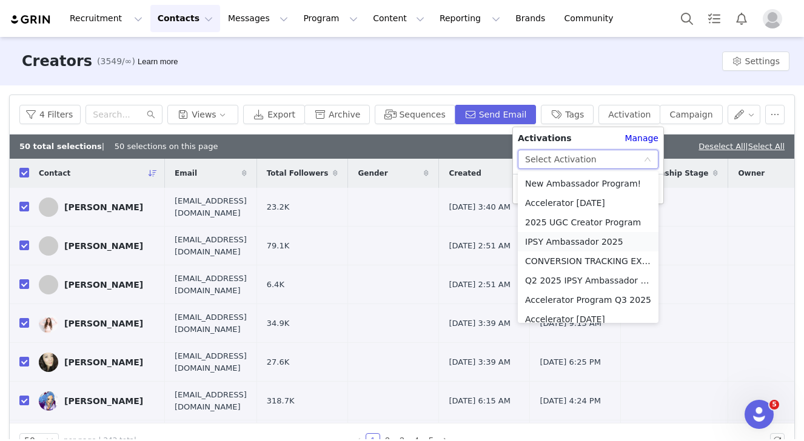
click at [557, 249] on li "IPSY Ambassador 2025" at bounding box center [588, 241] width 141 height 19
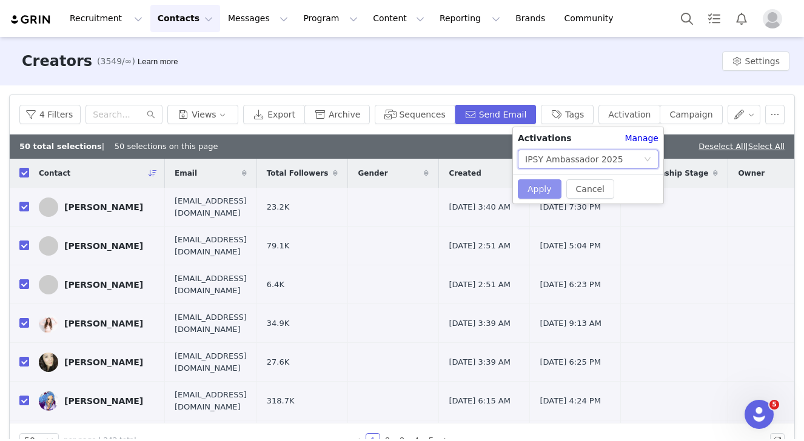
click at [543, 193] on button "Apply" at bounding box center [540, 188] width 44 height 19
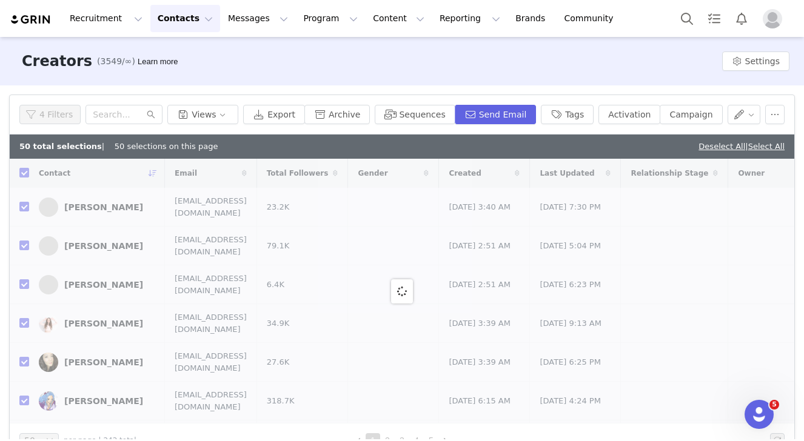
checkbox input "false"
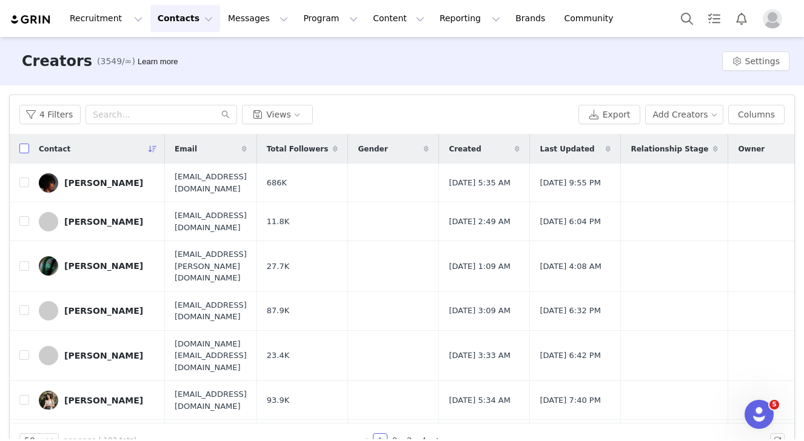
click at [26, 148] on input "checkbox" at bounding box center [24, 149] width 10 height 10
checkbox input "true"
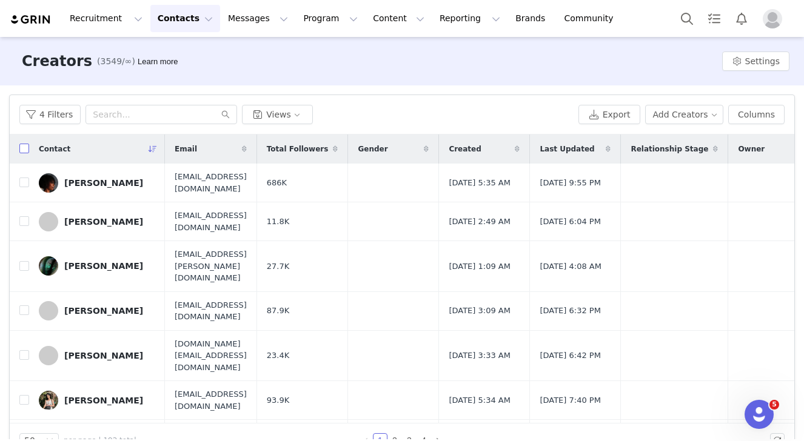
checkbox input "true"
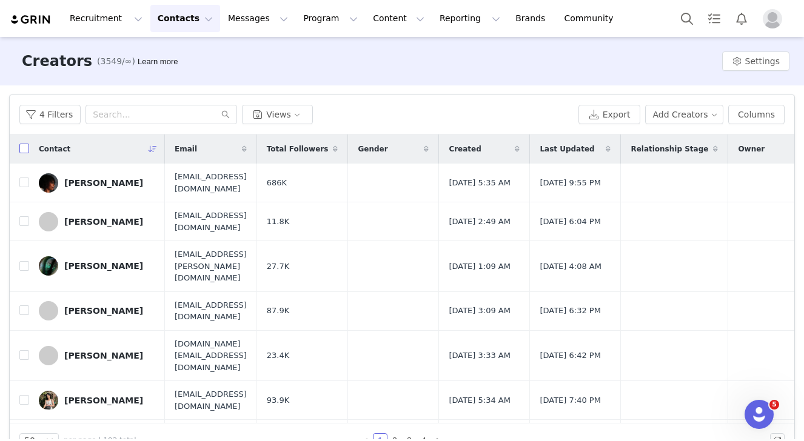
checkbox input "true"
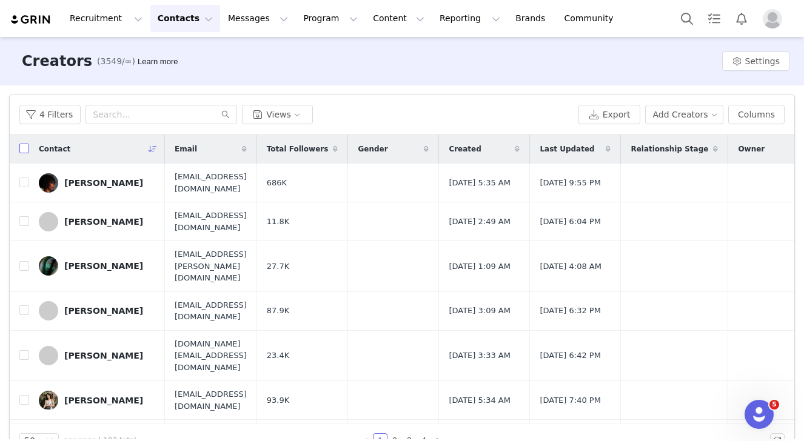
checkbox input "true"
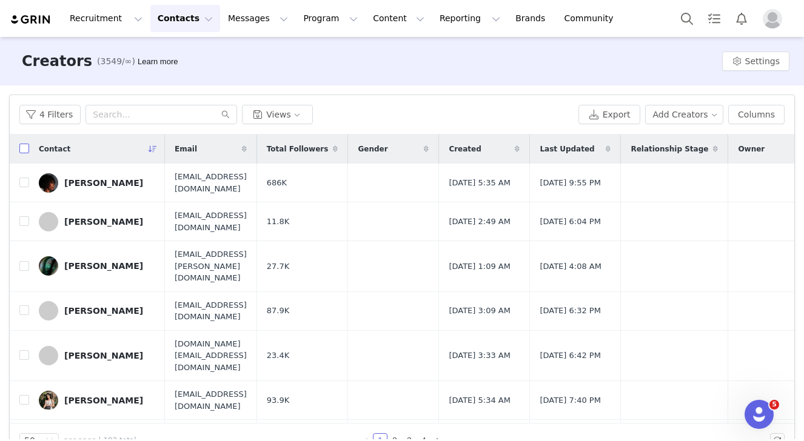
checkbox input "true"
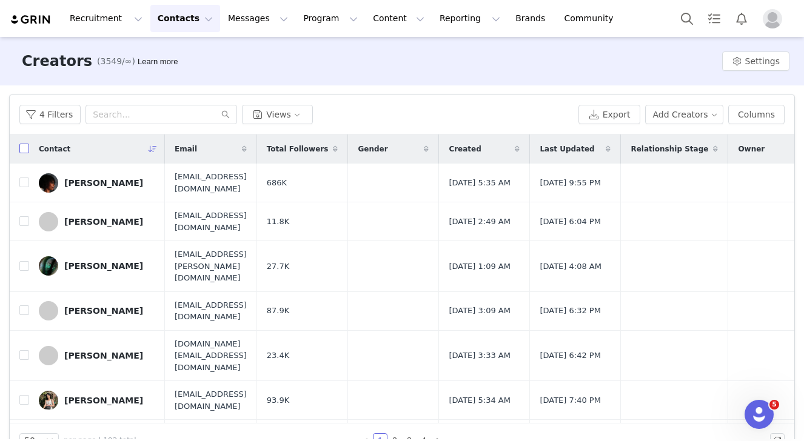
checkbox input "true"
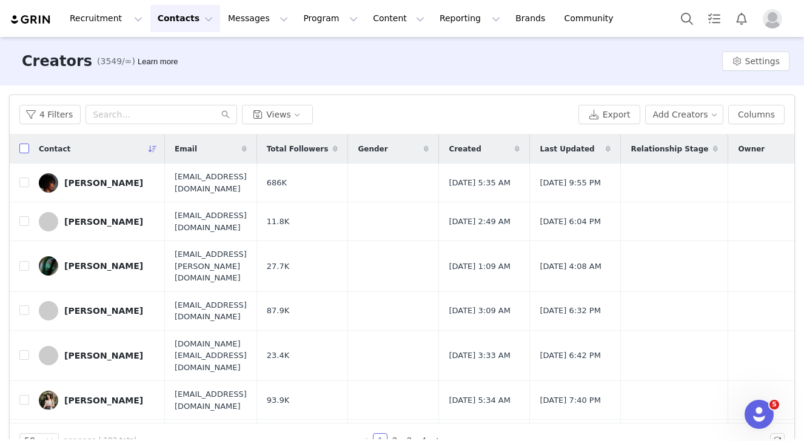
checkbox input "true"
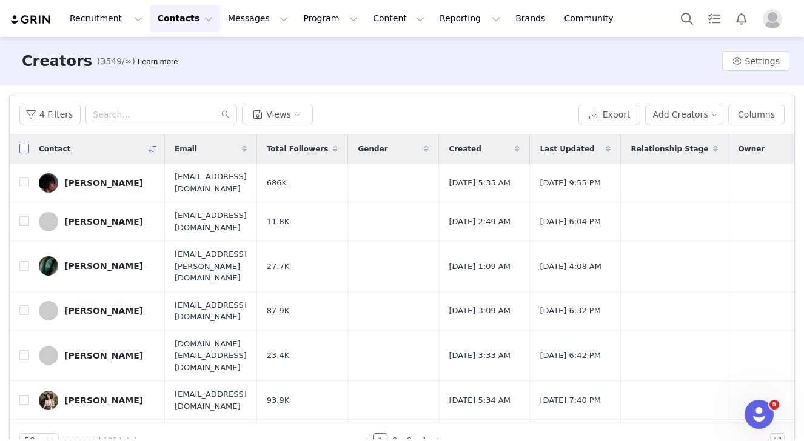
checkbox input "true"
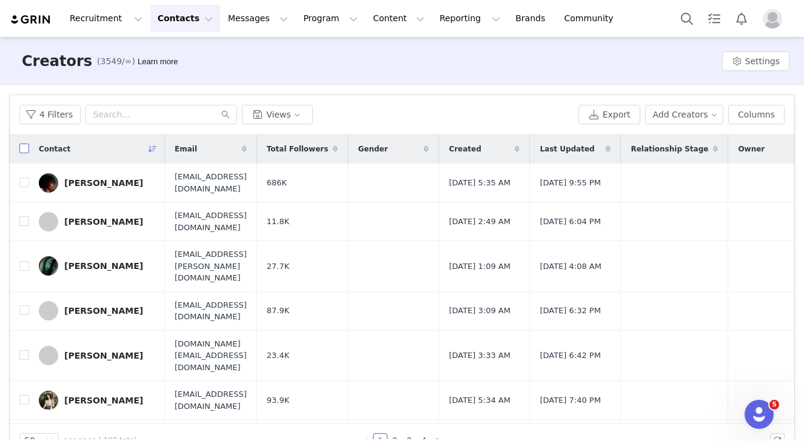
checkbox input "true"
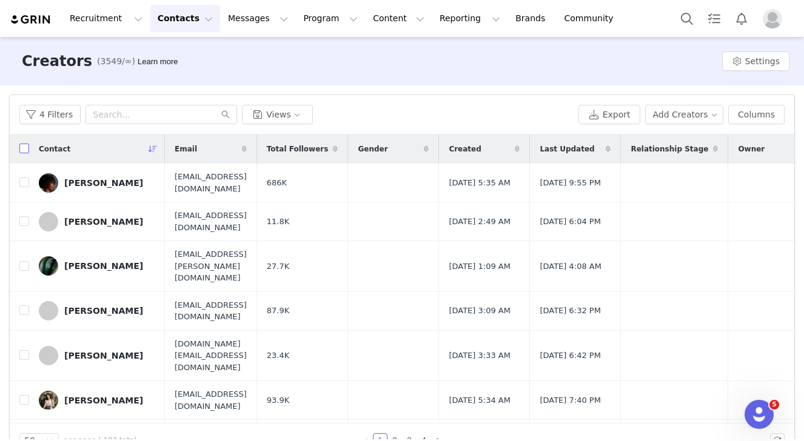
checkbox input "true"
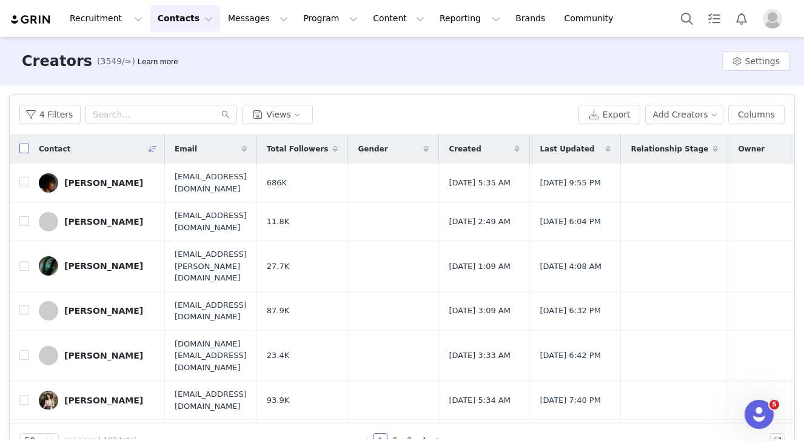
checkbox input "true"
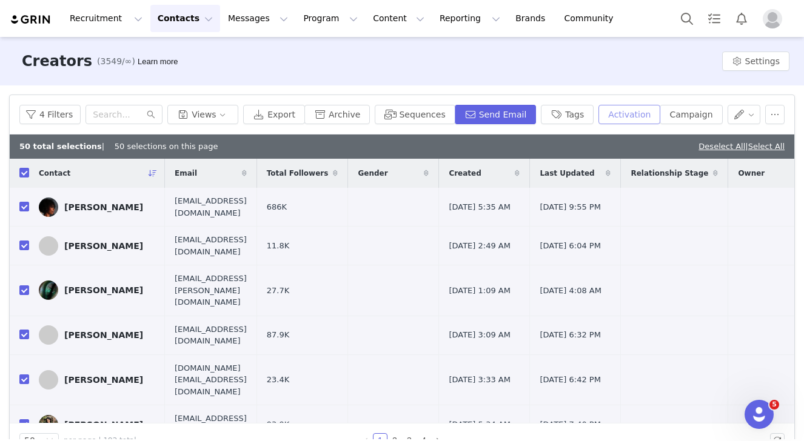
click at [638, 112] on button "Activation" at bounding box center [629, 114] width 62 height 19
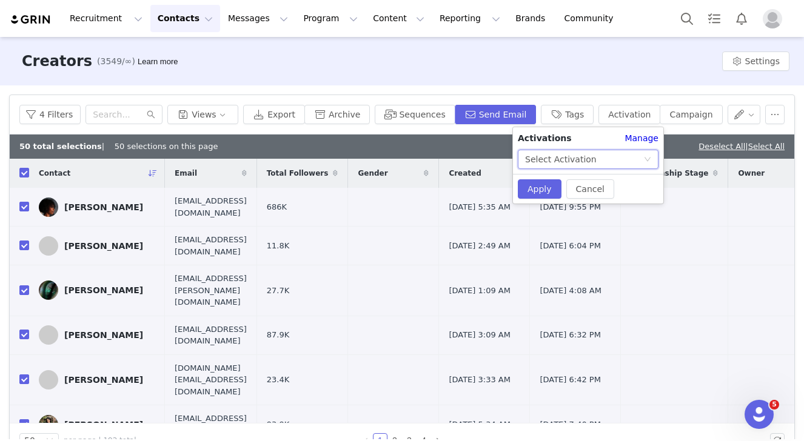
click at [605, 162] on div "Select Activation" at bounding box center [584, 159] width 118 height 18
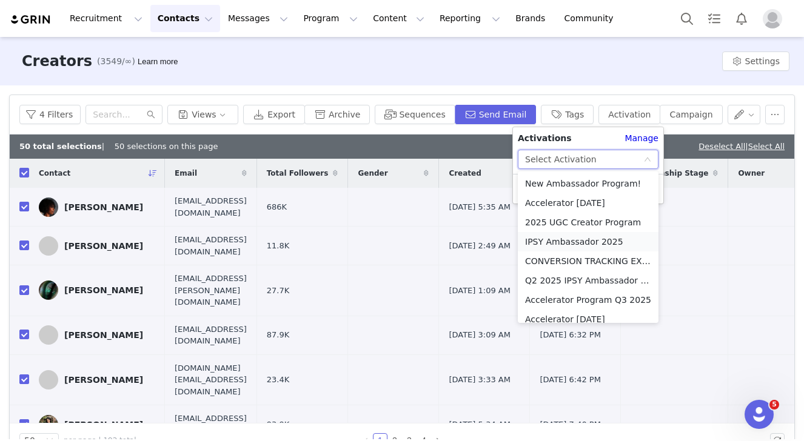
click at [572, 236] on li "IPSY Ambassador 2025" at bounding box center [588, 241] width 141 height 19
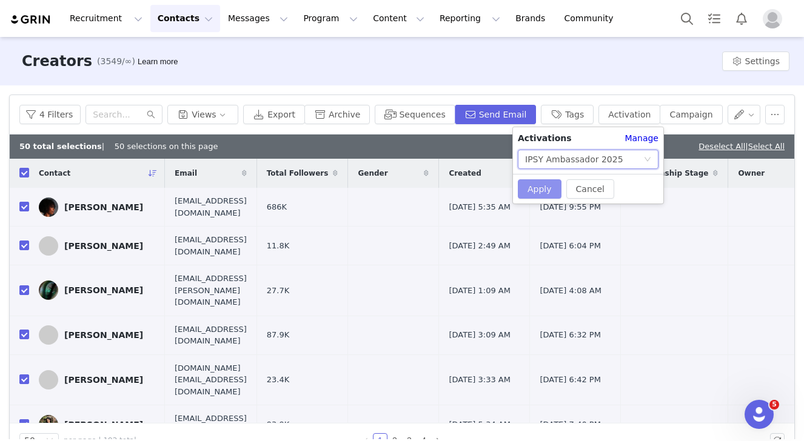
click at [531, 182] on button "Apply" at bounding box center [540, 188] width 44 height 19
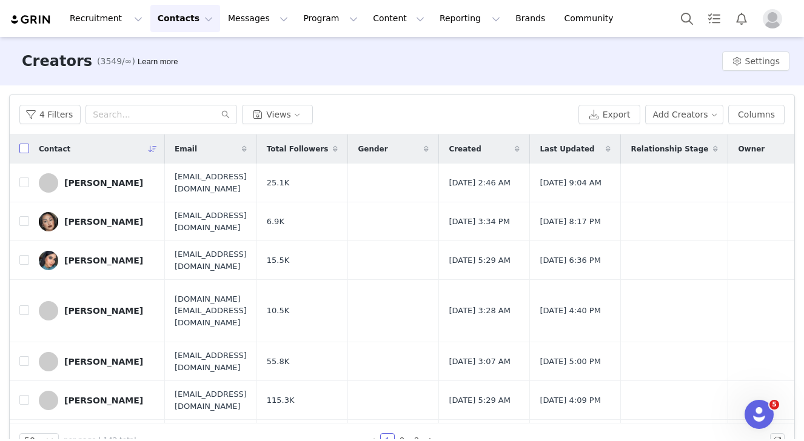
click at [21, 150] on input "checkbox" at bounding box center [24, 149] width 10 height 10
checkbox input "true"
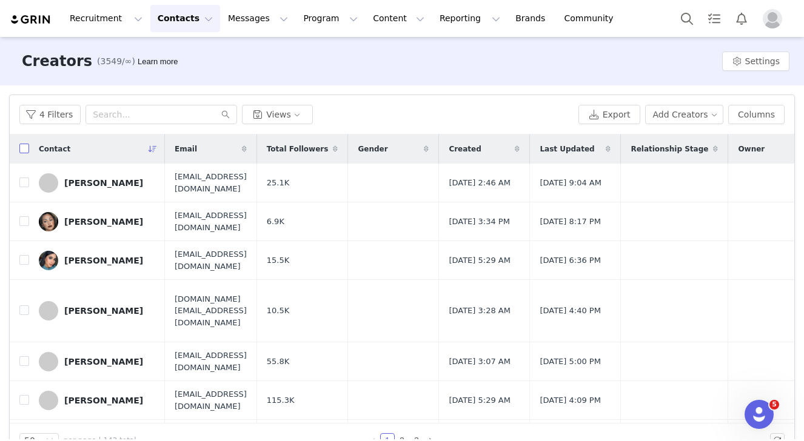
checkbox input "true"
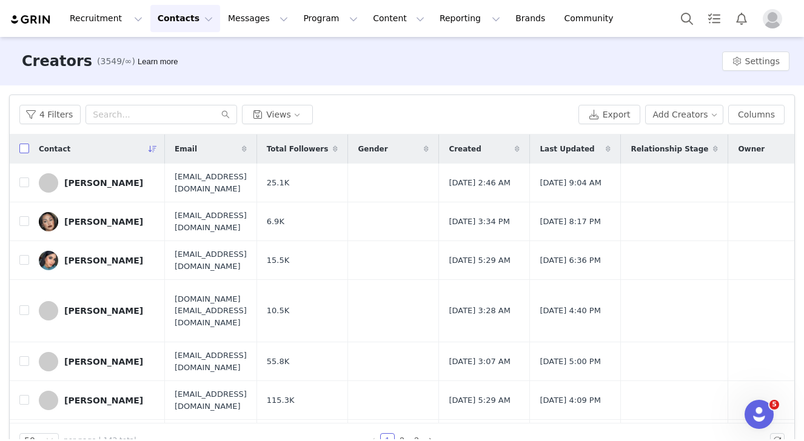
checkbox input "true"
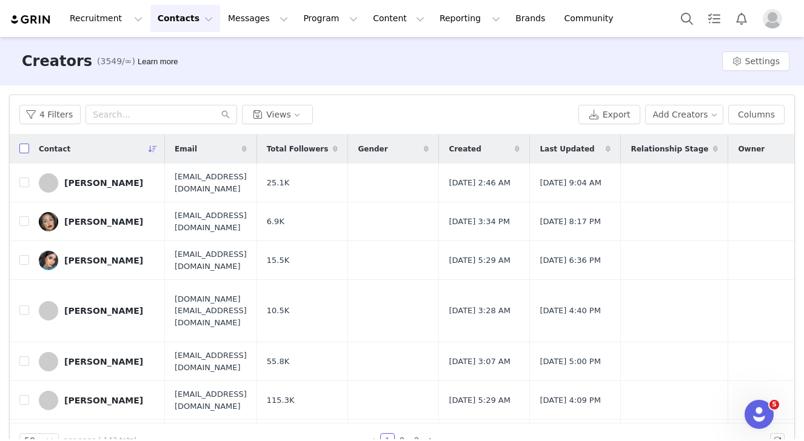
checkbox input "true"
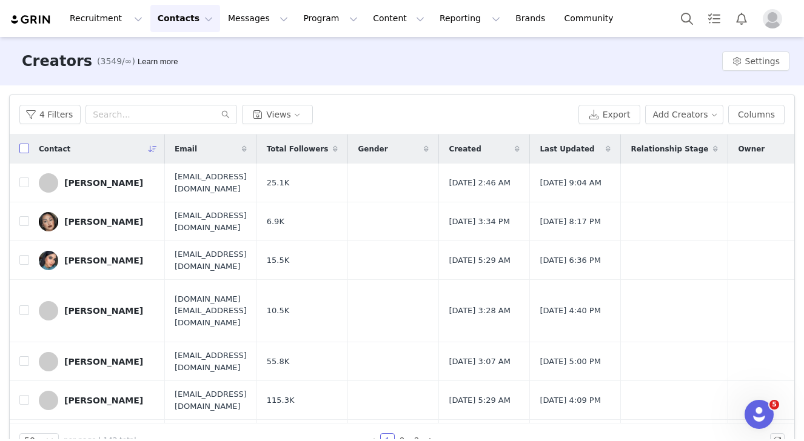
checkbox input "true"
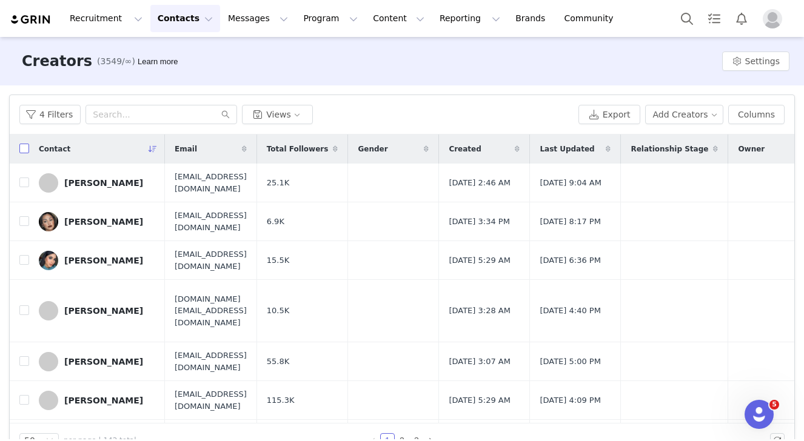
checkbox input "true"
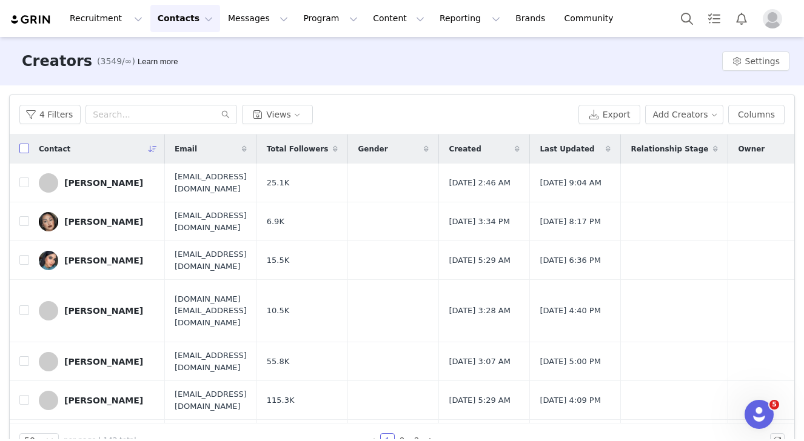
checkbox input "true"
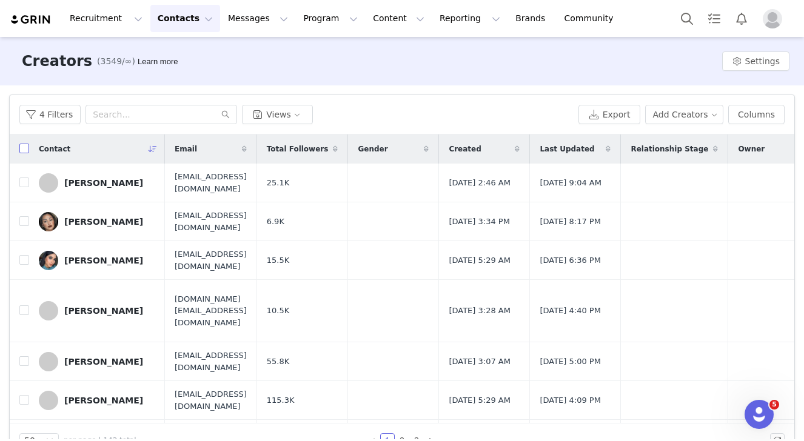
checkbox input "true"
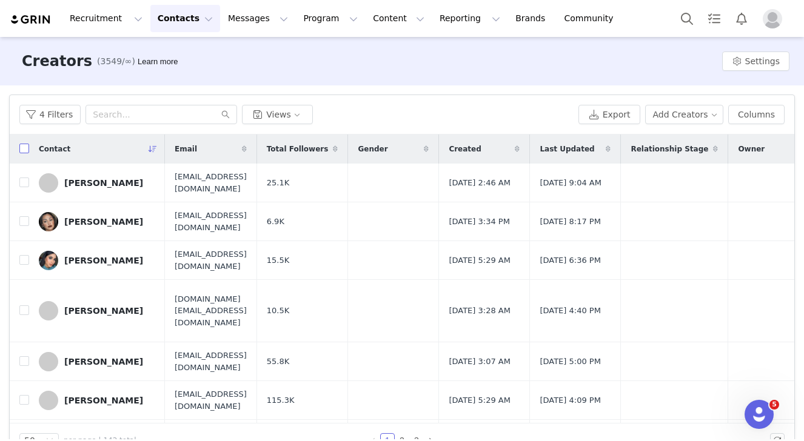
checkbox input "true"
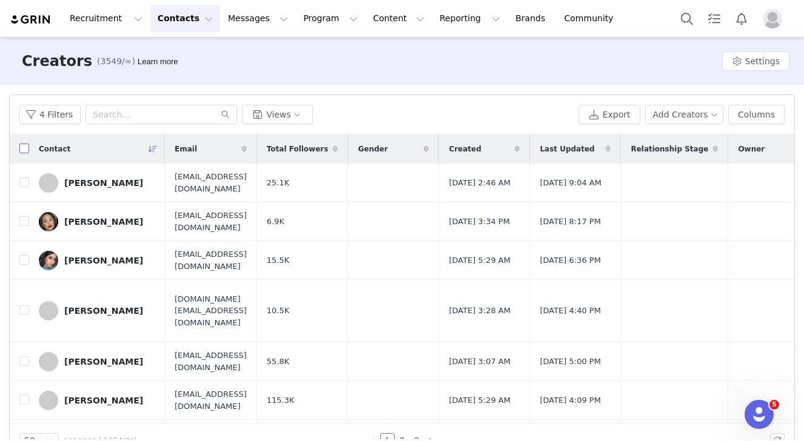
checkbox input "true"
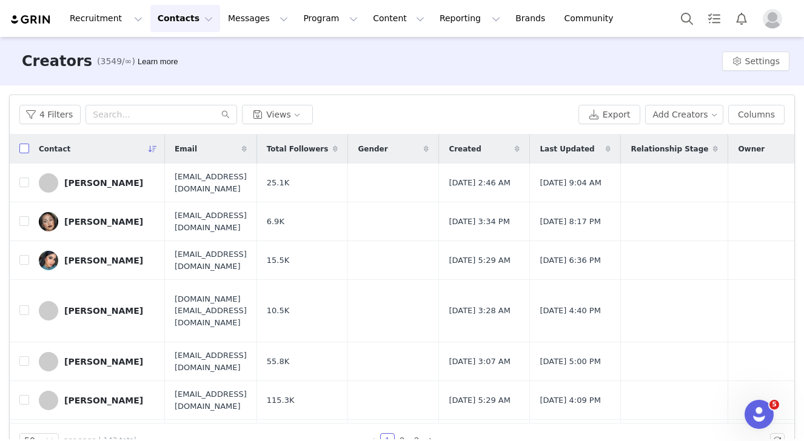
checkbox input "true"
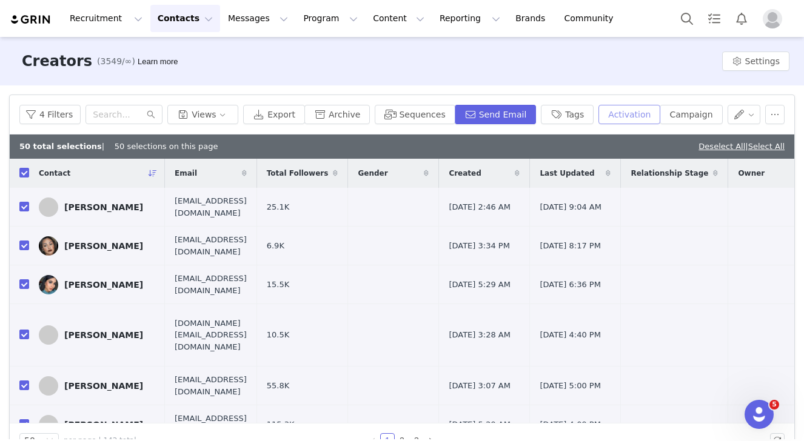
click at [640, 105] on button "Activation" at bounding box center [629, 114] width 62 height 19
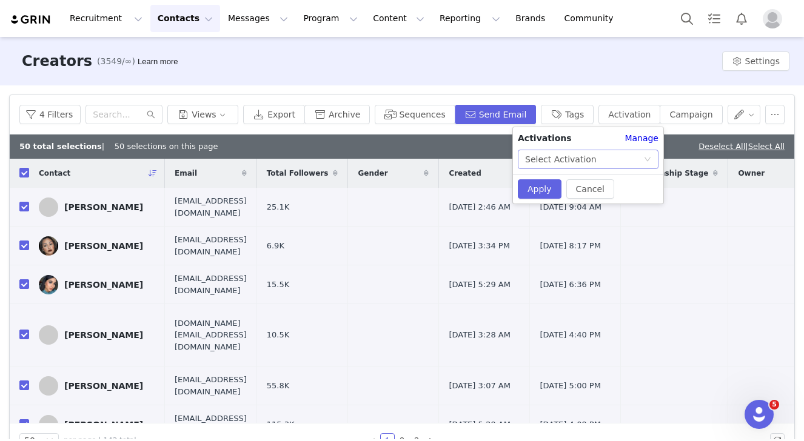
click at [586, 159] on div "Select Activation" at bounding box center [561, 159] width 72 height 18
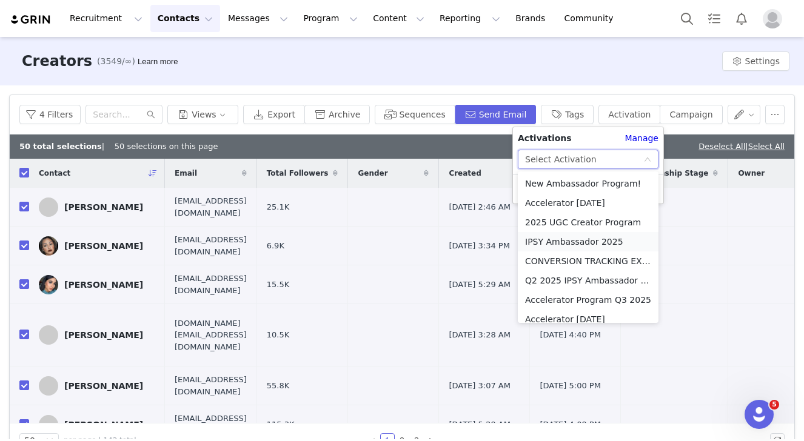
click at [537, 242] on li "IPSY Ambassador 2025" at bounding box center [588, 241] width 141 height 19
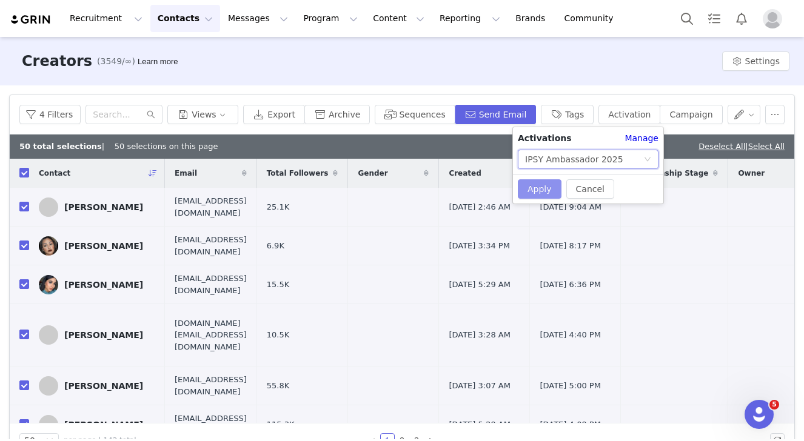
click at [541, 195] on button "Apply" at bounding box center [540, 188] width 44 height 19
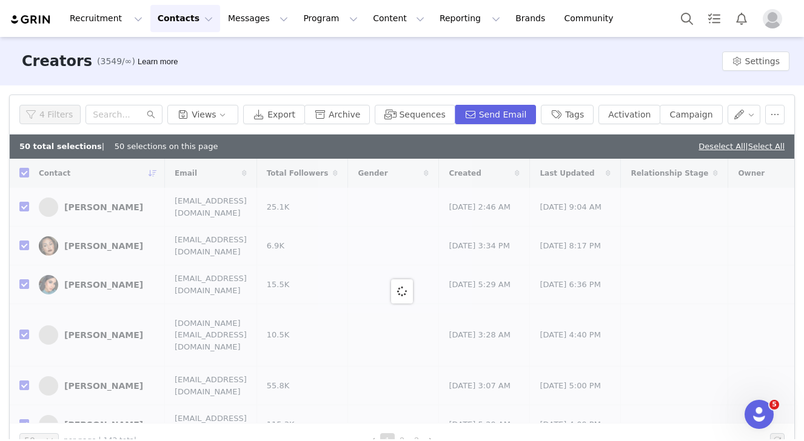
scroll to position [28, 0]
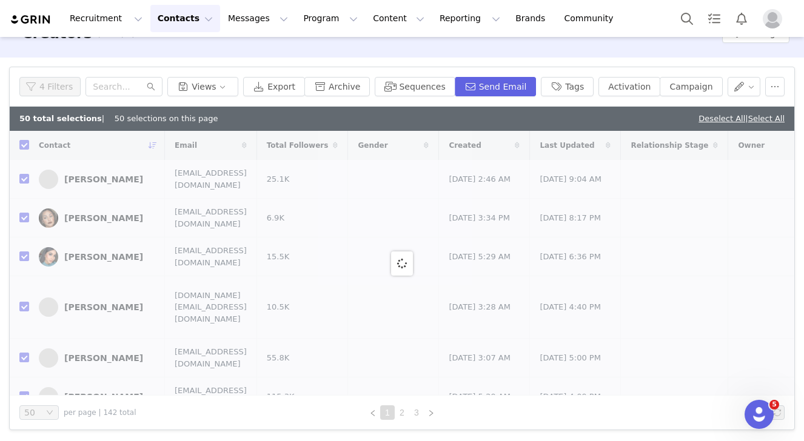
checkbox input "false"
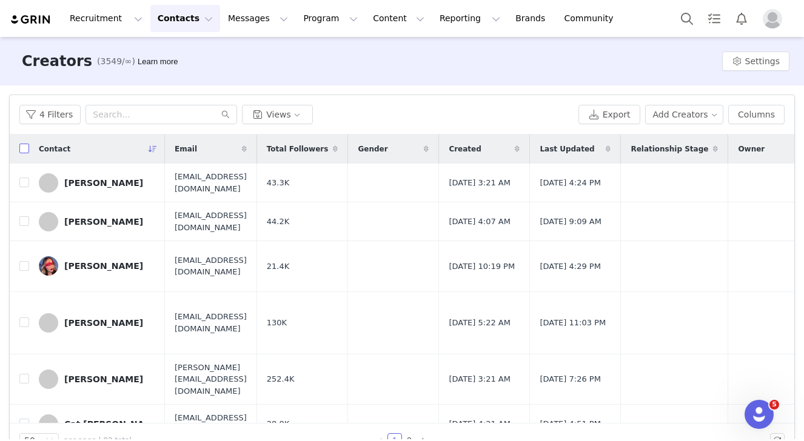
click at [26, 147] on input "checkbox" at bounding box center [24, 149] width 10 height 10
checkbox input "true"
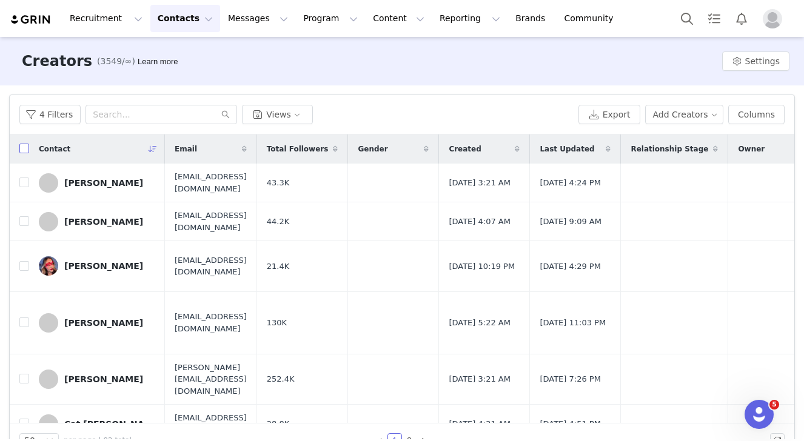
checkbox input "true"
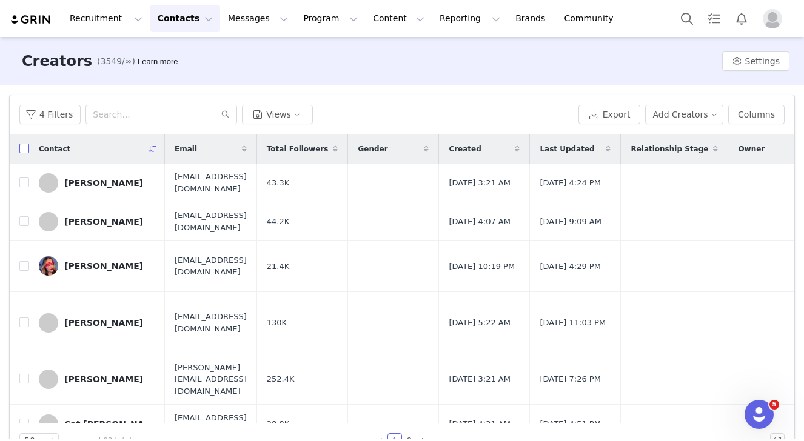
checkbox input "true"
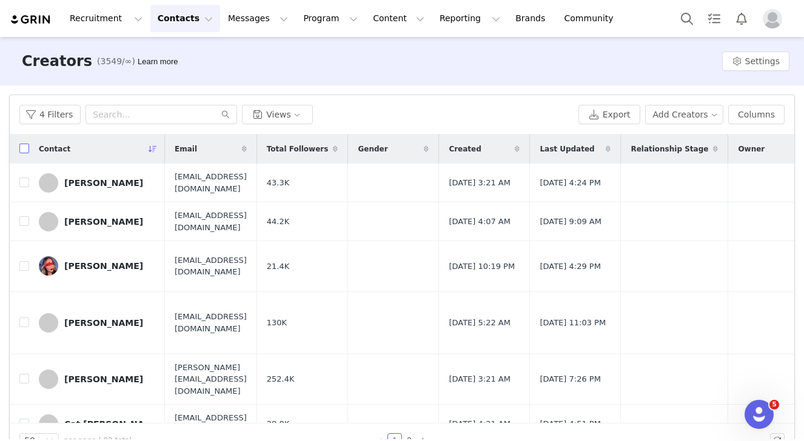
checkbox input "true"
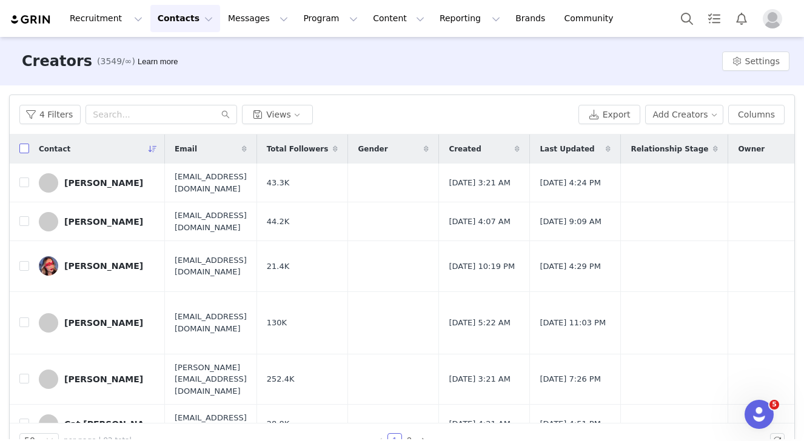
checkbox input "true"
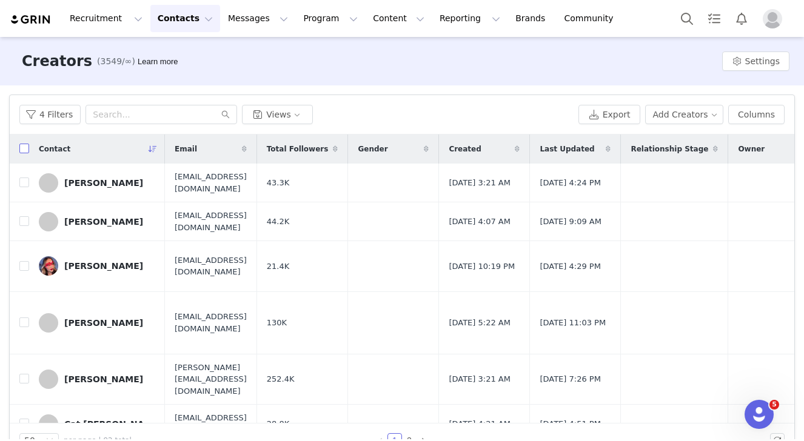
checkbox input "true"
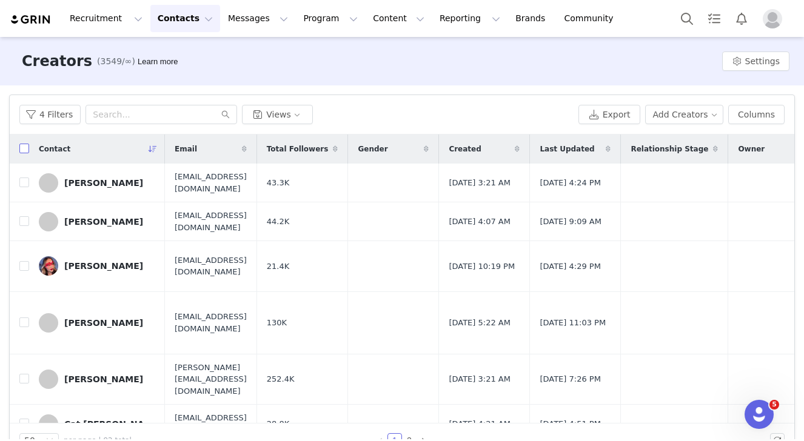
checkbox input "true"
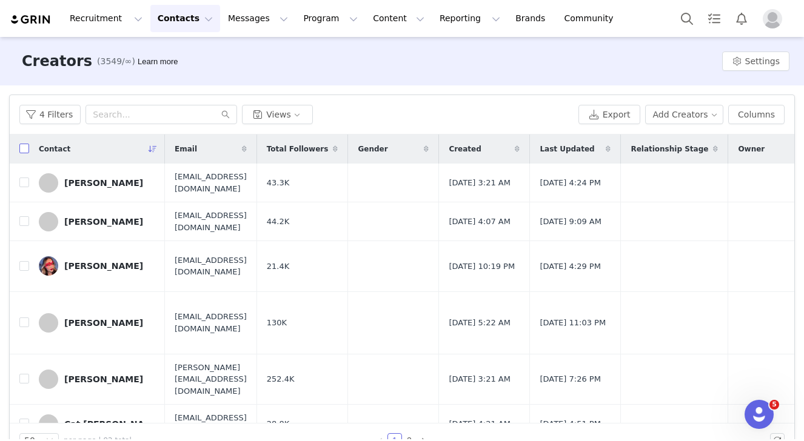
checkbox input "true"
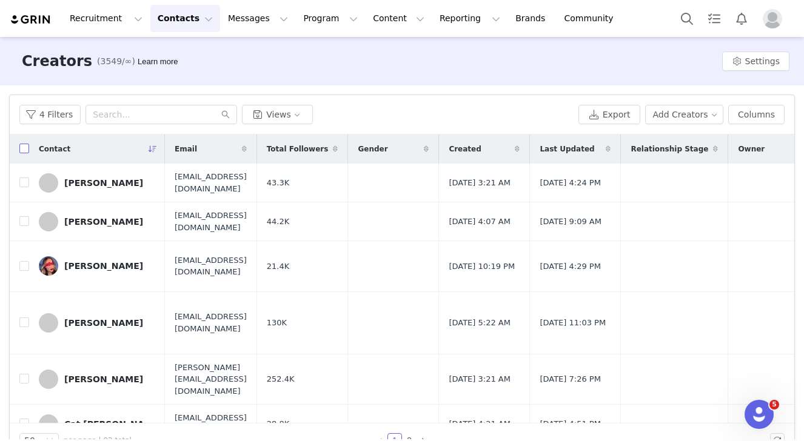
checkbox input "true"
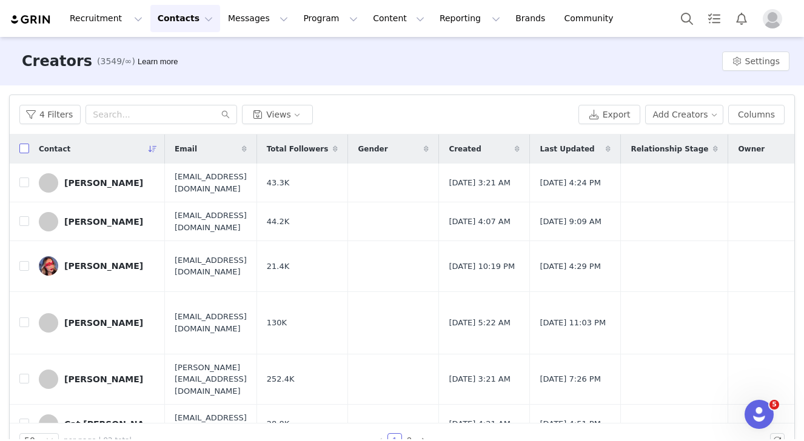
checkbox input "true"
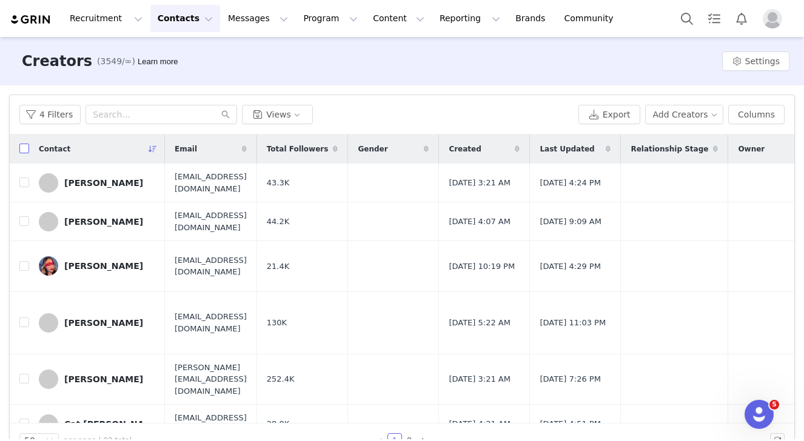
checkbox input "true"
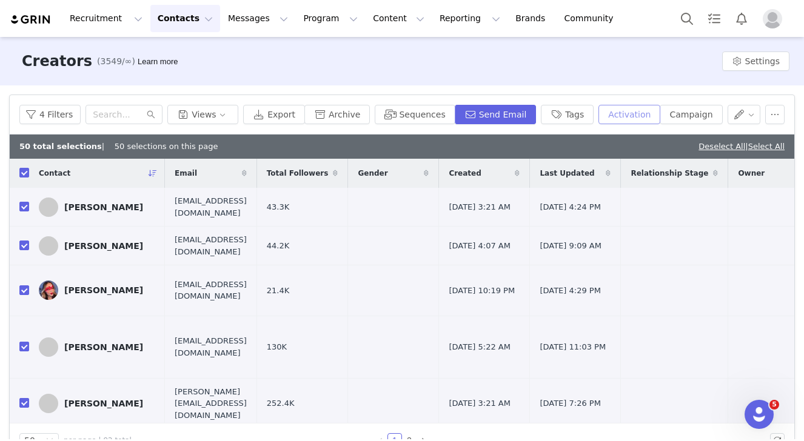
click at [634, 106] on button "Activation" at bounding box center [629, 114] width 62 height 19
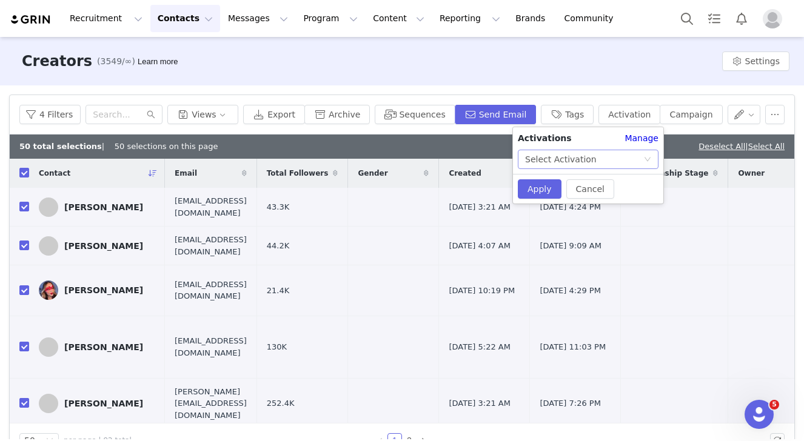
click at [606, 168] on div "Select Activation" at bounding box center [584, 159] width 118 height 18
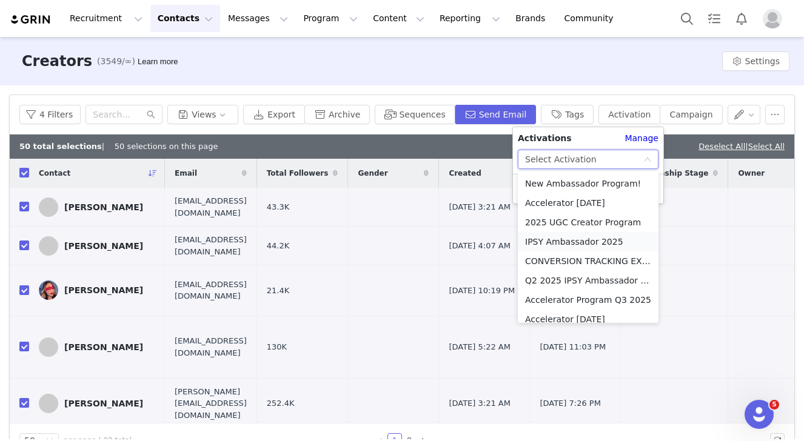
click at [589, 236] on li "IPSY Ambassador 2025" at bounding box center [588, 241] width 141 height 19
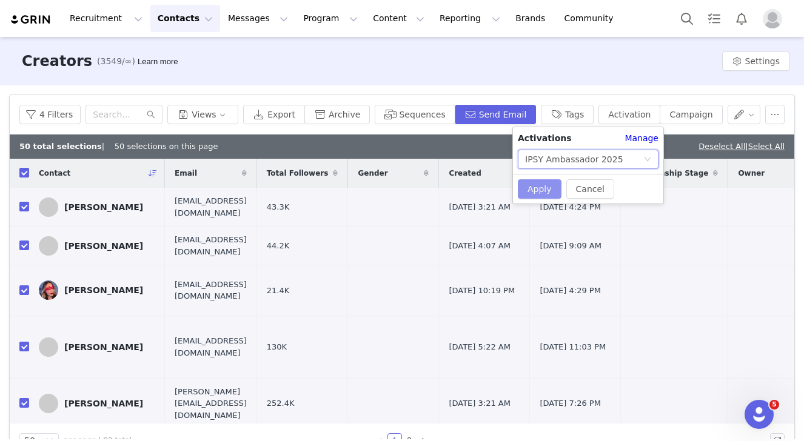
click at [540, 181] on button "Apply" at bounding box center [540, 188] width 44 height 19
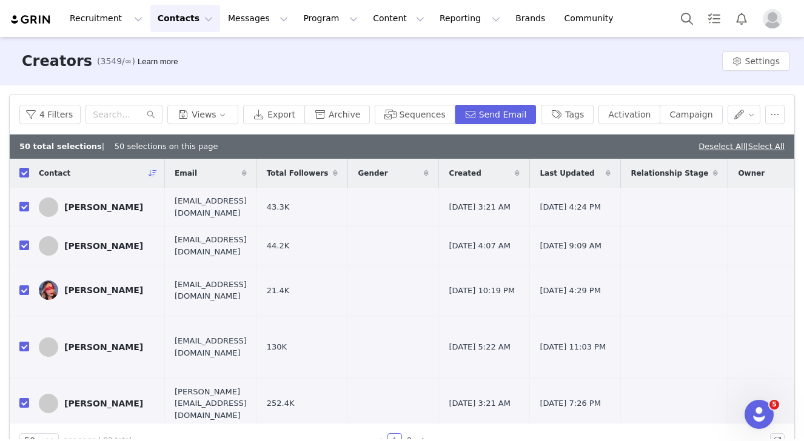
checkbox input "false"
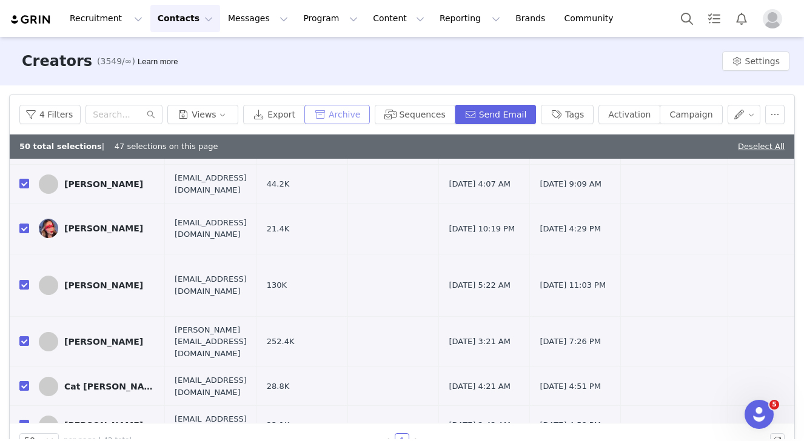
scroll to position [28, 0]
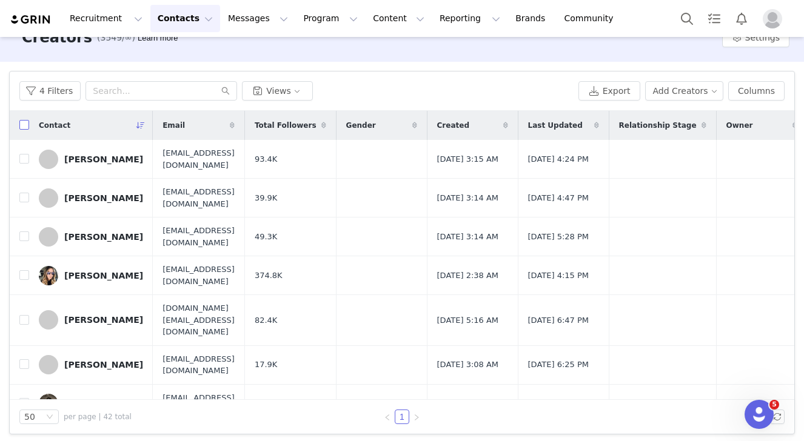
click at [24, 124] on input "checkbox" at bounding box center [24, 125] width 10 height 10
checkbox input "true"
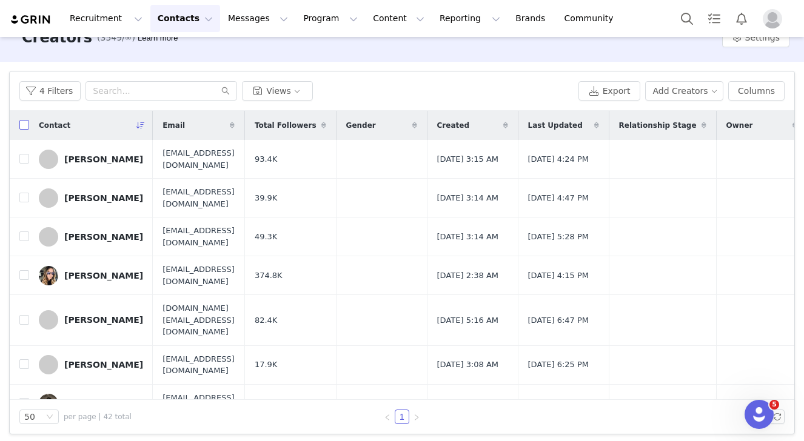
checkbox input "true"
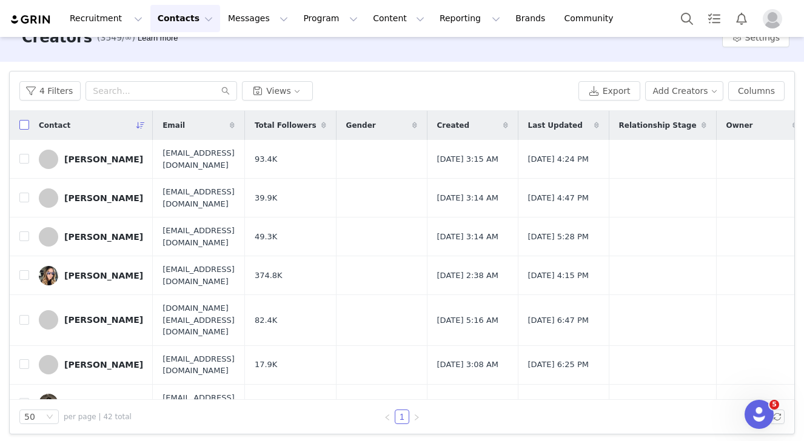
checkbox input "true"
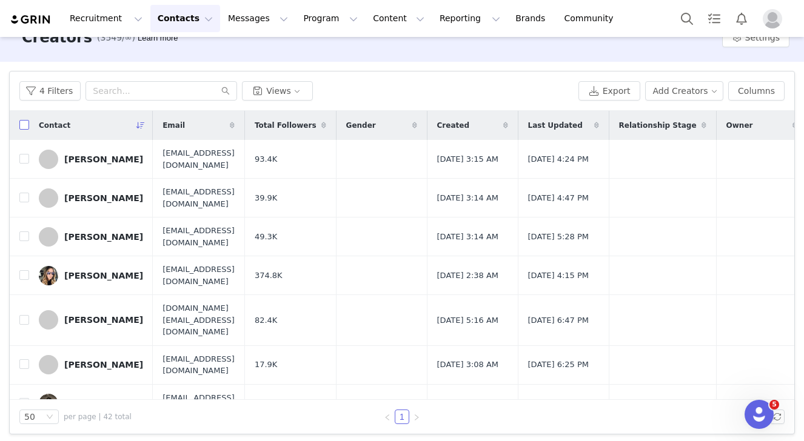
checkbox input "true"
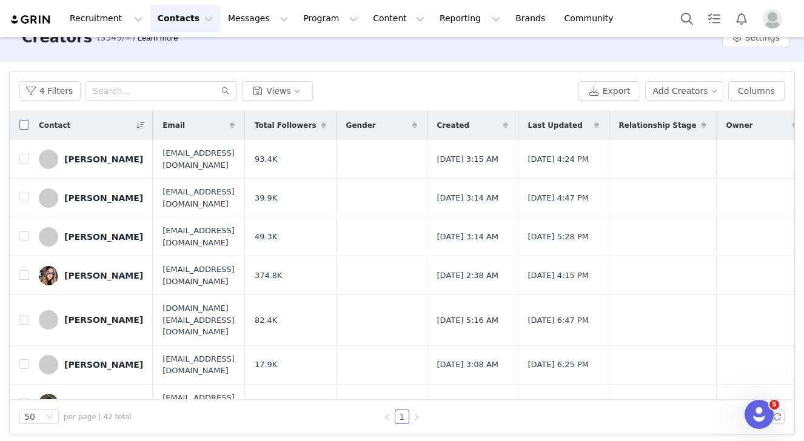
checkbox input "true"
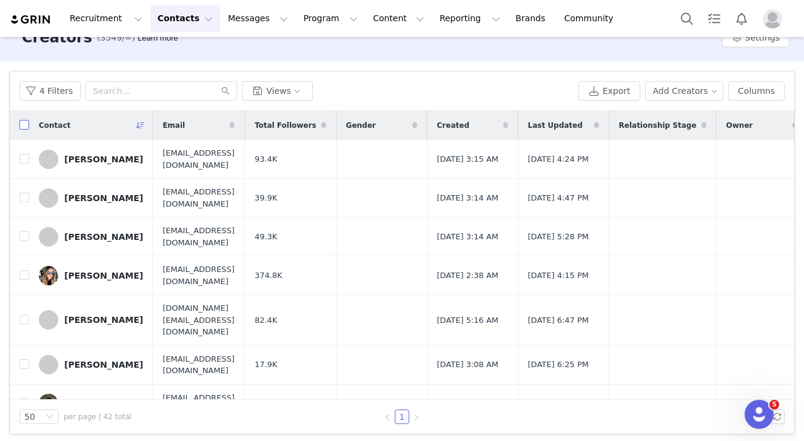
checkbox input "true"
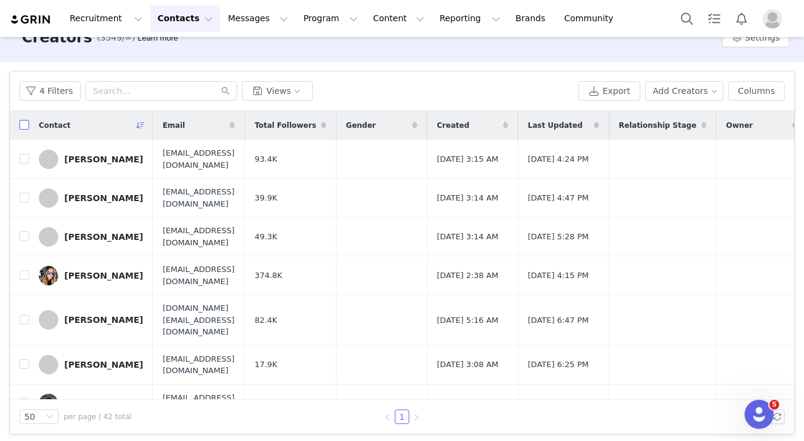
checkbox input "true"
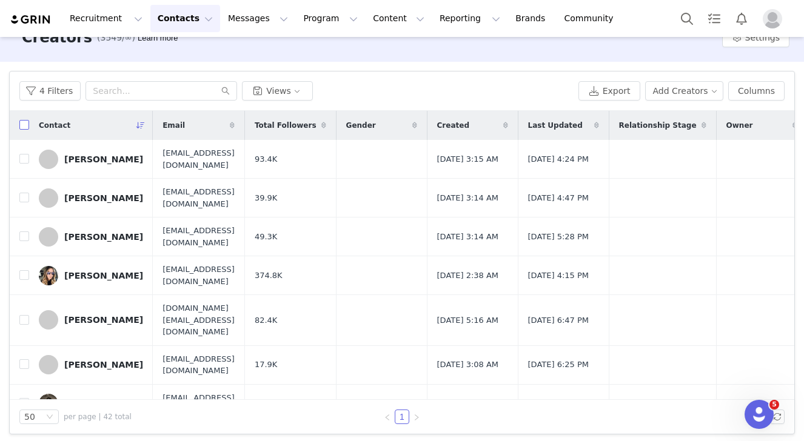
checkbox input "true"
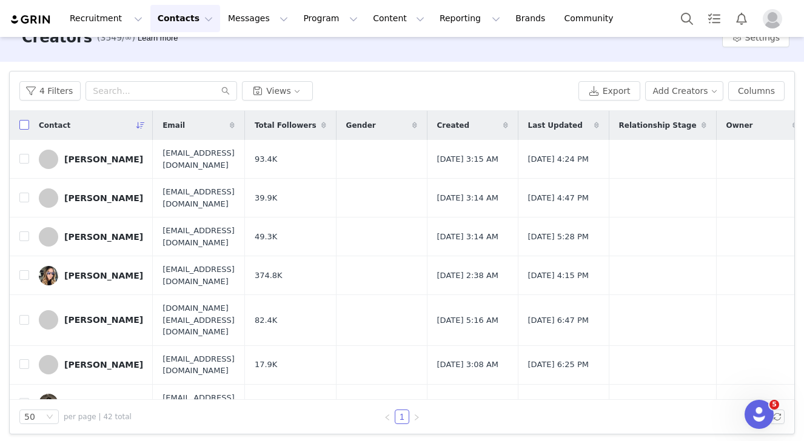
checkbox input "true"
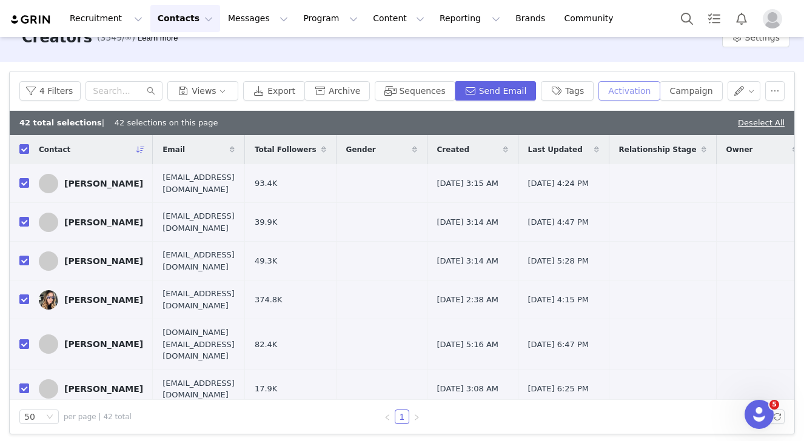
click at [651, 93] on button "Activation" at bounding box center [629, 90] width 62 height 19
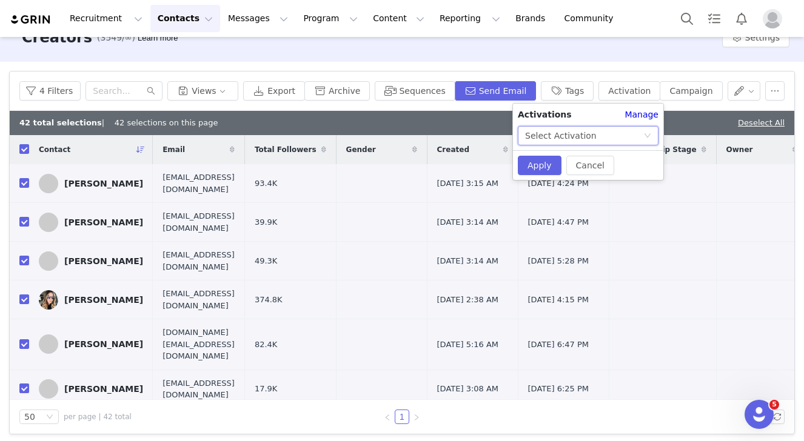
click at [601, 138] on div "Select Activation" at bounding box center [584, 136] width 118 height 18
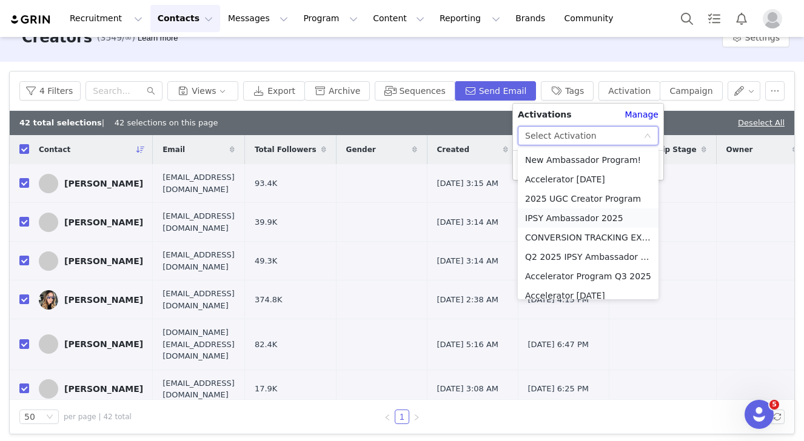
click at [564, 221] on li "IPSY Ambassador 2025" at bounding box center [588, 218] width 141 height 19
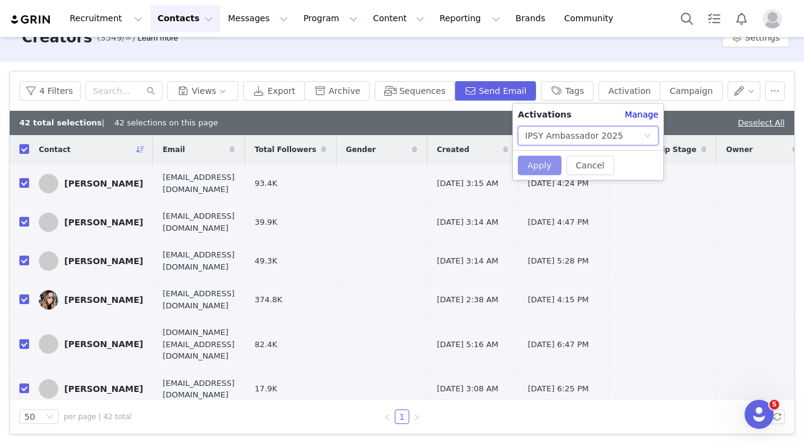
click at [535, 169] on button "Apply" at bounding box center [540, 165] width 44 height 19
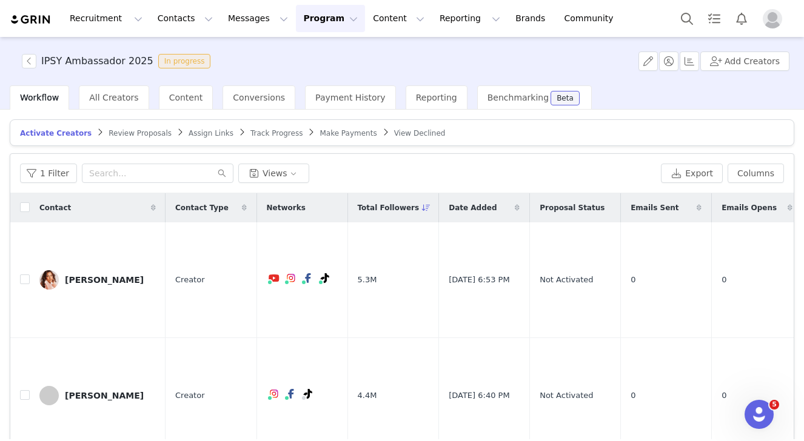
scroll to position [0, 180]
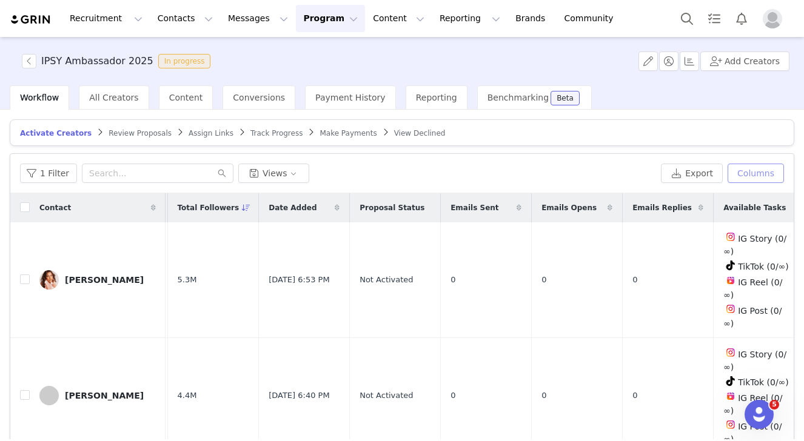
click at [754, 173] on button "Columns" at bounding box center [755, 173] width 56 height 19
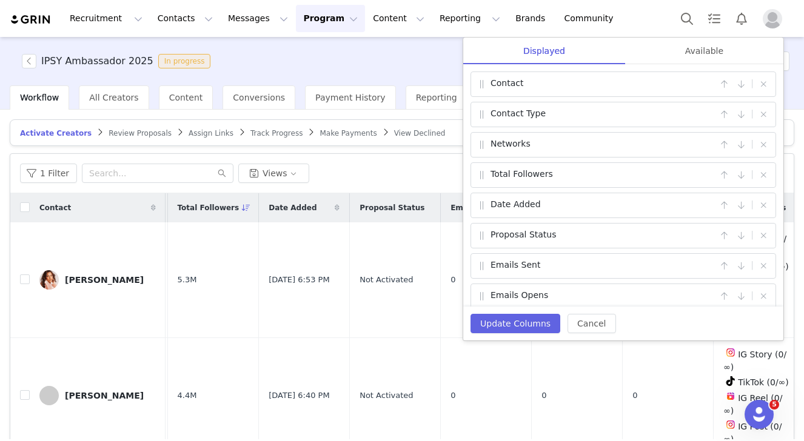
click at [199, 136] on span "Assign Links" at bounding box center [211, 133] width 45 height 8
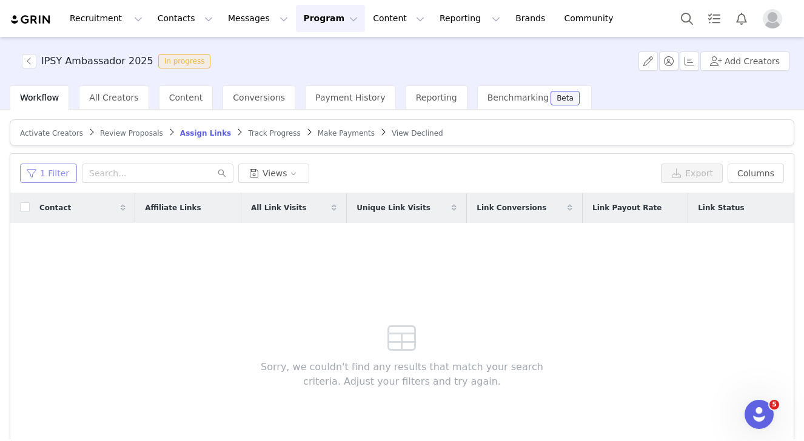
click at [58, 168] on button "1 Filter" at bounding box center [48, 173] width 57 height 19
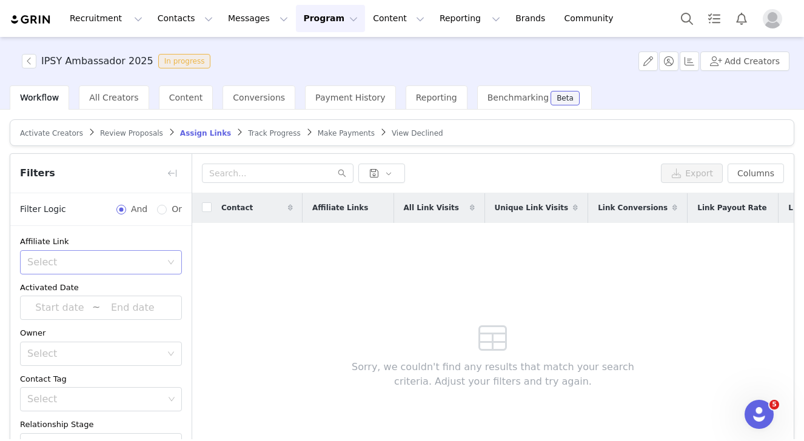
click at [129, 266] on div "Select" at bounding box center [94, 262] width 134 height 12
click at [118, 306] on li "Has no affiliate links" at bounding box center [101, 307] width 162 height 19
click at [125, 267] on div "Select Has no affiliate links" at bounding box center [96, 262] width 139 height 23
click at [122, 275] on div "Affiliate Link Select Has no affiliate links Activated Date ~ Owner Select Cont…" at bounding box center [100, 369] width 181 height 287
click at [129, 260] on div "Select Has no affiliate links" at bounding box center [96, 262] width 139 height 23
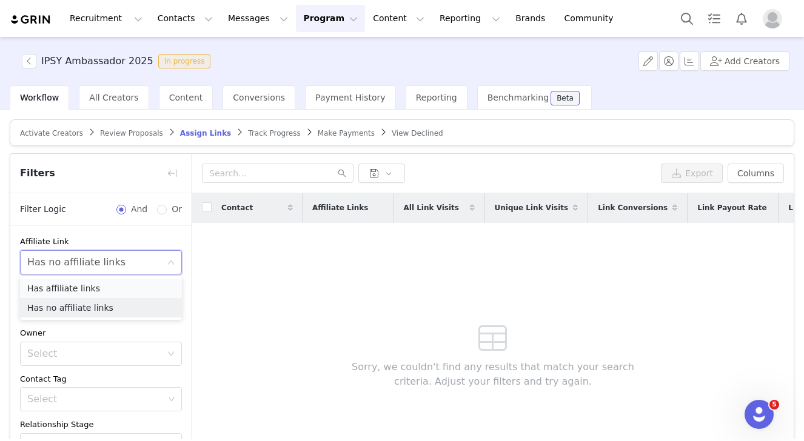
click at [123, 285] on li "Has affiliate links" at bounding box center [101, 288] width 162 height 19
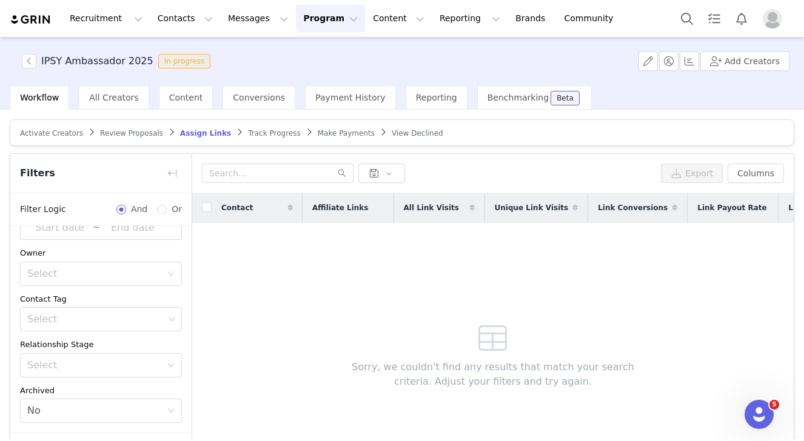
scroll to position [87, 0]
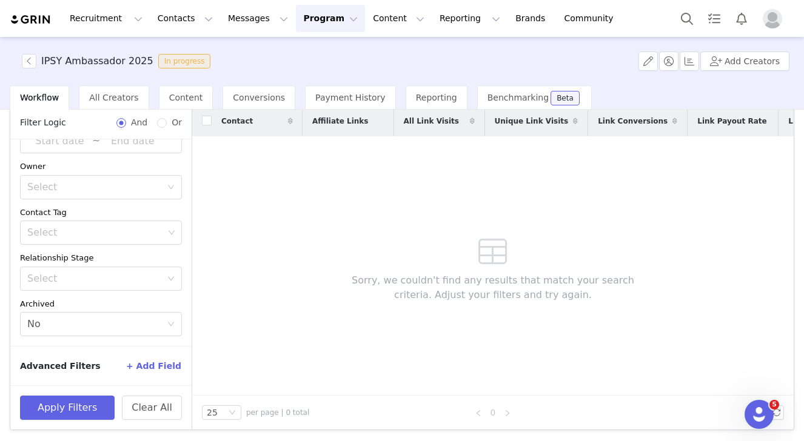
click at [52, 422] on div "Apply Filters Clear All" at bounding box center [100, 408] width 181 height 44
click at [59, 410] on button "Apply Filters" at bounding box center [67, 408] width 95 height 24
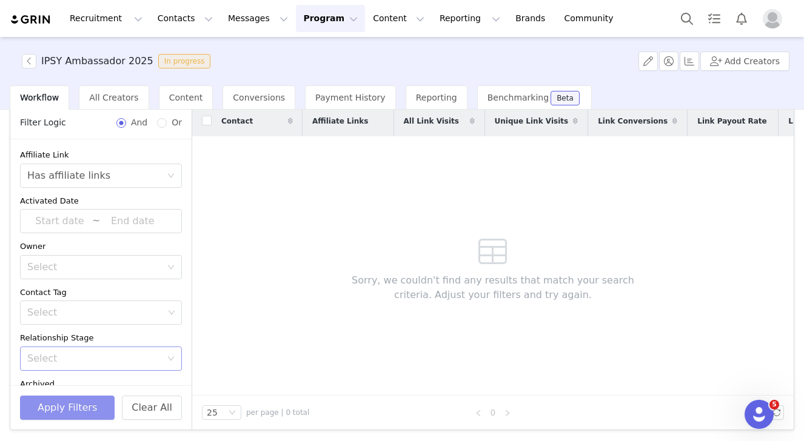
scroll to position [1, 0]
click at [75, 173] on div "Has affiliate links" at bounding box center [68, 175] width 83 height 23
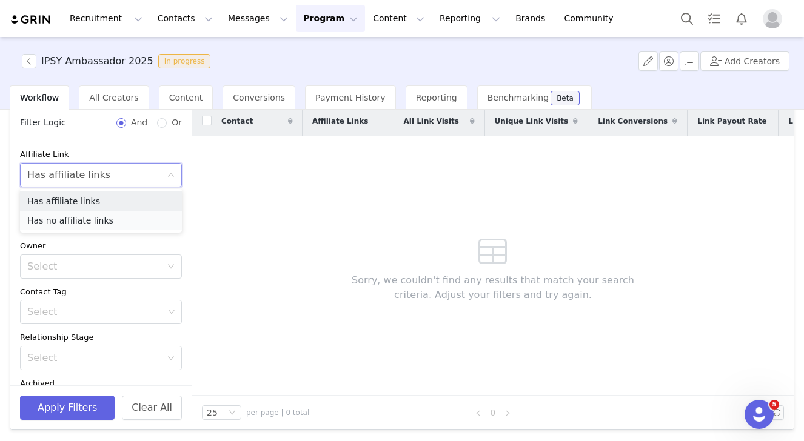
click at [92, 219] on li "Has no affiliate links" at bounding box center [101, 220] width 162 height 19
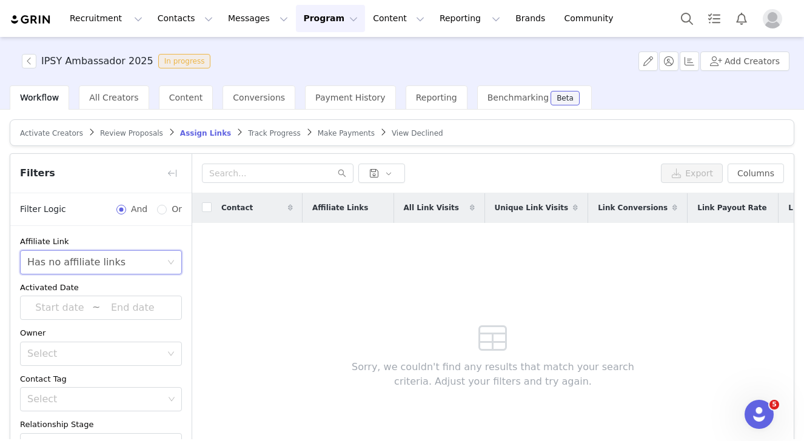
click at [52, 122] on article "Activate Creators Review Proposals Assign Links Track Progress Make Payments Vi…" at bounding box center [402, 132] width 784 height 27
click at [50, 135] on span "Activate Creators" at bounding box center [51, 133] width 63 height 8
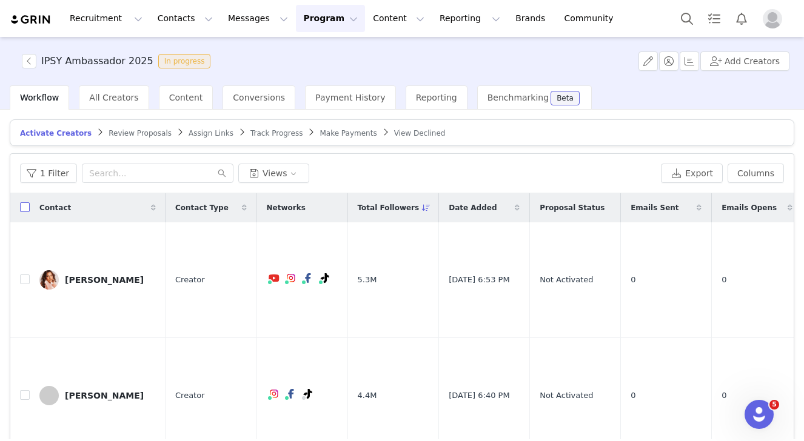
click at [27, 208] on input "checkbox" at bounding box center [25, 207] width 10 height 10
checkbox input "true"
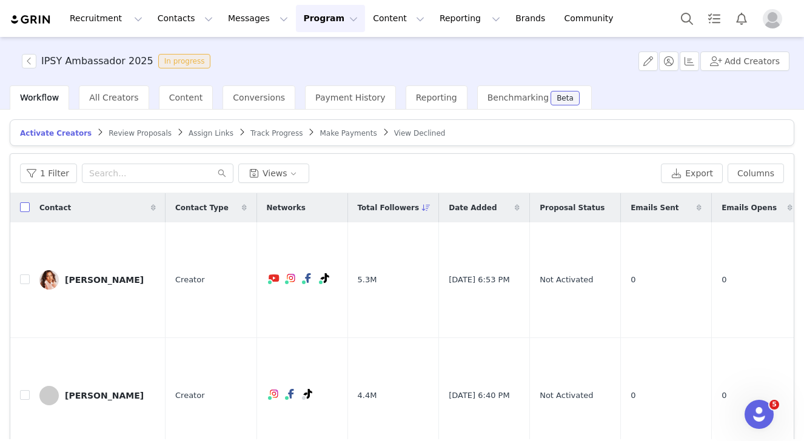
checkbox input "true"
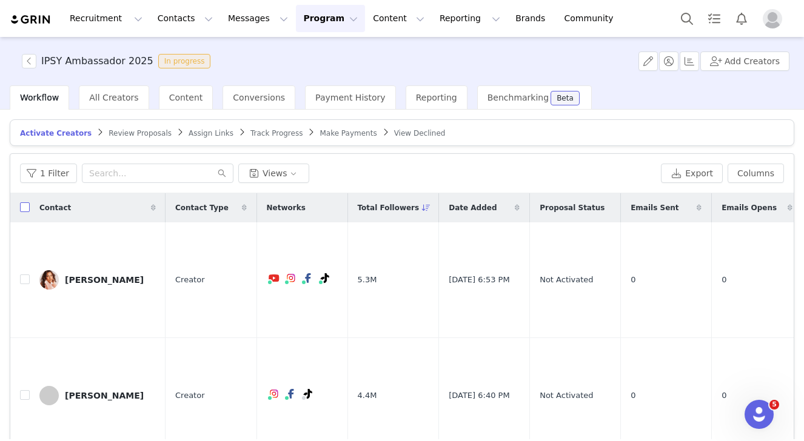
checkbox input "true"
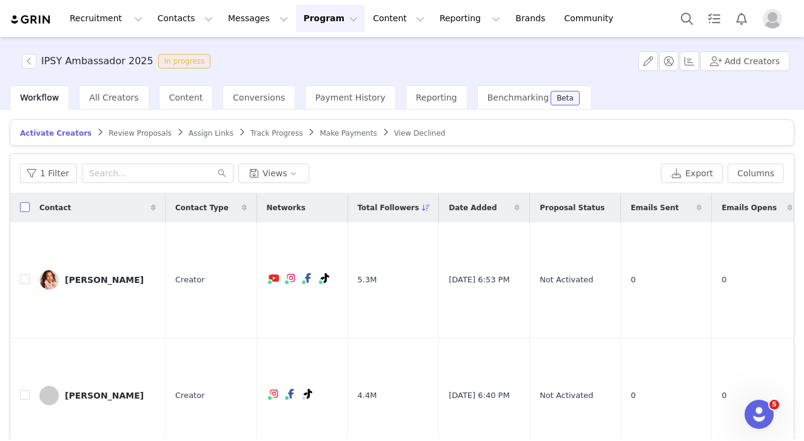
checkbox input "true"
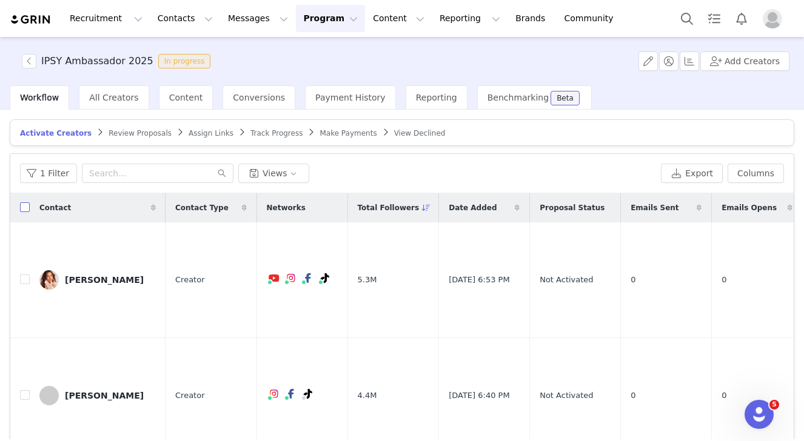
checkbox input "true"
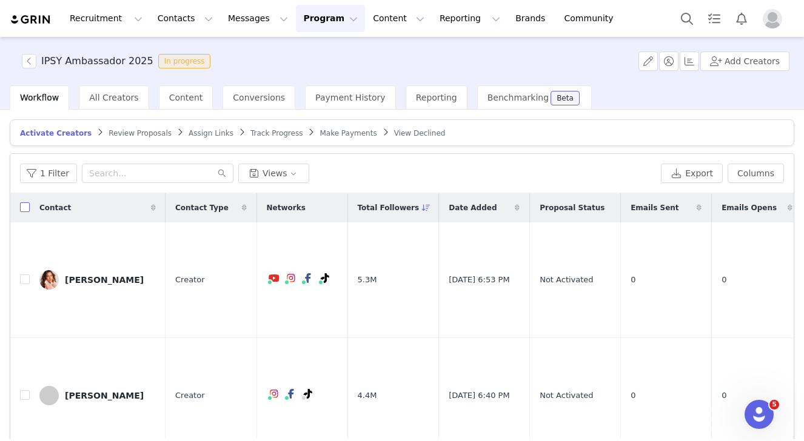
checkbox input "true"
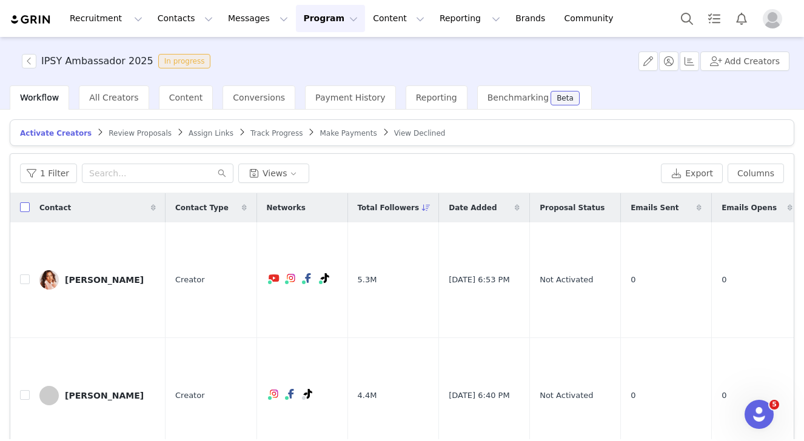
checkbox input "true"
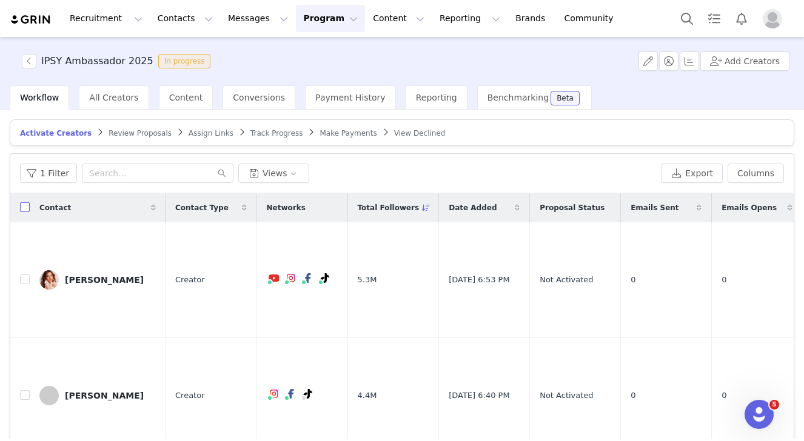
checkbox input "true"
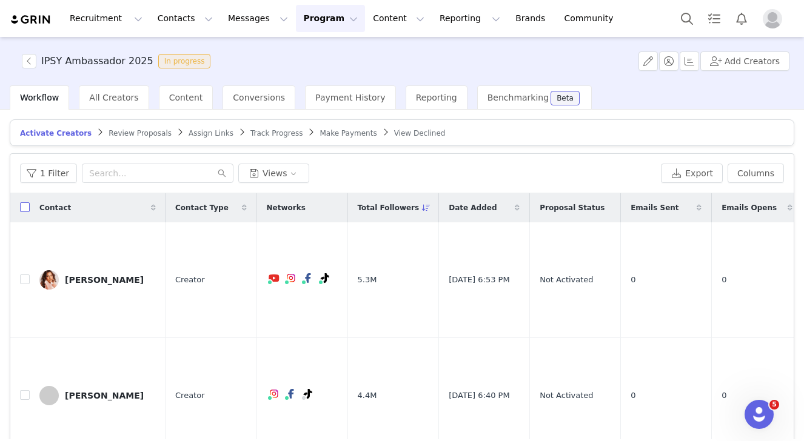
checkbox input "true"
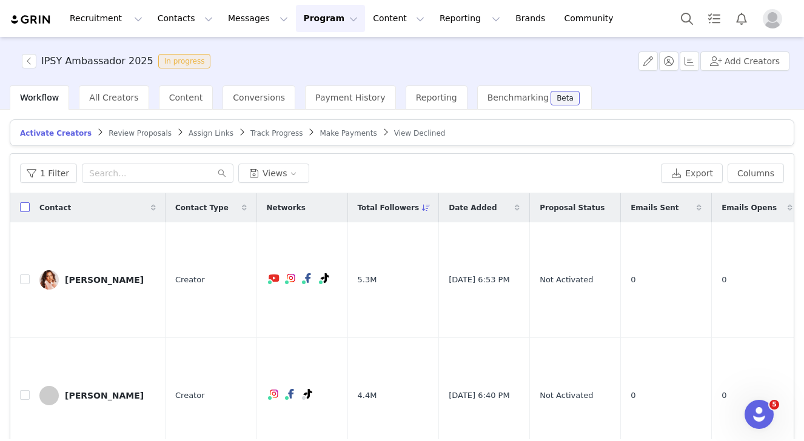
checkbox input "true"
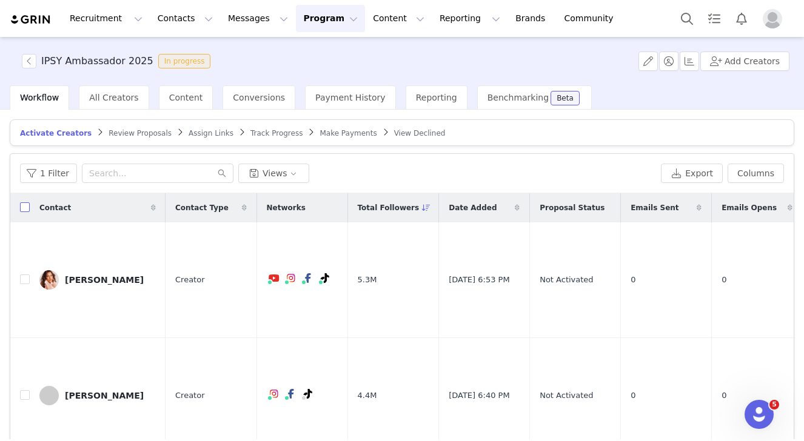
checkbox input "true"
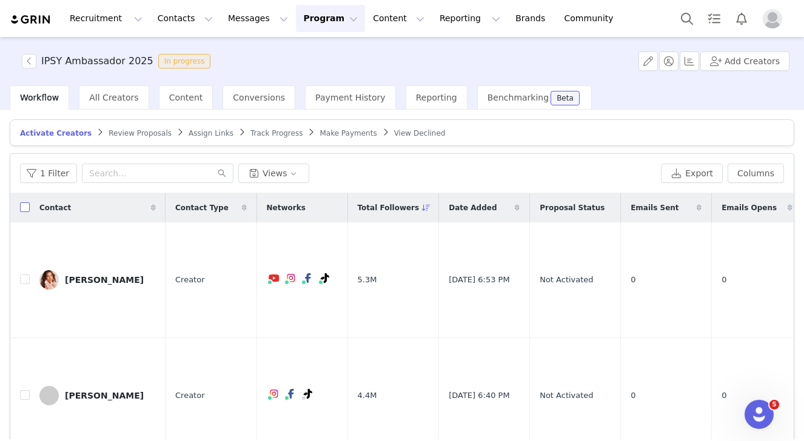
checkbox input "true"
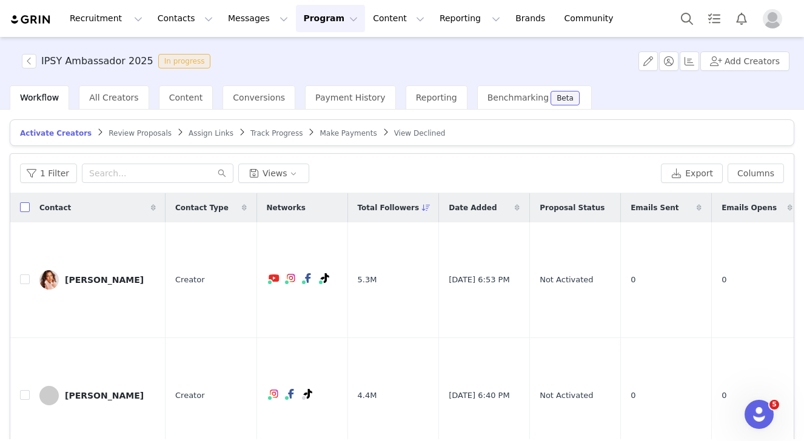
checkbox input "true"
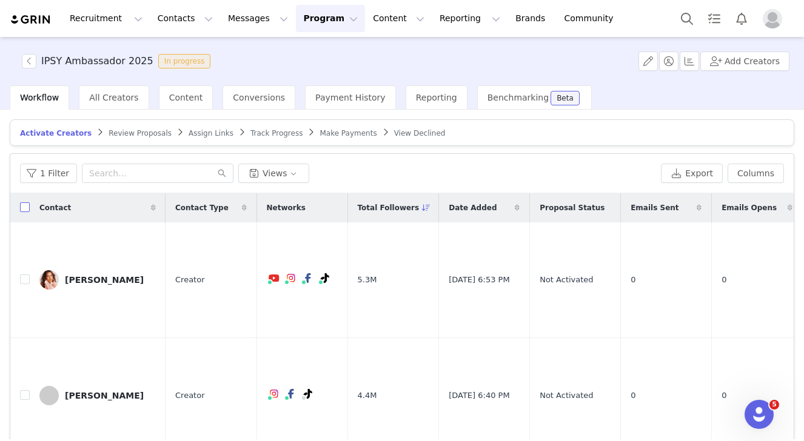
checkbox input "true"
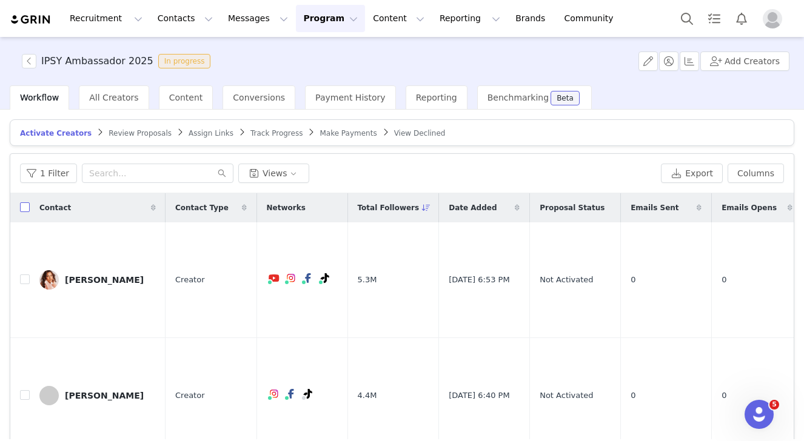
checkbox input "true"
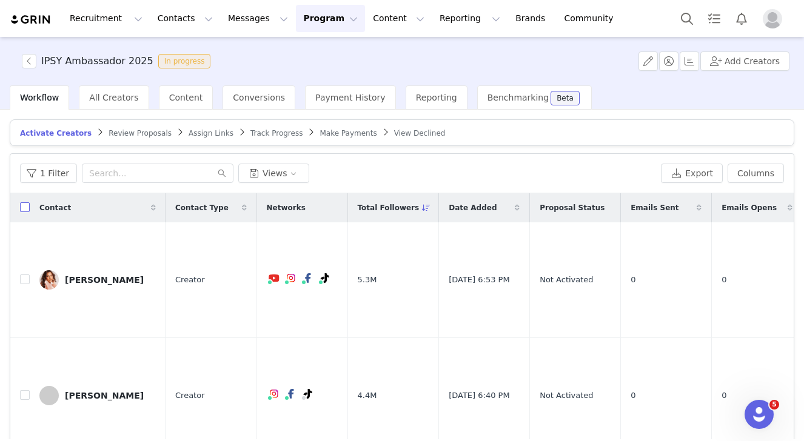
checkbox input "true"
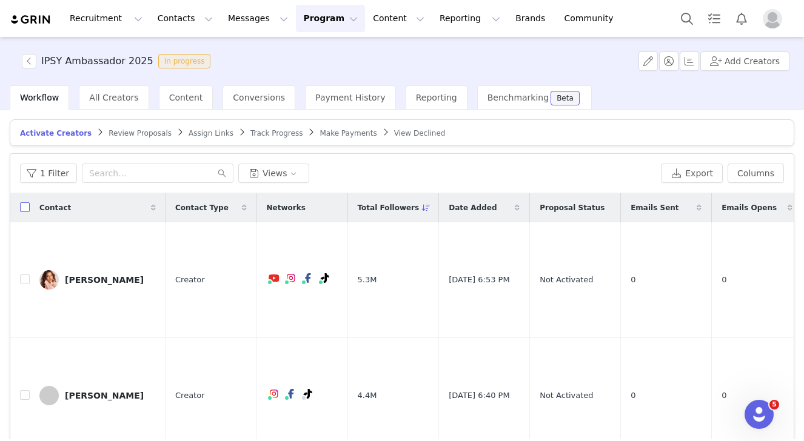
checkbox input "true"
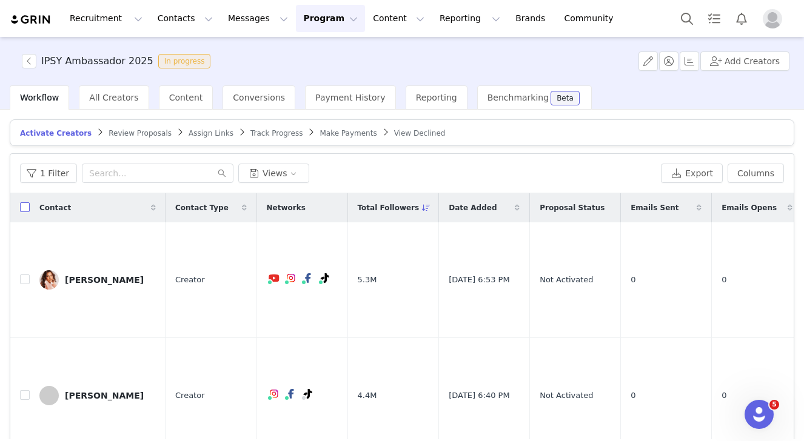
checkbox input "true"
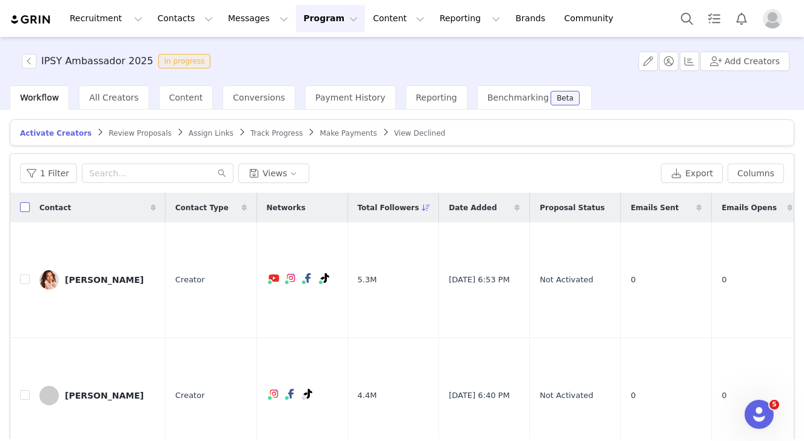
checkbox input "true"
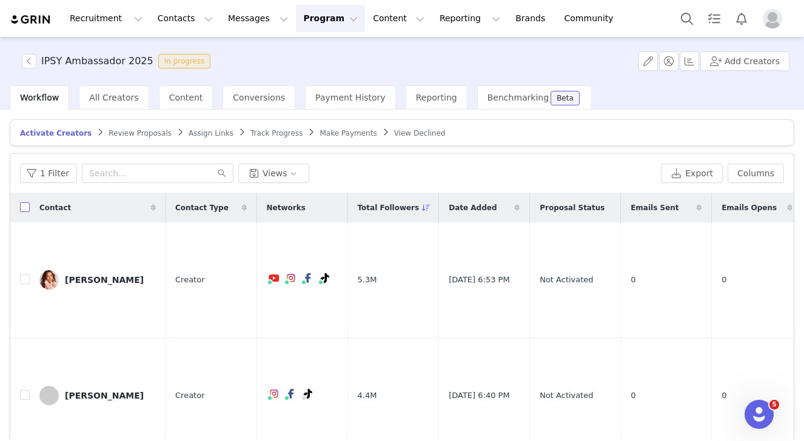
checkbox input "true"
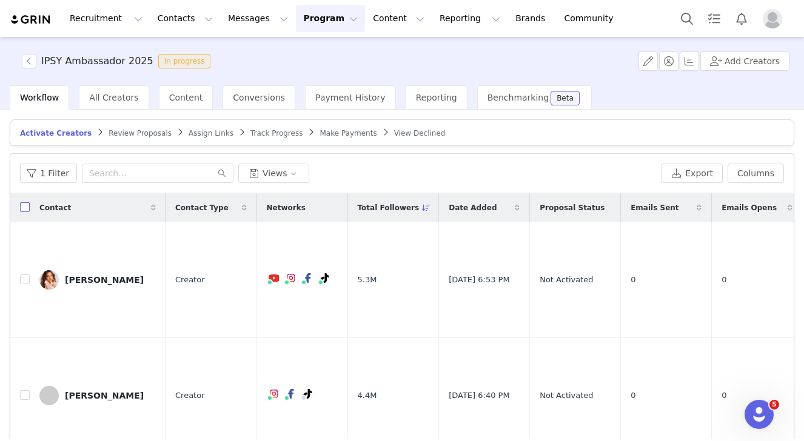
checkbox input "true"
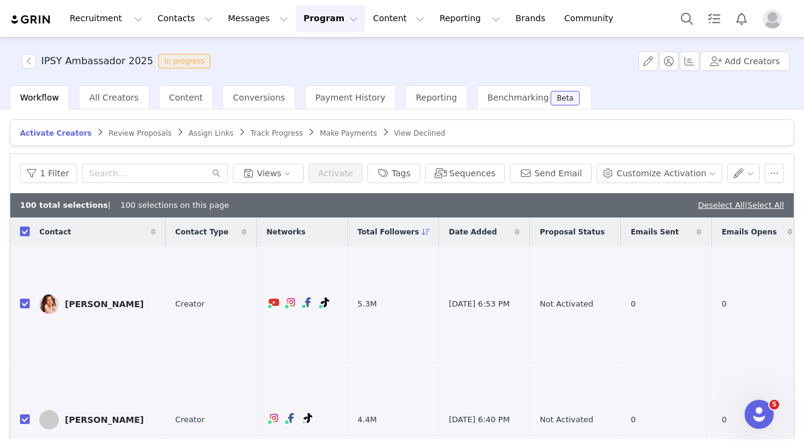
click at [26, 233] on input "checkbox" at bounding box center [25, 232] width 10 height 10
checkbox input "false"
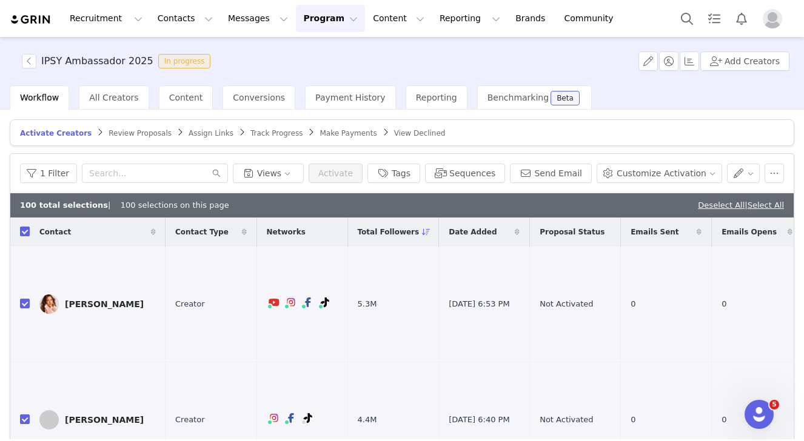
checkbox input "false"
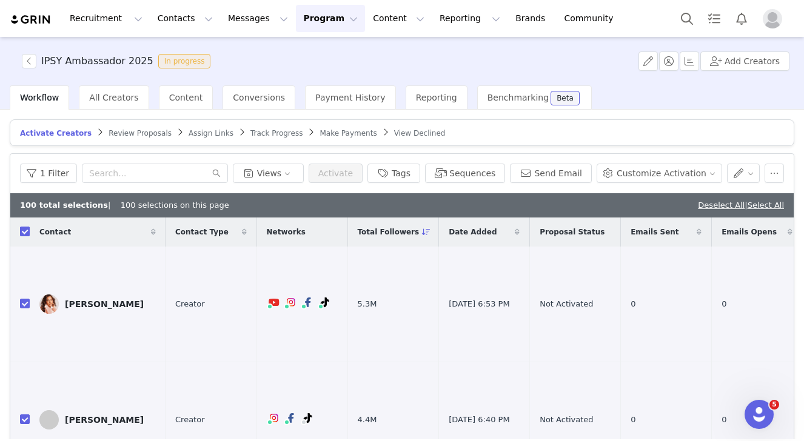
checkbox input "false"
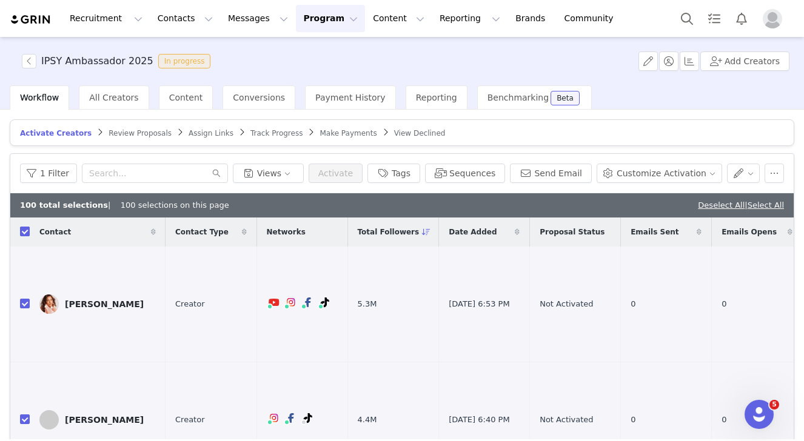
checkbox input "false"
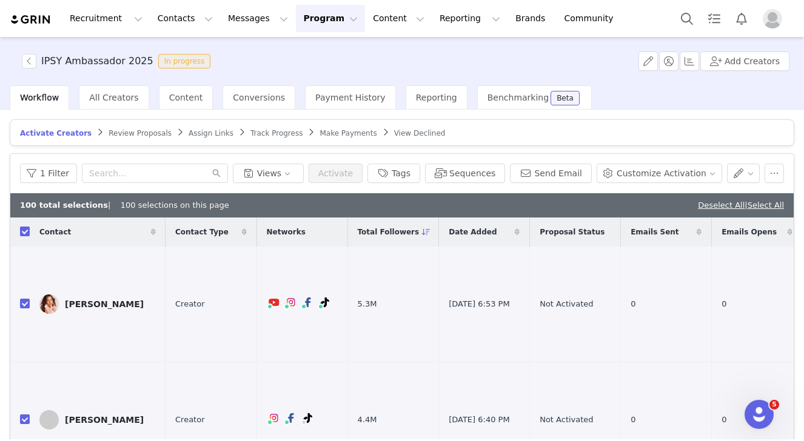
checkbox input "false"
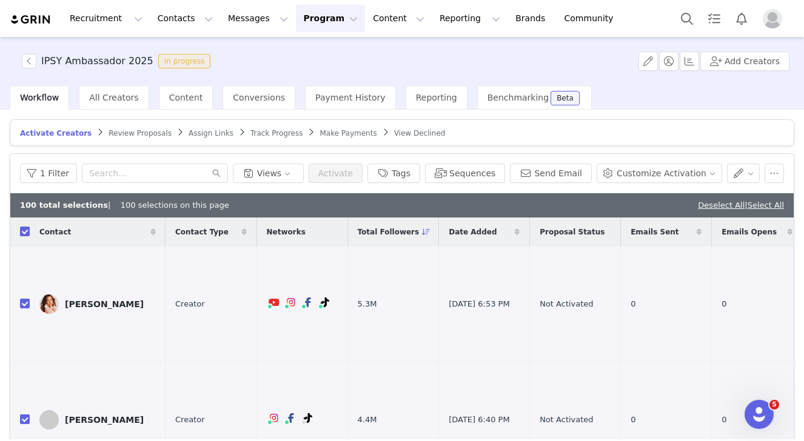
checkbox input "false"
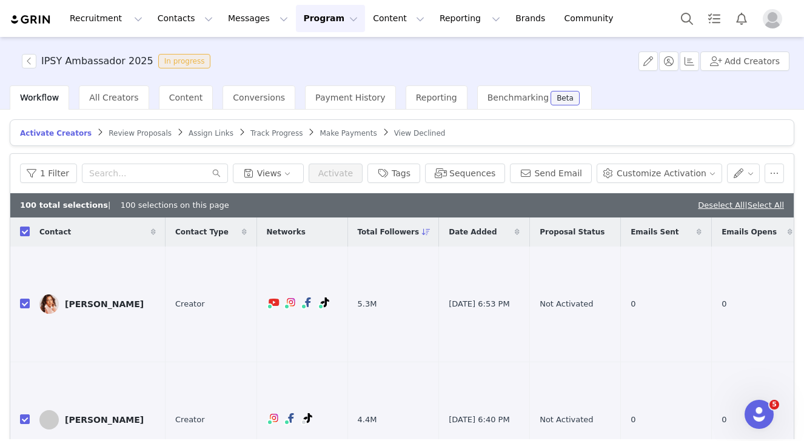
checkbox input "false"
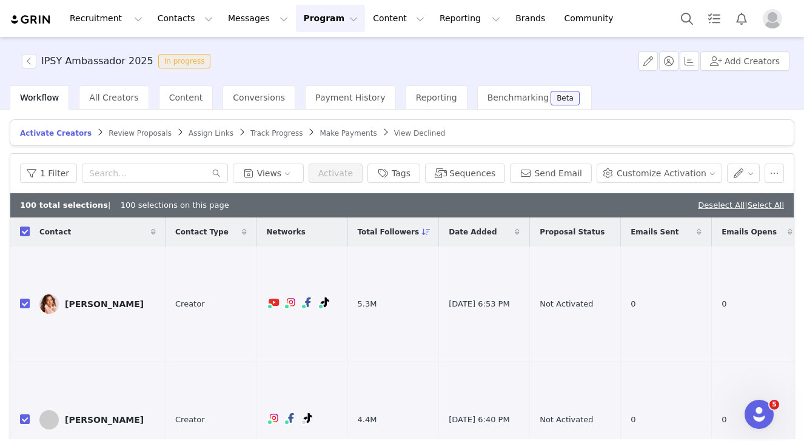
checkbox input "false"
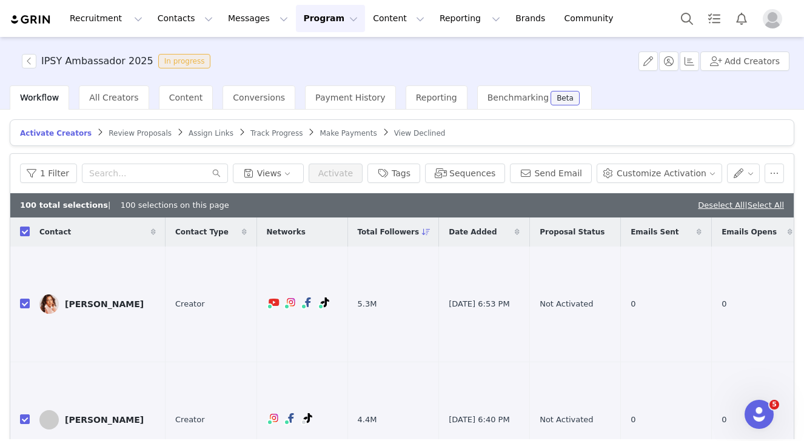
checkbox input "false"
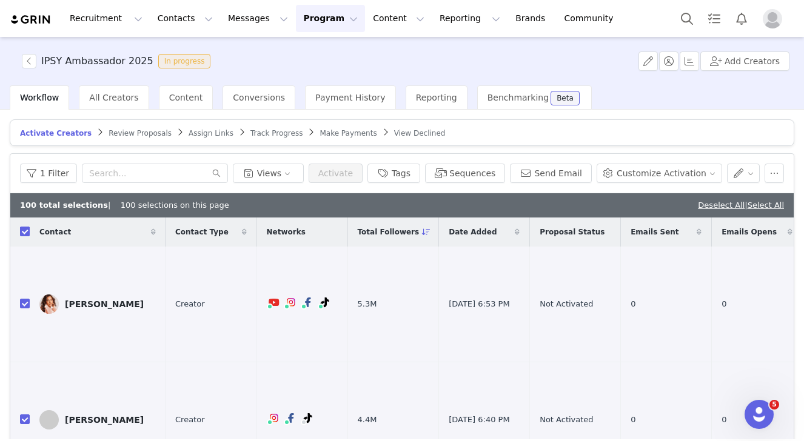
checkbox input "false"
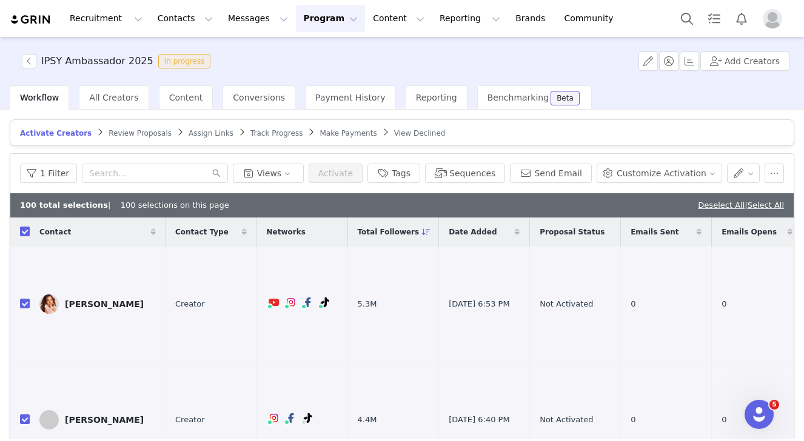
checkbox input "false"
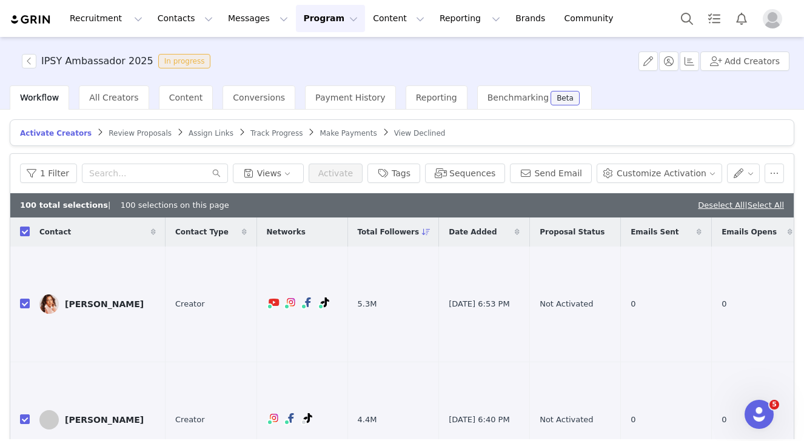
checkbox input "false"
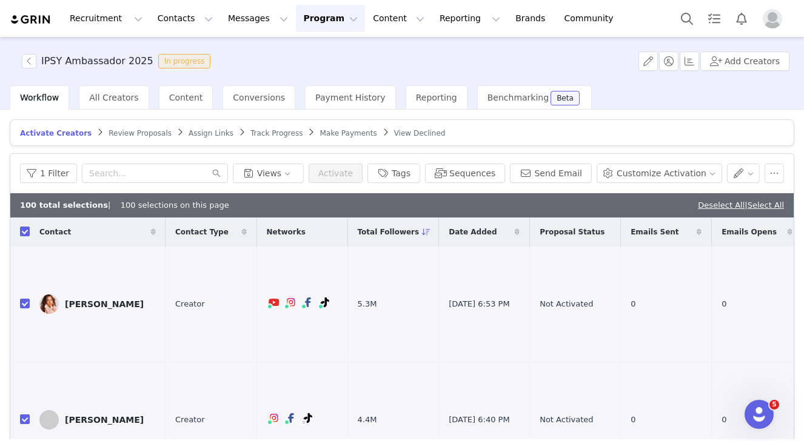
checkbox input "false"
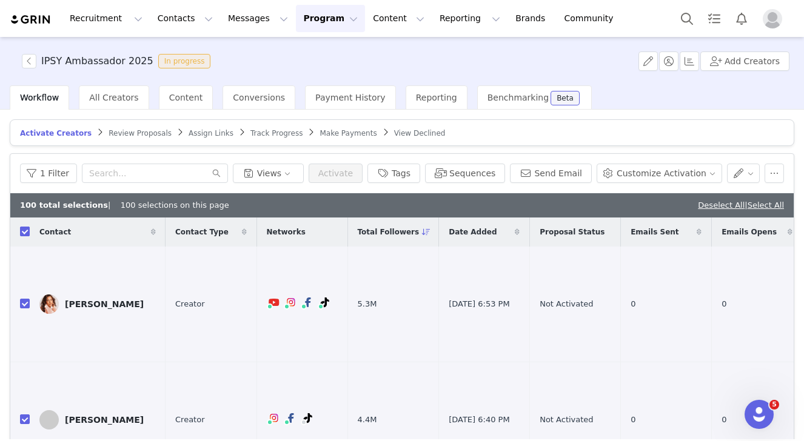
checkbox input "false"
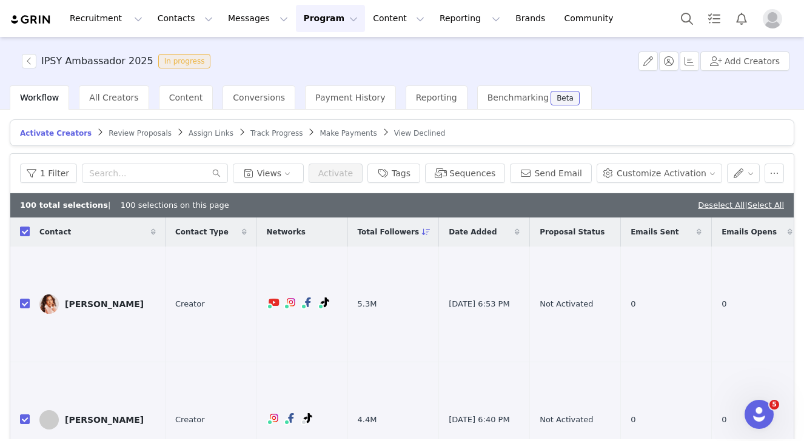
checkbox input "false"
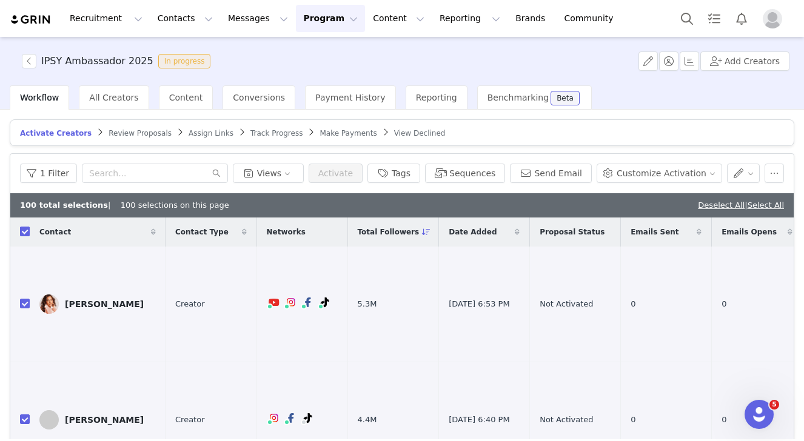
checkbox input "false"
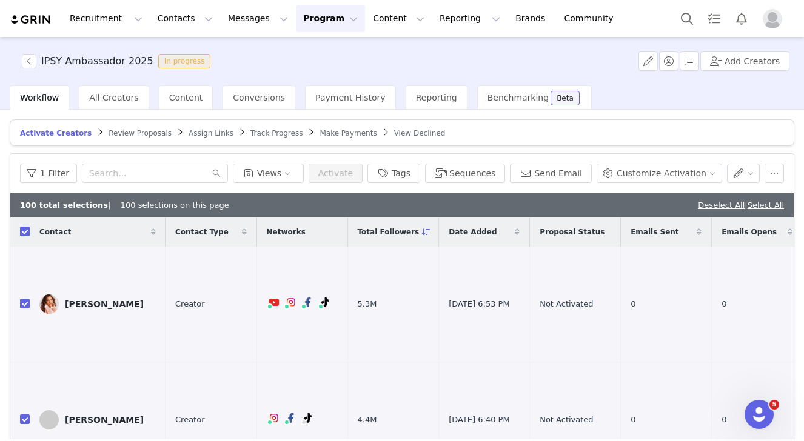
checkbox input "false"
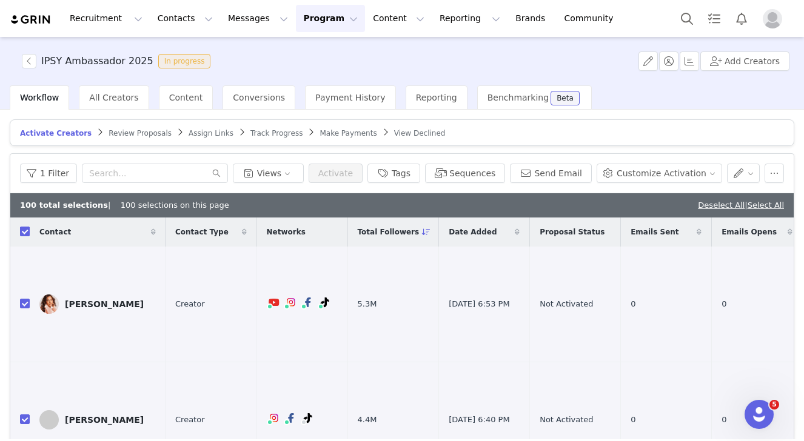
checkbox input "false"
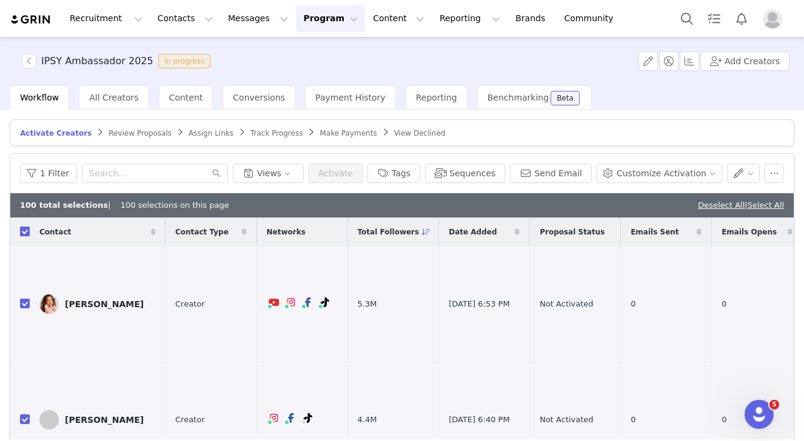
checkbox input "false"
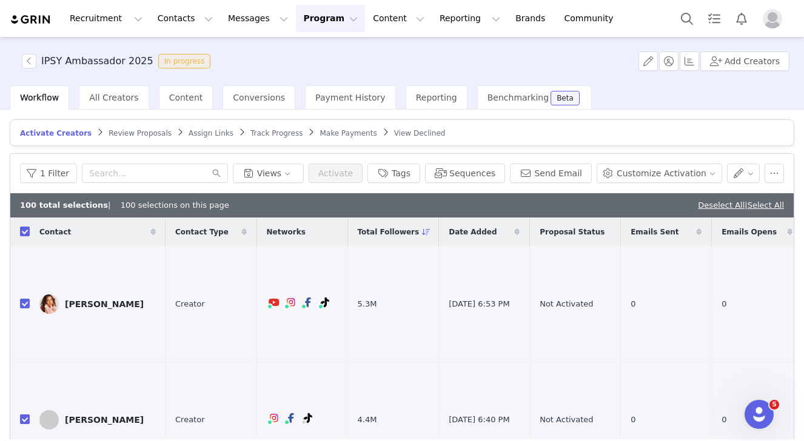
checkbox input "false"
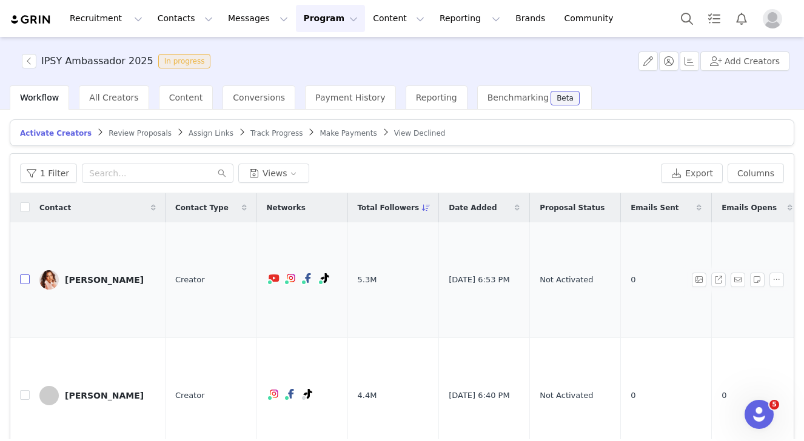
click at [24, 277] on input "checkbox" at bounding box center [25, 280] width 10 height 10
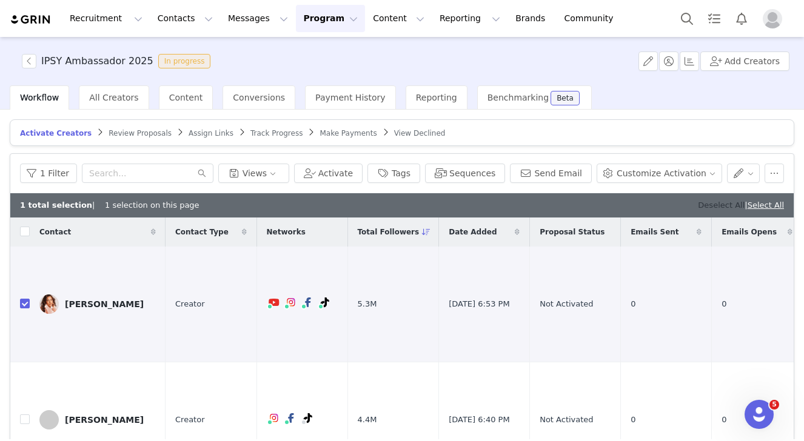
click at [698, 202] on link "Deselect All" at bounding box center [721, 205] width 47 height 9
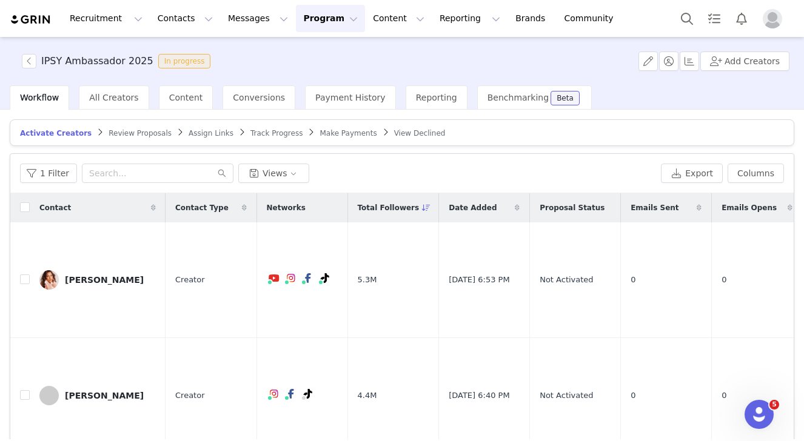
scroll to position [87, 0]
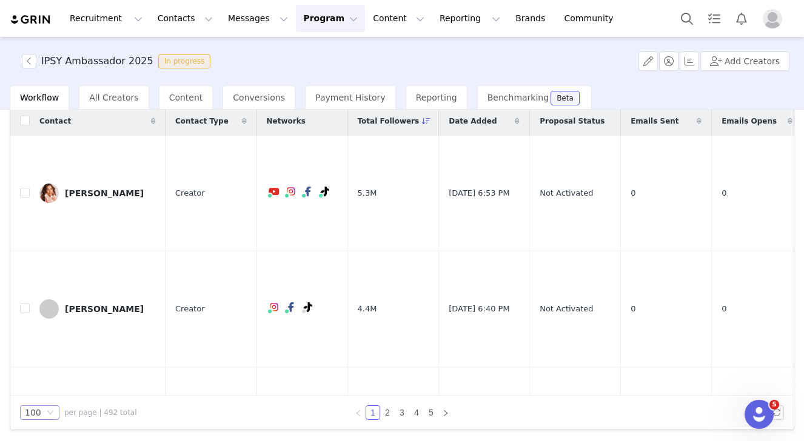
click at [43, 416] on div "100" at bounding box center [34, 412] width 19 height 13
click at [35, 370] on li "50" at bounding box center [39, 370] width 39 height 19
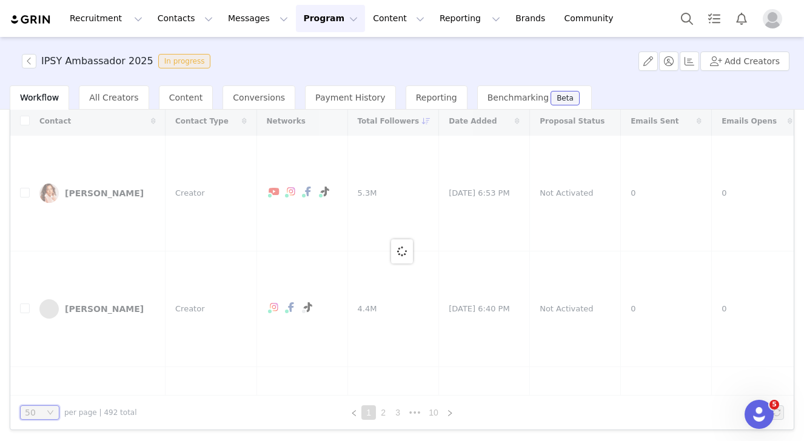
scroll to position [0, 0]
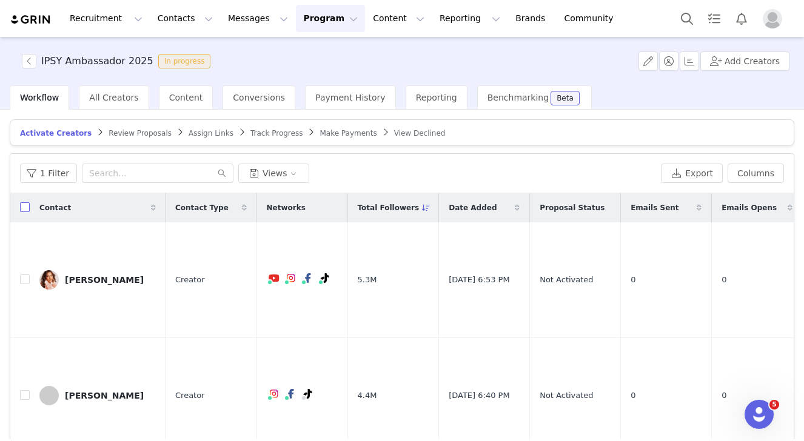
click at [25, 209] on input "checkbox" at bounding box center [25, 207] width 10 height 10
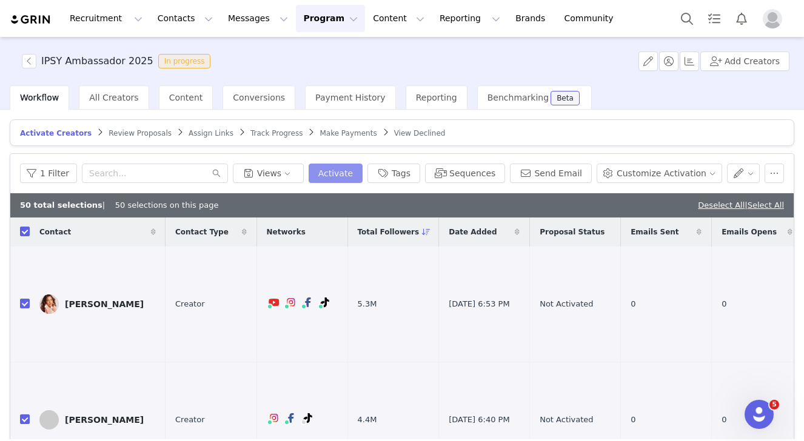
click at [344, 173] on button "Activate" at bounding box center [336, 173] width 54 height 19
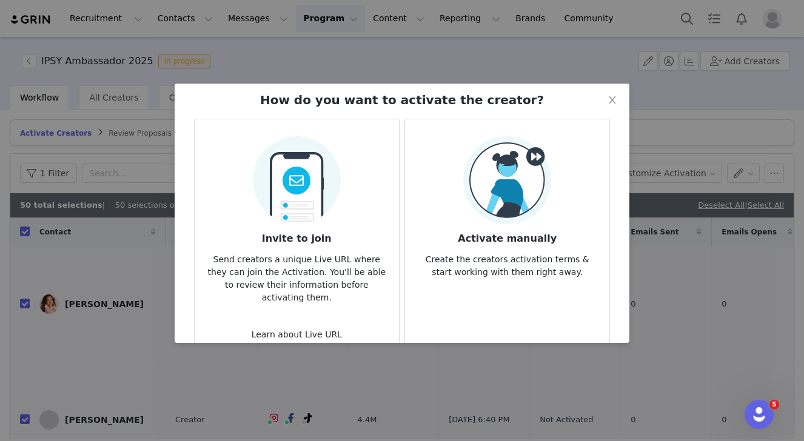
click at [484, 238] on h3 "Activate manually" at bounding box center [507, 235] width 185 height 22
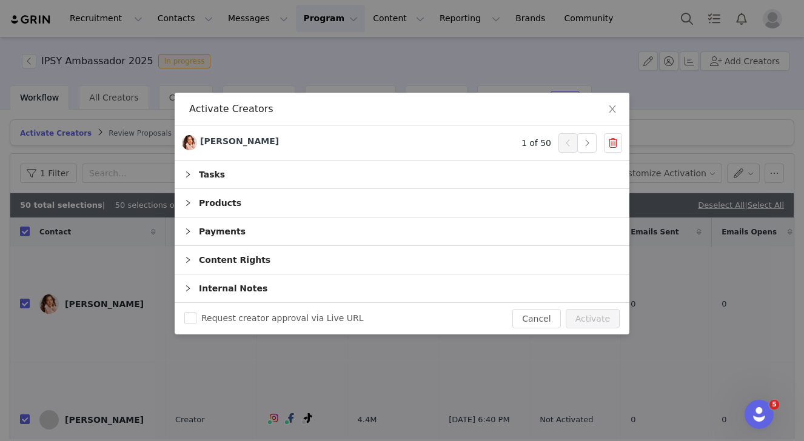
click at [229, 262] on div "Content Rights" at bounding box center [402, 260] width 455 height 28
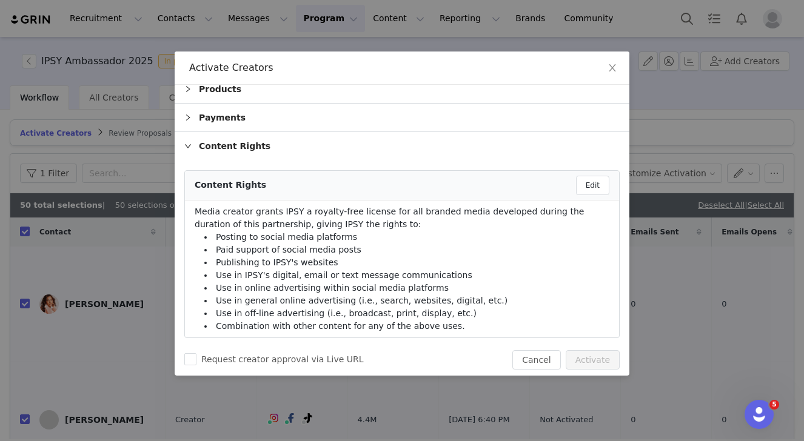
scroll to position [70, 0]
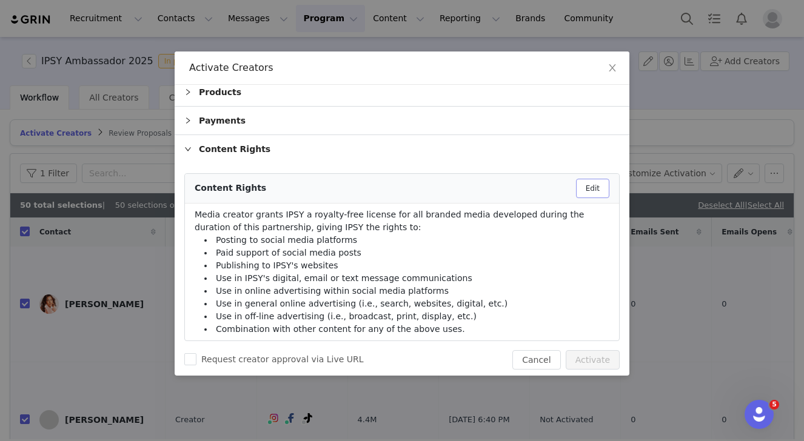
click at [596, 188] on button "Edit" at bounding box center [592, 188] width 33 height 19
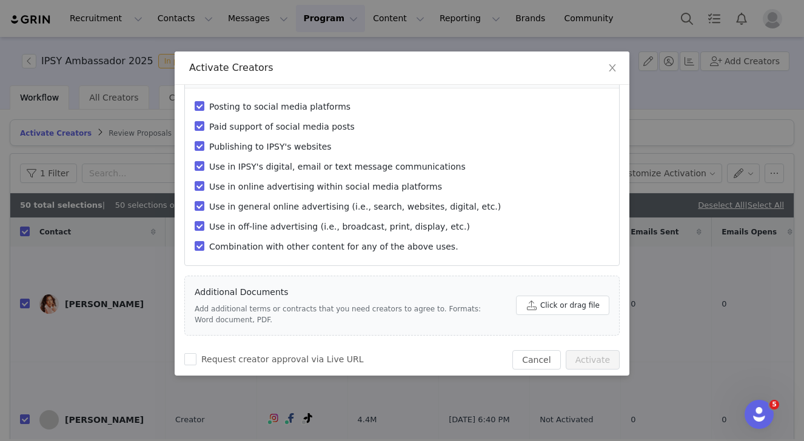
scroll to position [0, 0]
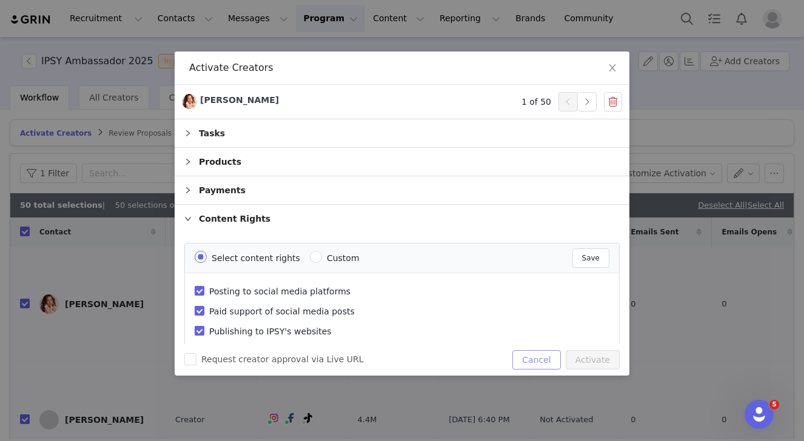
click at [534, 360] on button "Cancel" at bounding box center [536, 359] width 48 height 19
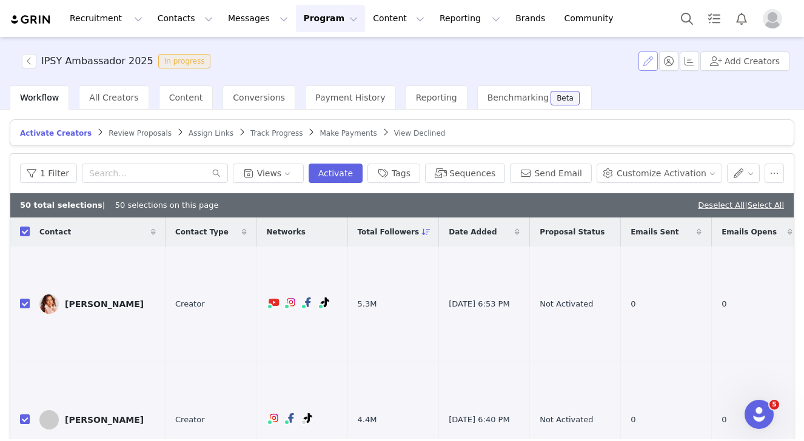
click at [650, 61] on button "button" at bounding box center [647, 61] width 19 height 19
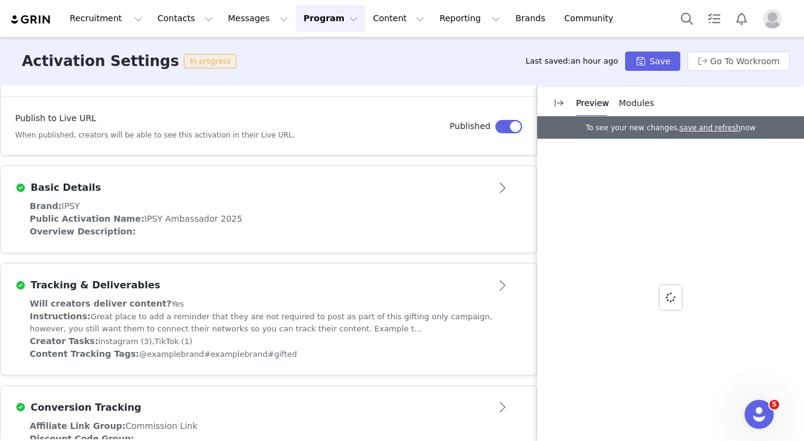
scroll to position [318, 0]
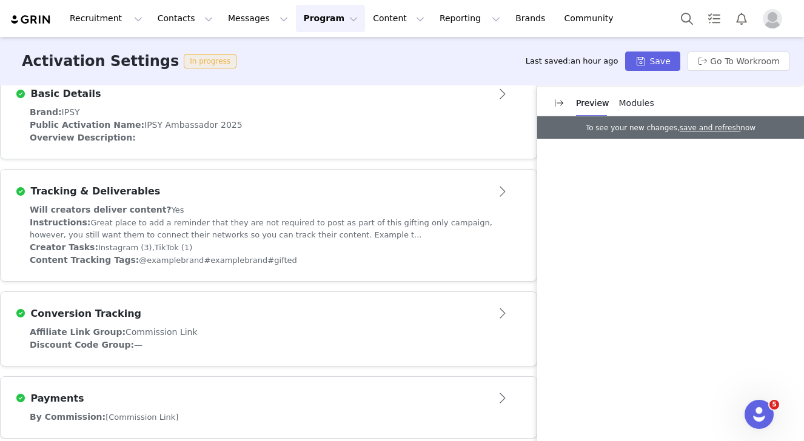
click at [634, 103] on span "Modules" at bounding box center [636, 103] width 35 height 10
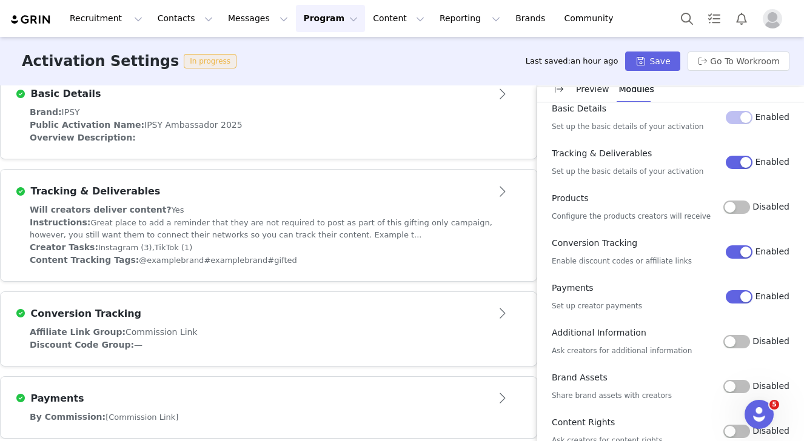
scroll to position [0, 0]
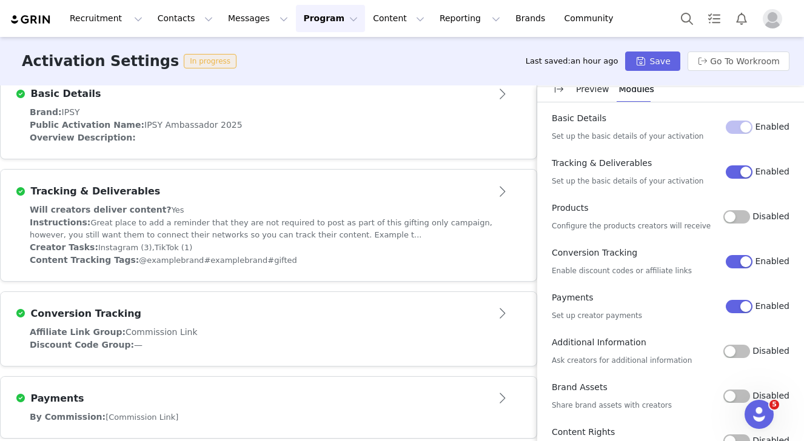
click at [737, 169] on button "Enabled" at bounding box center [739, 172] width 27 height 13
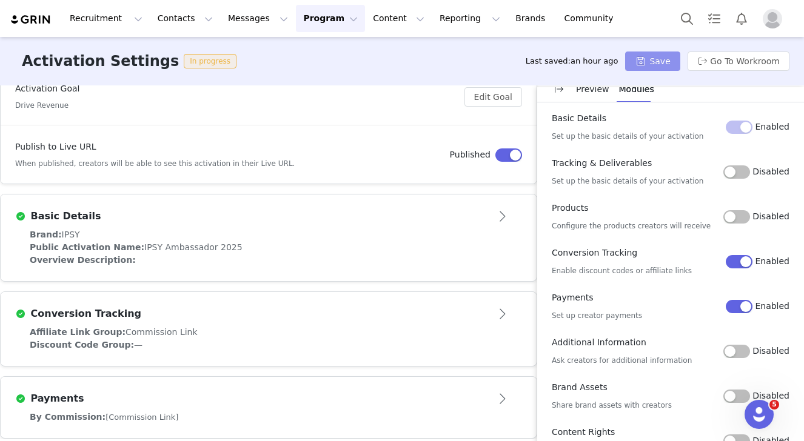
click at [658, 61] on button "Save" at bounding box center [652, 61] width 55 height 19
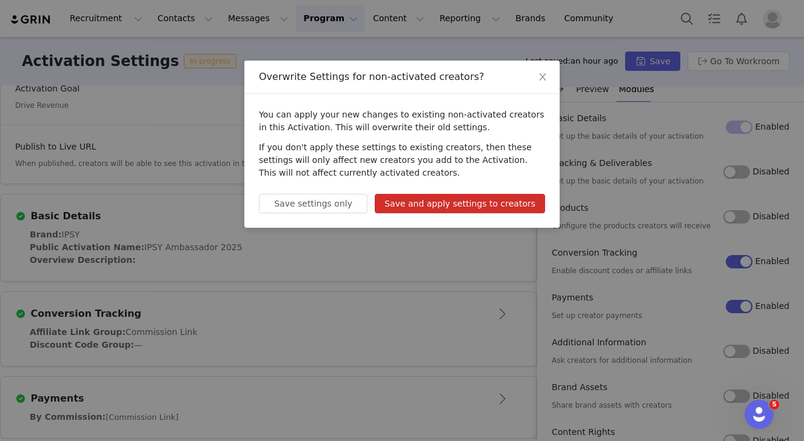
click at [515, 204] on button "Save and apply settings to creators" at bounding box center [460, 203] width 170 height 19
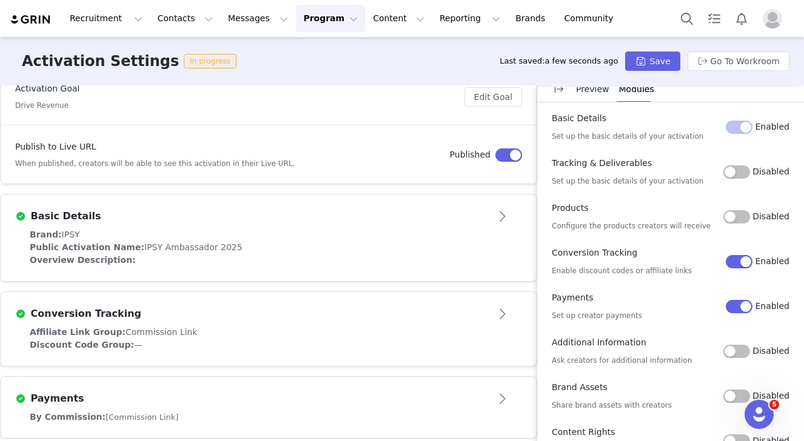
scroll to position [0, 0]
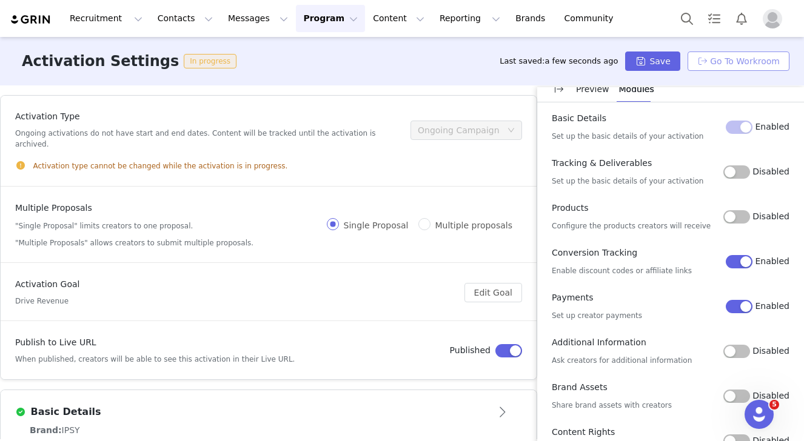
click at [734, 65] on button "Go To Workroom" at bounding box center [738, 61] width 102 height 19
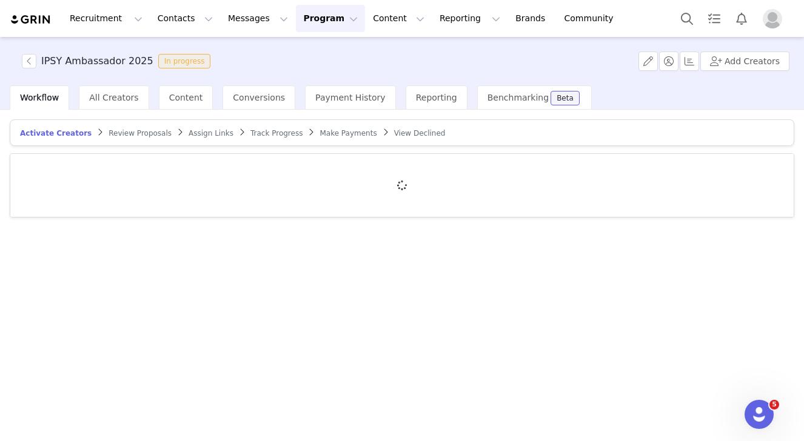
click at [610, 118] on div "Activate Creators Review Proposals Assign Links Track Progress Make Payments Vi…" at bounding box center [402, 275] width 804 height 330
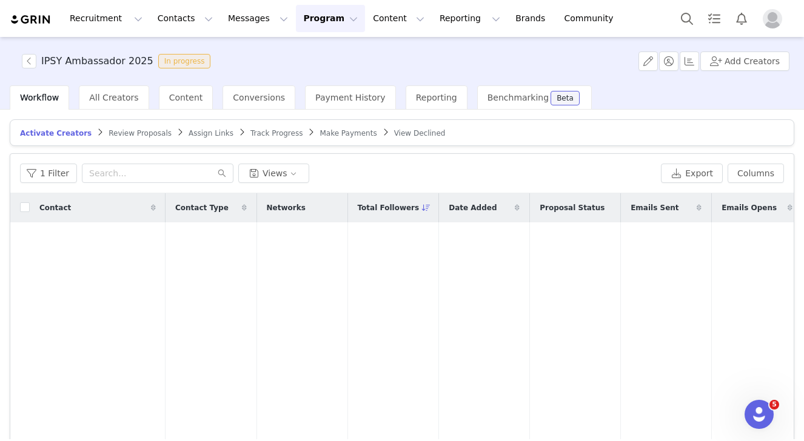
click at [139, 130] on span "Review Proposals" at bounding box center [140, 133] width 63 height 8
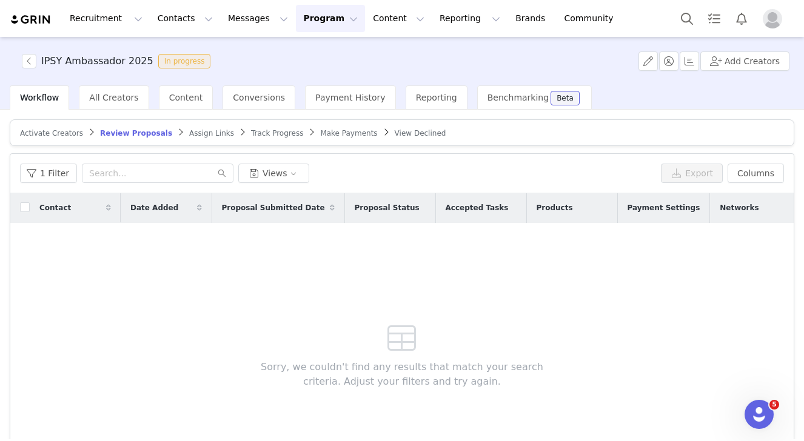
click at [41, 130] on span "Activate Creators" at bounding box center [51, 133] width 63 height 8
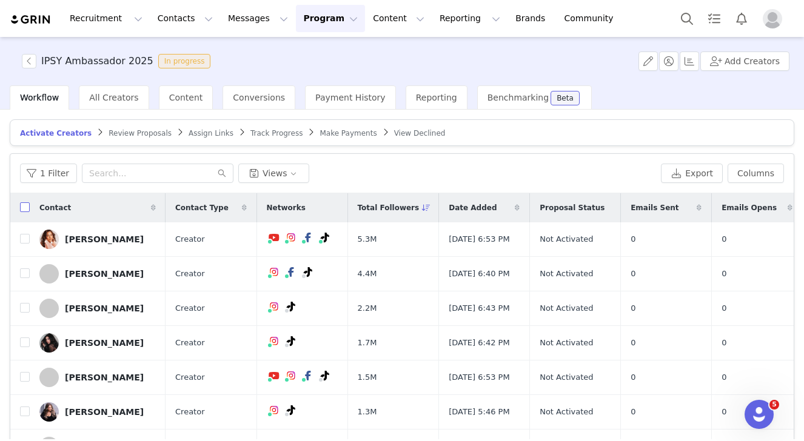
click at [23, 210] on input "checkbox" at bounding box center [25, 207] width 10 height 10
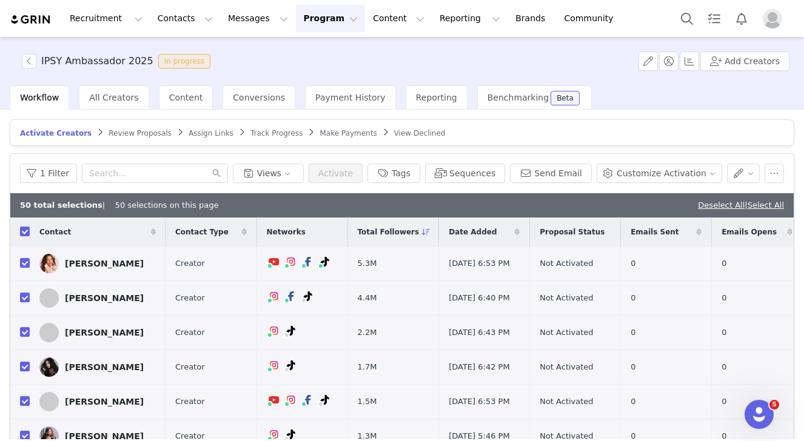
scroll to position [87, 0]
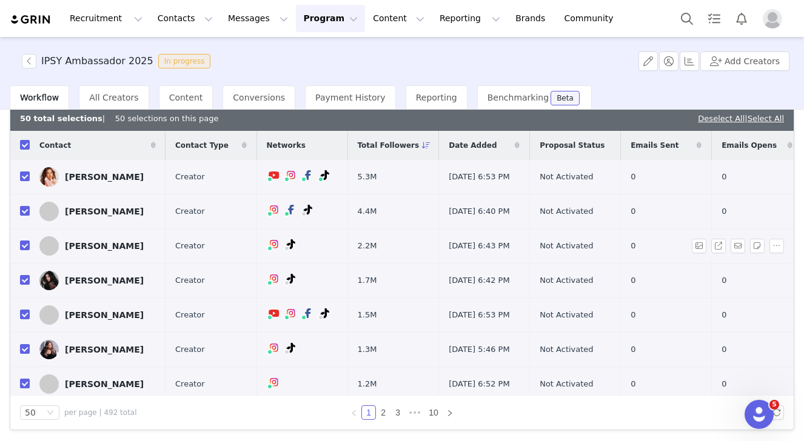
click at [233, 264] on td "Creator" at bounding box center [211, 246] width 91 height 35
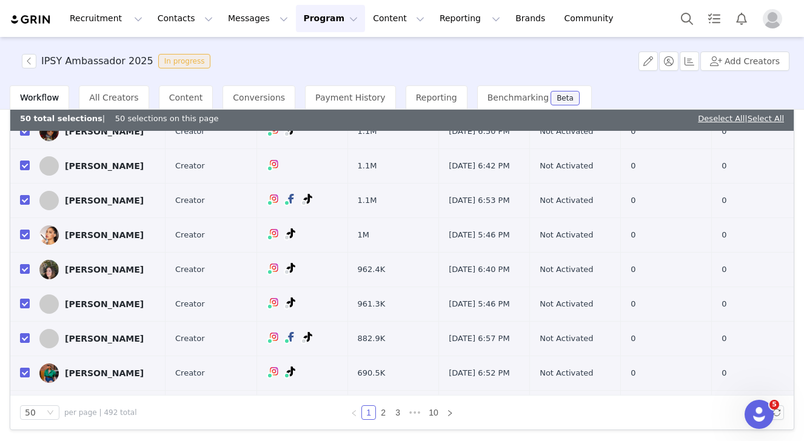
scroll to position [0, 0]
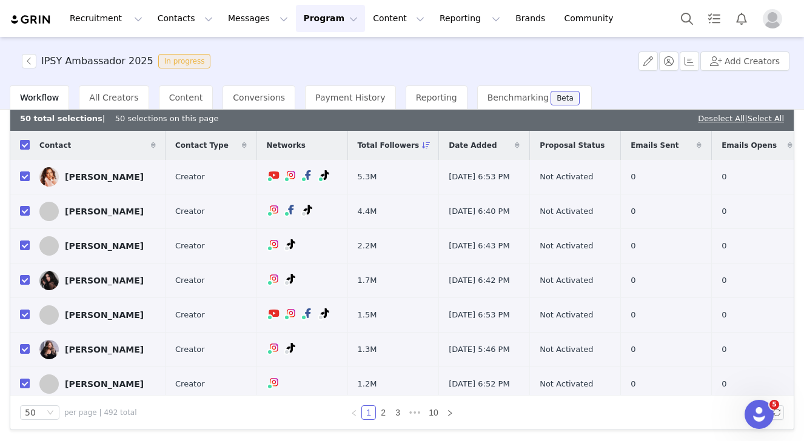
click at [27, 145] on input "checkbox" at bounding box center [25, 145] width 10 height 10
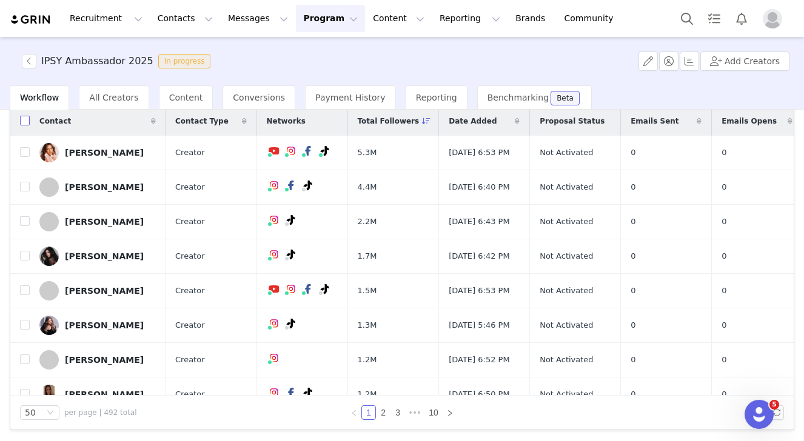
scroll to position [62, 0]
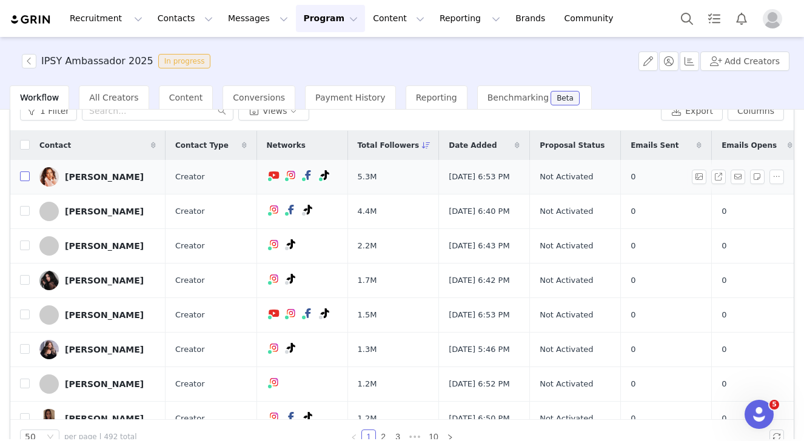
click at [24, 179] on input "checkbox" at bounding box center [25, 177] width 10 height 10
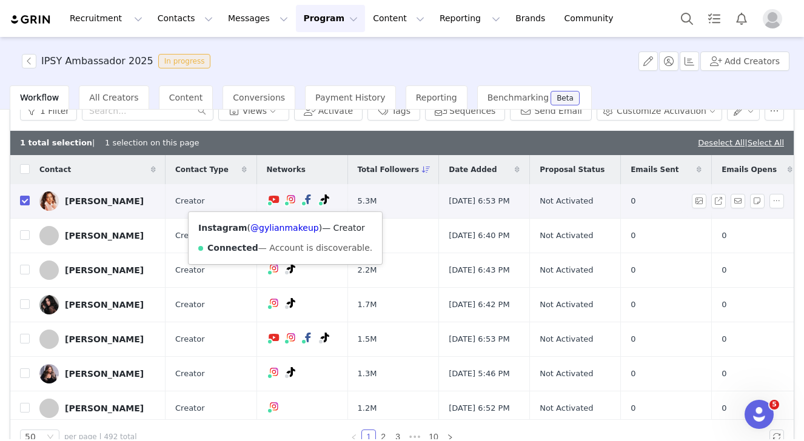
scroll to position [0, 0]
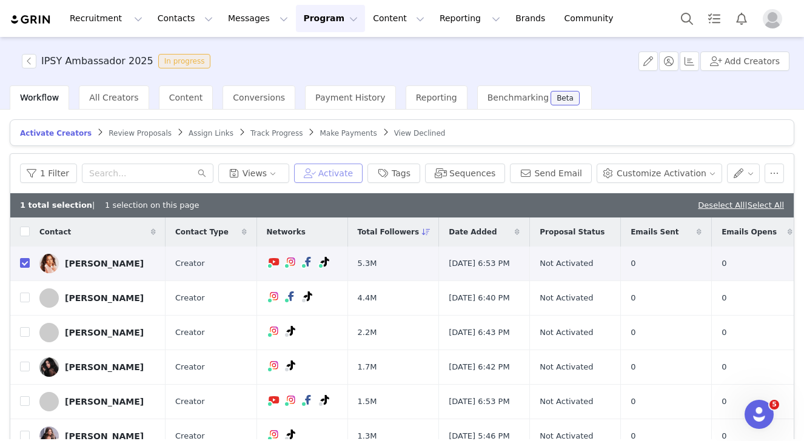
click at [347, 175] on button "Activate" at bounding box center [328, 173] width 69 height 19
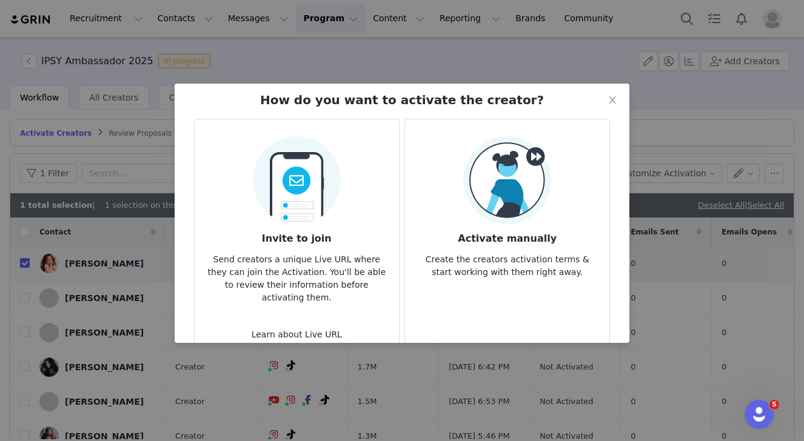
click at [493, 257] on p "Create the creators activation terms & start working with them right away." at bounding box center [507, 262] width 185 height 33
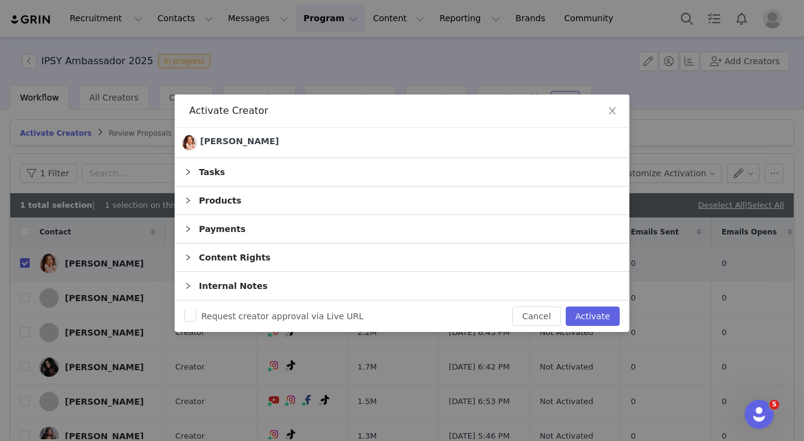
click at [438, 269] on div "Content Rights" at bounding box center [402, 258] width 455 height 28
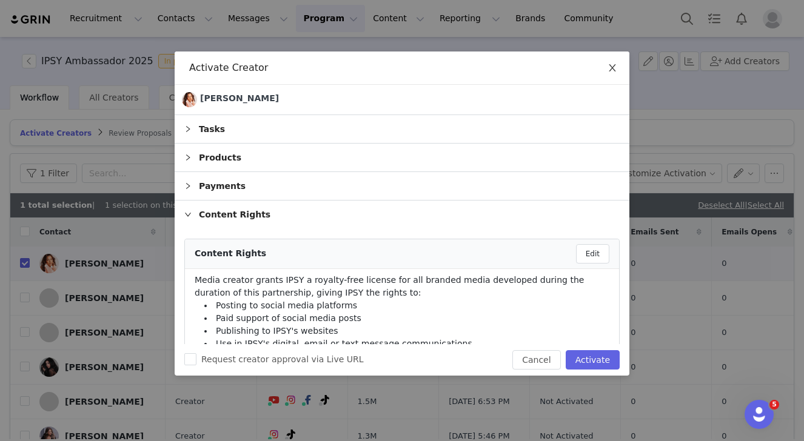
click at [611, 73] on span "Close" at bounding box center [612, 69] width 34 height 34
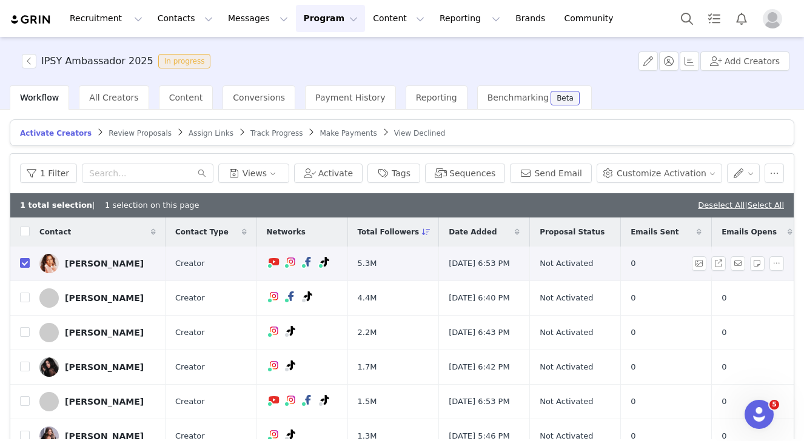
click at [24, 268] on input "checkbox" at bounding box center [25, 263] width 10 height 10
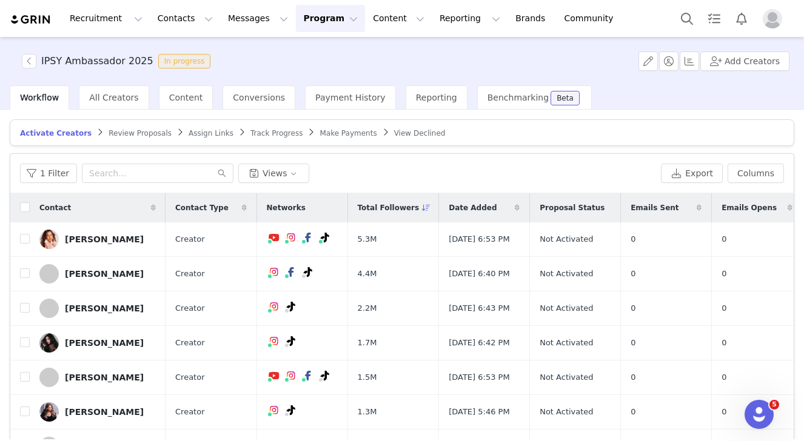
click at [348, 165] on div "1 Filter Views" at bounding box center [338, 173] width 636 height 19
click at [101, 97] on span "All Creators" at bounding box center [113, 98] width 49 height 10
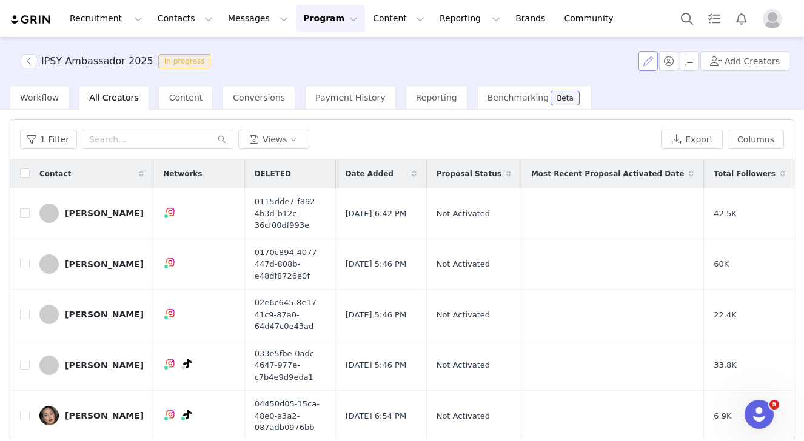
click at [654, 64] on button "button" at bounding box center [647, 61] width 19 height 19
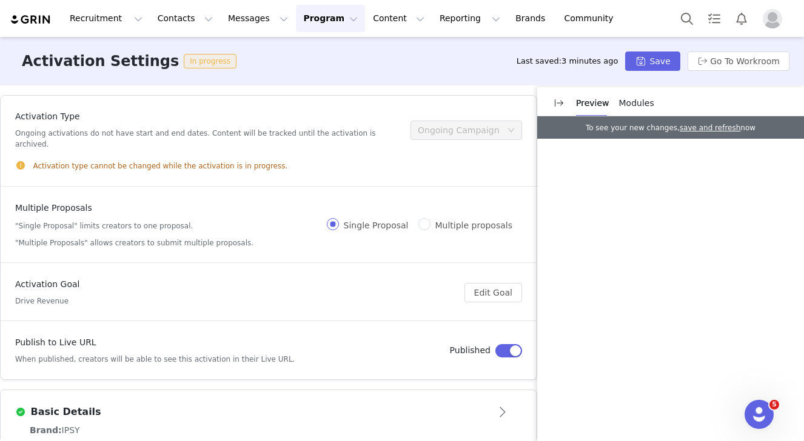
click at [505, 344] on button "button" at bounding box center [508, 350] width 27 height 13
click at [657, 52] on button "Save" at bounding box center [652, 61] width 55 height 19
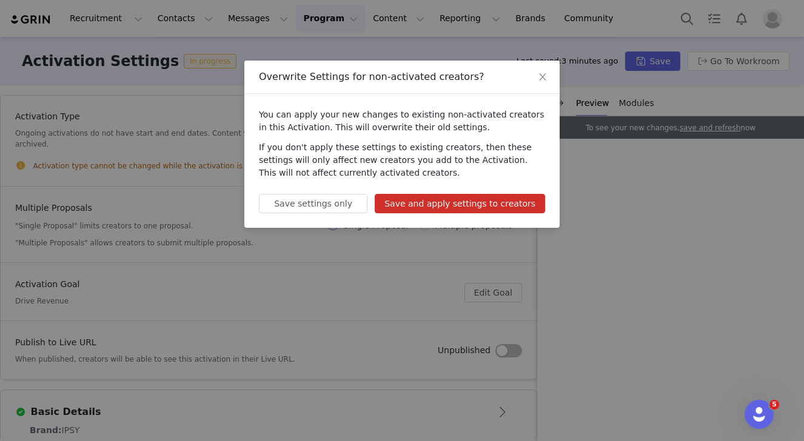
click at [487, 209] on button "Save and apply settings to creators" at bounding box center [460, 203] width 170 height 19
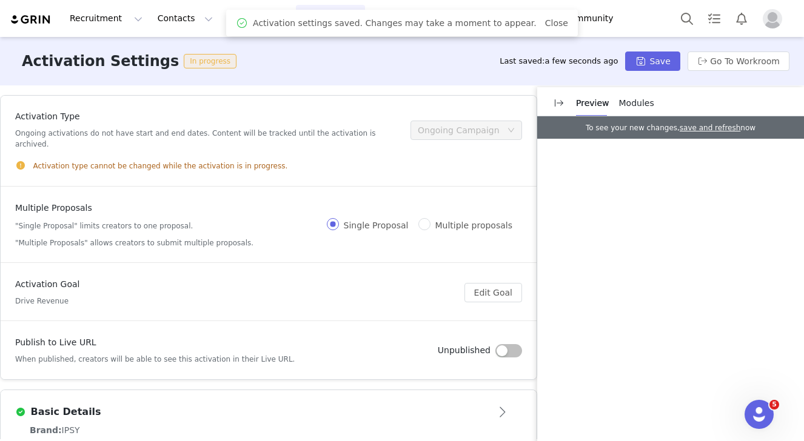
click at [724, 72] on div "Activation Settings In progress Last saved: a few seconds ago Save Go To Workro…" at bounding box center [402, 61] width 804 height 48
click at [725, 62] on button "Go To Workroom" at bounding box center [738, 61] width 102 height 19
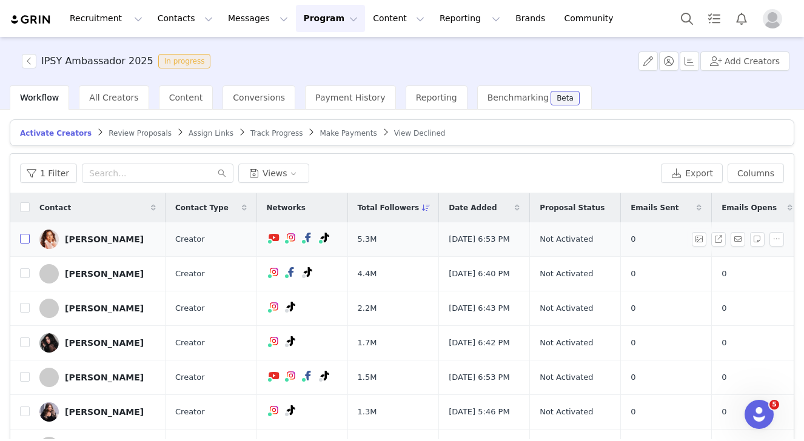
click at [29, 238] on input "checkbox" at bounding box center [25, 239] width 10 height 10
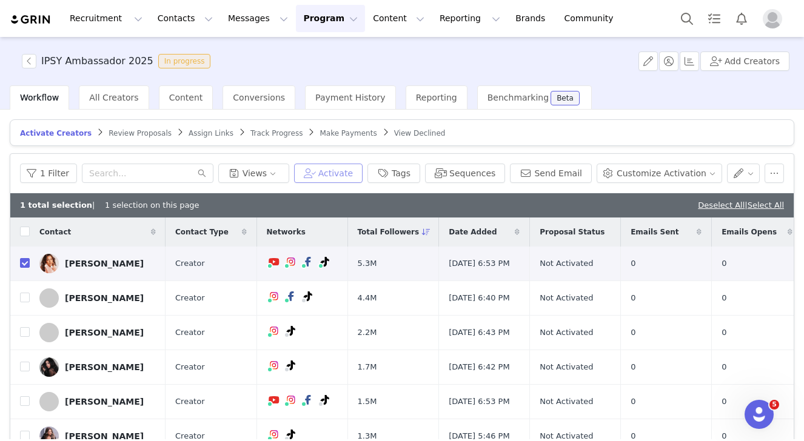
click at [354, 178] on button "Activate" at bounding box center [328, 173] width 69 height 19
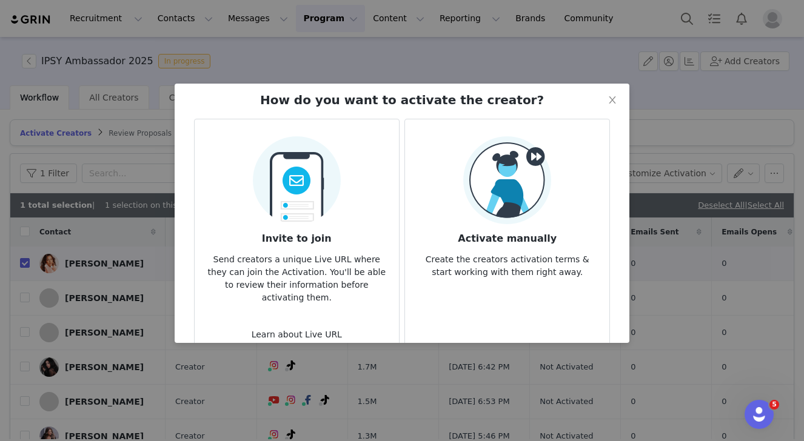
click at [492, 233] on h3 "Activate manually" at bounding box center [507, 235] width 185 height 22
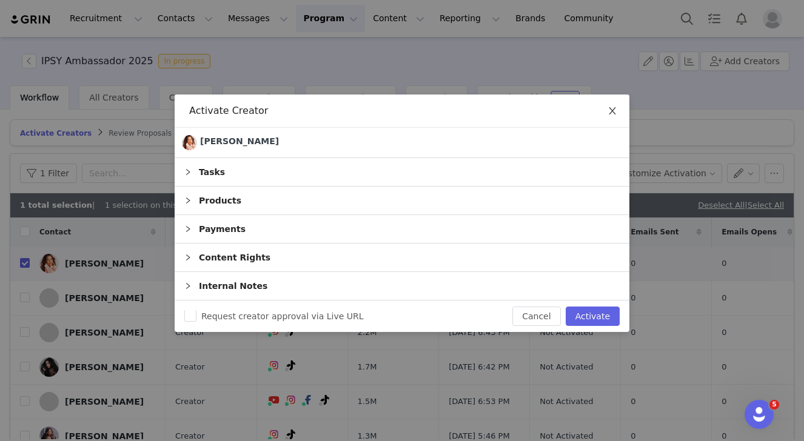
click at [611, 120] on span "Close" at bounding box center [612, 112] width 34 height 34
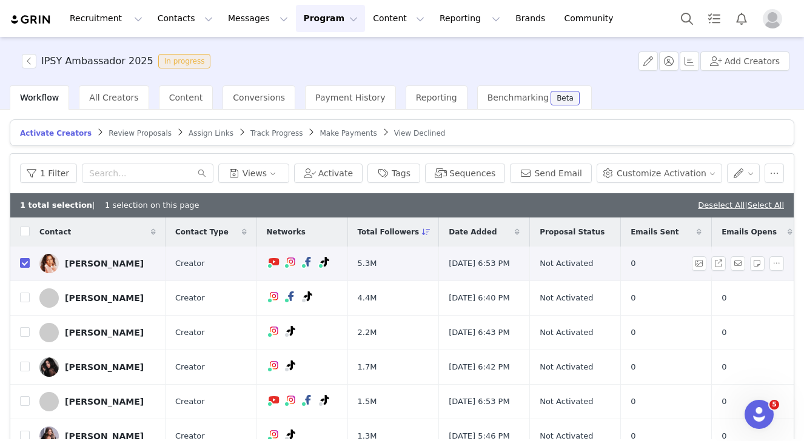
click at [25, 268] on input "checkbox" at bounding box center [25, 263] width 10 height 10
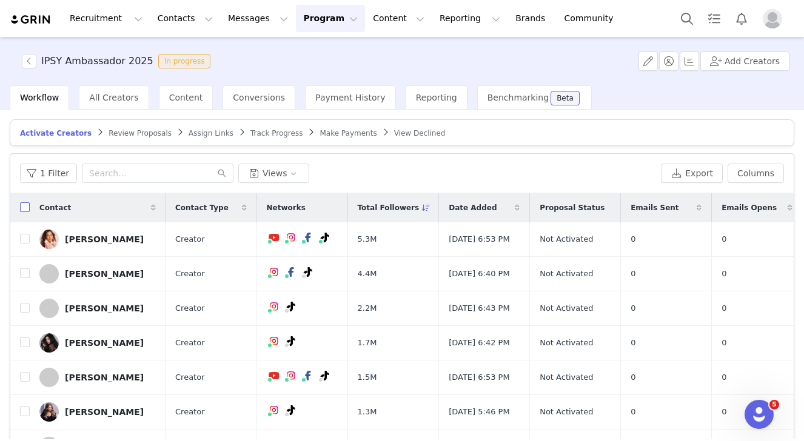
click at [22, 206] on input "checkbox" at bounding box center [25, 207] width 10 height 10
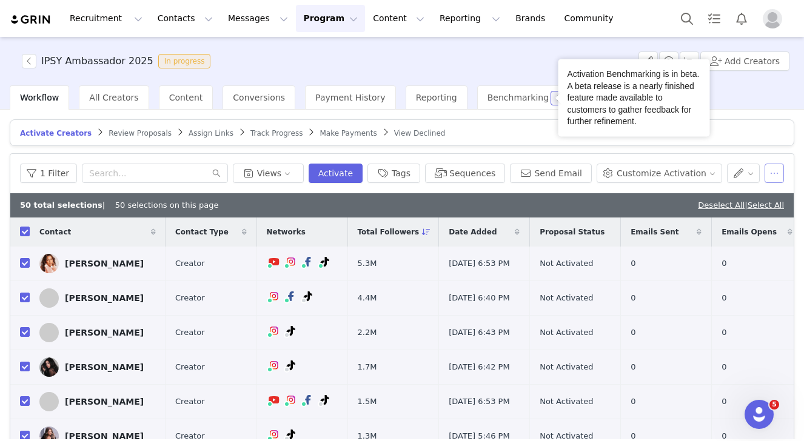
click at [782, 178] on button "button" at bounding box center [773, 173] width 19 height 19
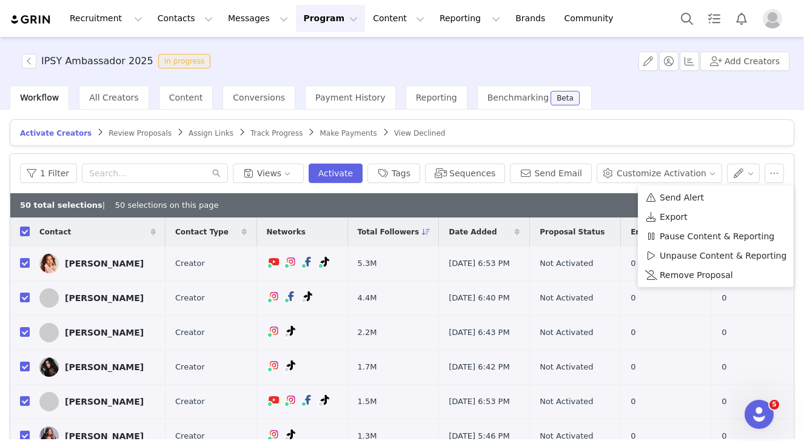
click at [634, 136] on article "Activate Creators Review Proposals Assign Links Track Progress Make Payments Vi…" at bounding box center [402, 132] width 784 height 27
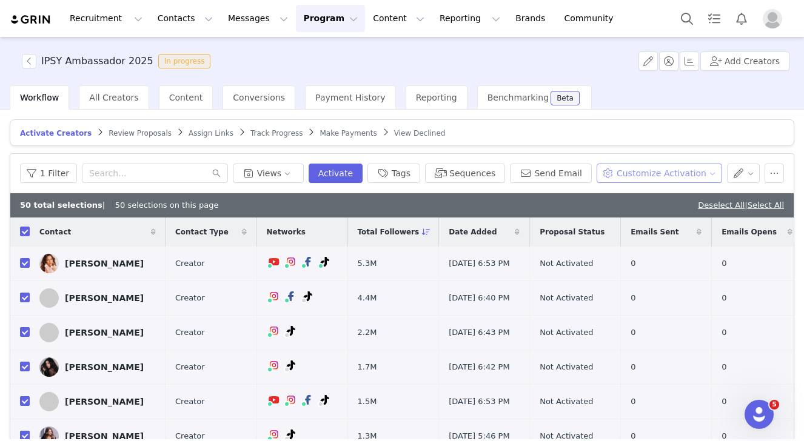
click at [691, 170] on button "Customize Activation" at bounding box center [659, 173] width 125 height 19
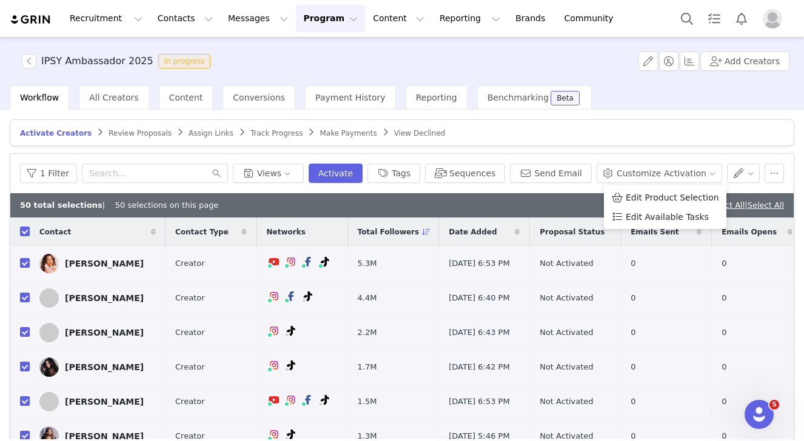
click at [672, 135] on article "Activate Creators Review Proposals Assign Links Track Progress Make Payments Vi…" at bounding box center [402, 132] width 784 height 27
click at [758, 423] on div "Open Intercom Messenger" at bounding box center [757, 413] width 40 height 40
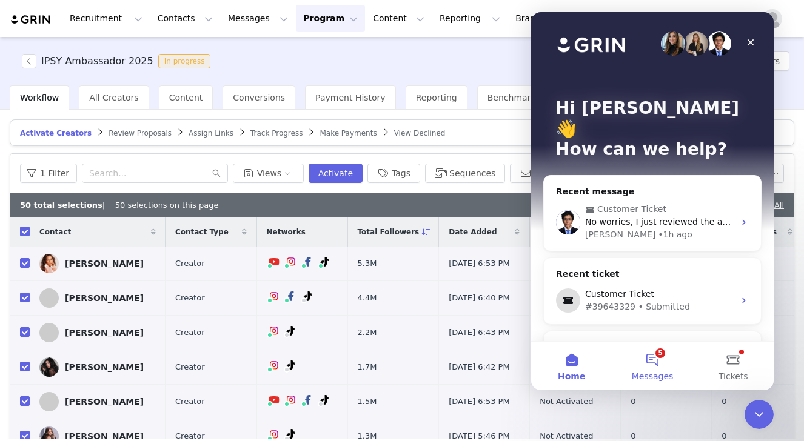
click at [649, 358] on button "5 Messages" at bounding box center [652, 366] width 81 height 48
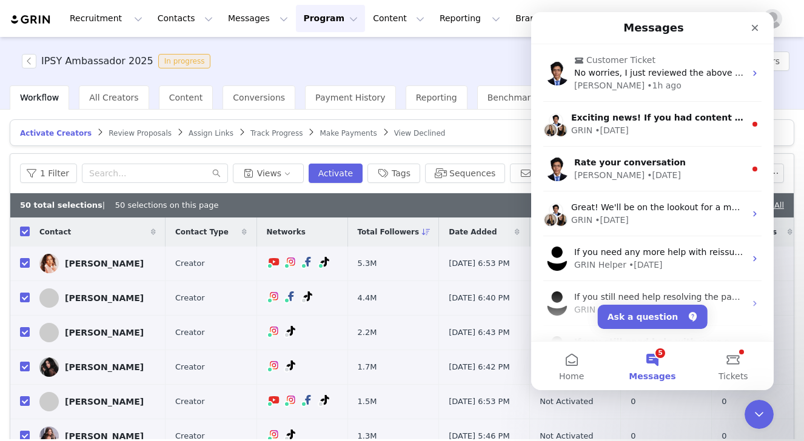
click at [398, 39] on div "IPSY Ambassador 2025 In progress Add Creators" at bounding box center [402, 61] width 804 height 48
click at [307, 32] on button "Program Program" at bounding box center [330, 18] width 69 height 27
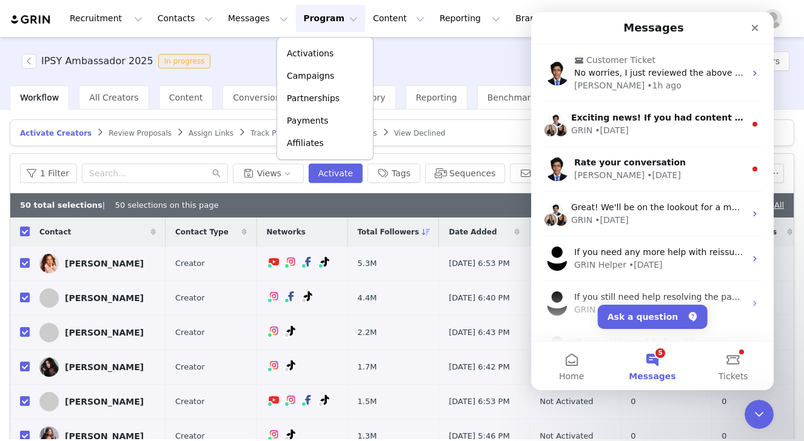
click at [216, 50] on div "IPSY Ambassador 2025 In progress Add Creators" at bounding box center [402, 61] width 804 height 48
